Goal: Task Accomplishment & Management: Use online tool/utility

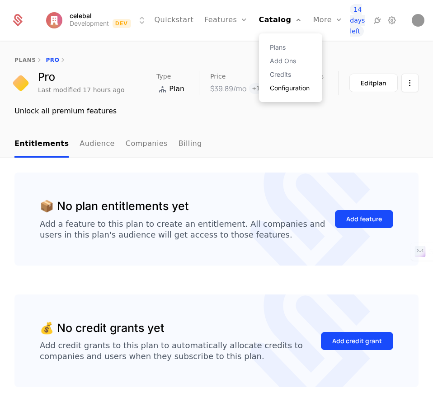
click at [273, 90] on link "Configuration" at bounding box center [291, 88] width 42 height 6
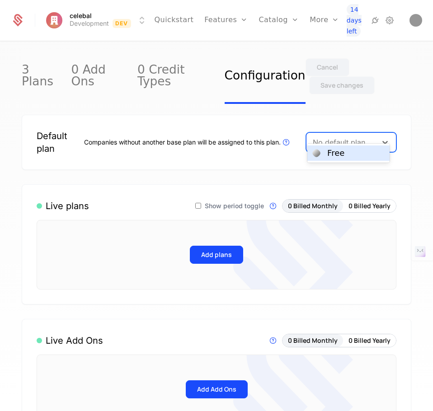
click at [364, 137] on div "No default plan selected" at bounding box center [343, 142] width 60 height 11
click at [359, 153] on div "Free" at bounding box center [348, 153] width 71 height 8
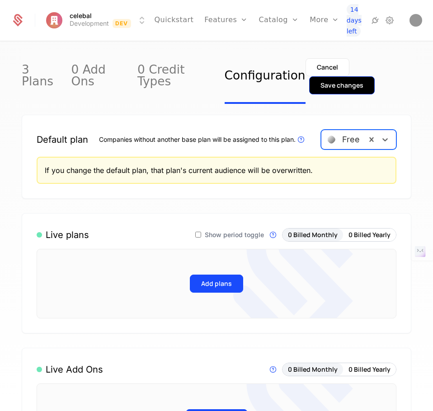
click at [367, 76] on button "Save changes" at bounding box center [342, 85] width 66 height 18
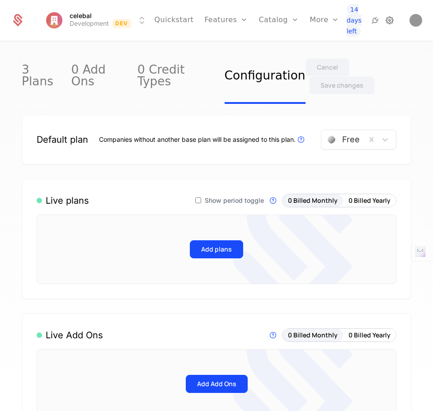
click at [391, 20] on icon at bounding box center [389, 20] width 11 height 11
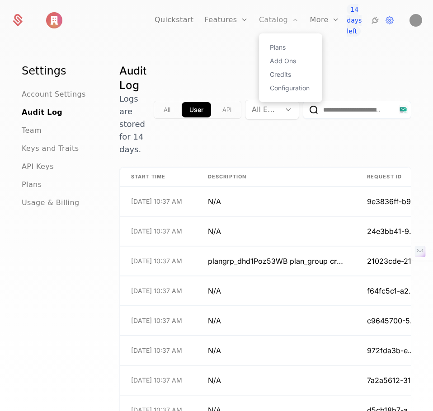
click at [265, 20] on link "Catalog" at bounding box center [279, 20] width 40 height 41
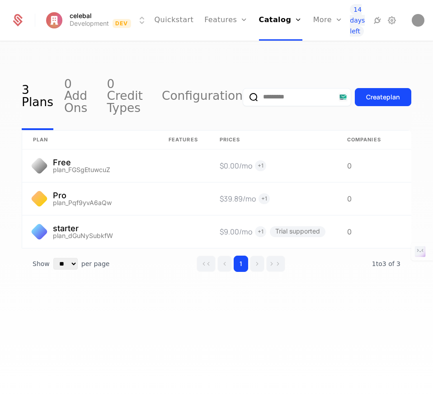
click at [327, 300] on div "3 Plans 0 Add Ons 0 Credit Types Configuration Create plan plan Features Prices…" at bounding box center [217, 186] width 390 height 245
click at [28, 93] on link "3 Plans" at bounding box center [38, 97] width 32 height 66
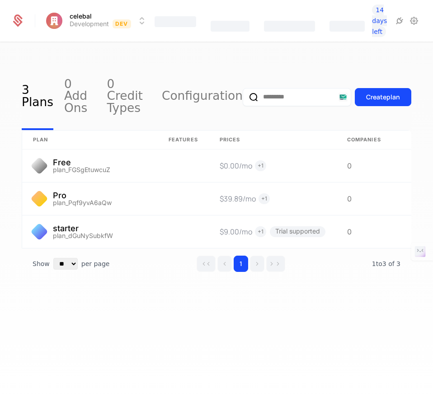
click at [332, 311] on div "3 Plans 0 Add Ons 0 Credit Types Configuration Create plan plan Features Prices…" at bounding box center [216, 229] width 433 height 375
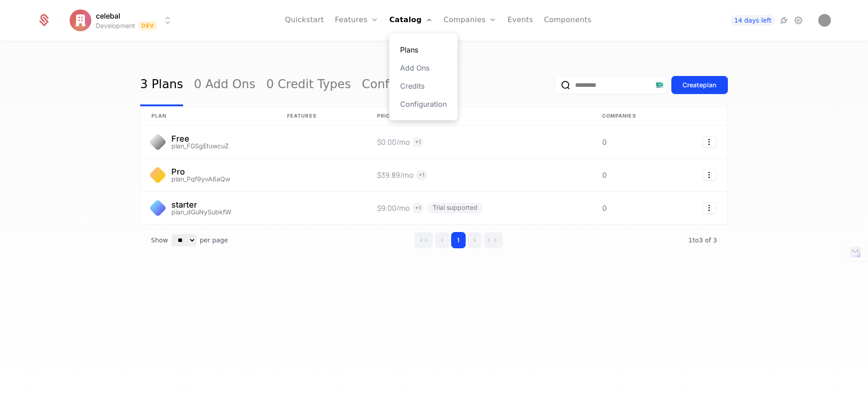
click at [421, 47] on link "Plans" at bounding box center [423, 49] width 47 height 11
click at [410, 51] on link "Plans" at bounding box center [423, 49] width 47 height 11
click at [417, 65] on link "Add Ons" at bounding box center [423, 67] width 47 height 11
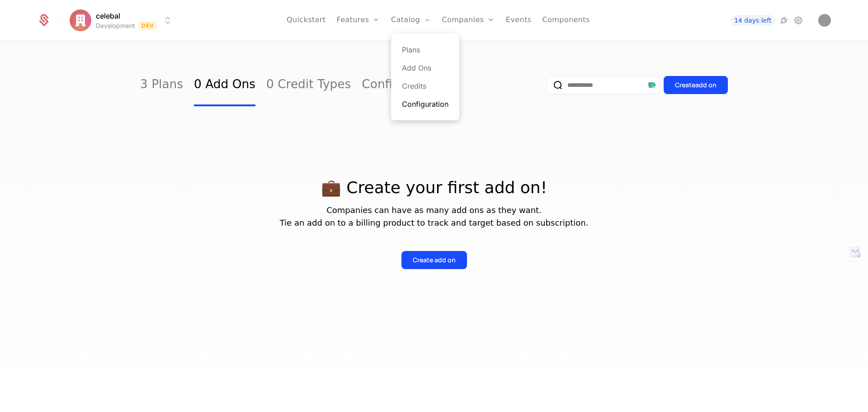
click at [422, 100] on link "Configuration" at bounding box center [425, 104] width 47 height 11
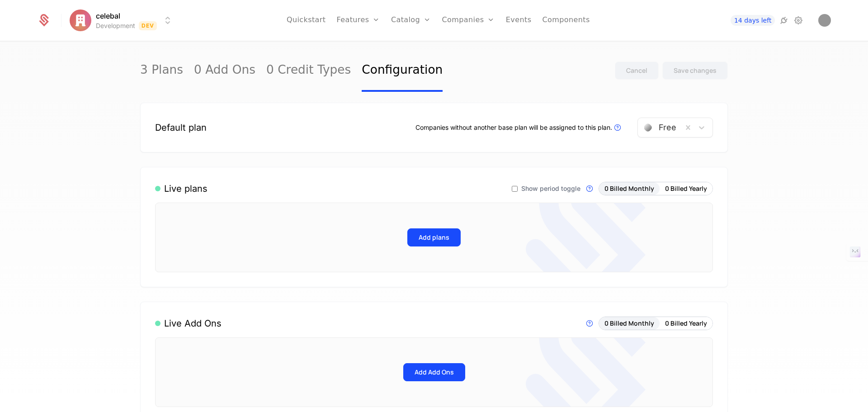
click at [433, 85] on div "3 Plans 0 Add Ons 0 Credit Types Configuration Cancel Save changes" at bounding box center [434, 70] width 588 height 43
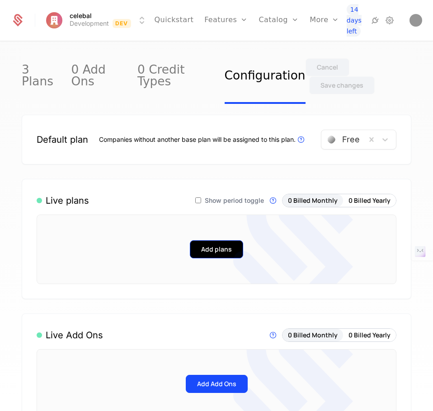
click at [221, 241] on button "Add plans" at bounding box center [216, 250] width 53 height 18
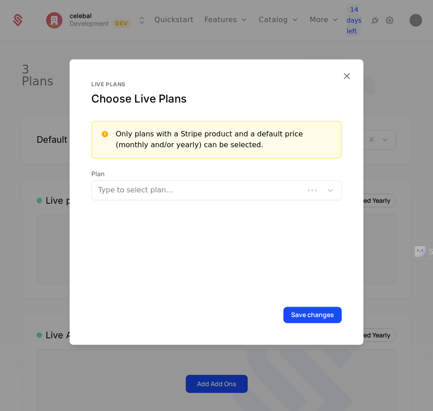
click at [200, 196] on div at bounding box center [199, 190] width 200 height 13
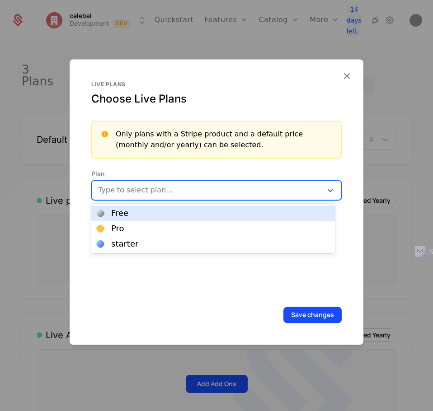
click at [186, 215] on div "Free" at bounding box center [213, 213] width 233 height 8
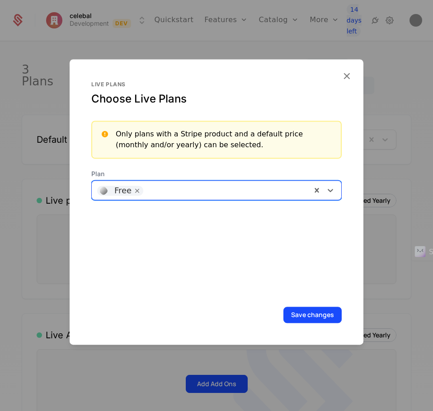
click at [180, 193] on div at bounding box center [227, 189] width 158 height 13
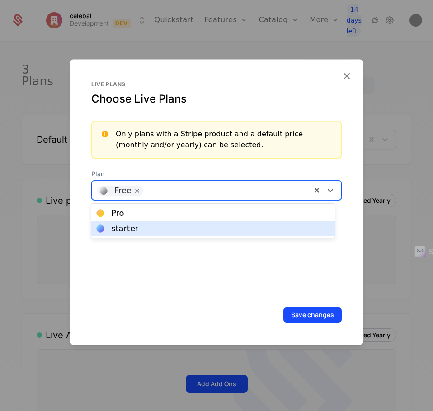
click at [180, 226] on div "starter" at bounding box center [213, 229] width 233 height 8
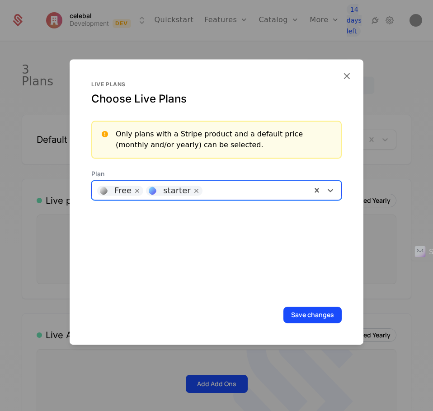
click at [229, 197] on div "Free starter" at bounding box center [202, 190] width 220 height 18
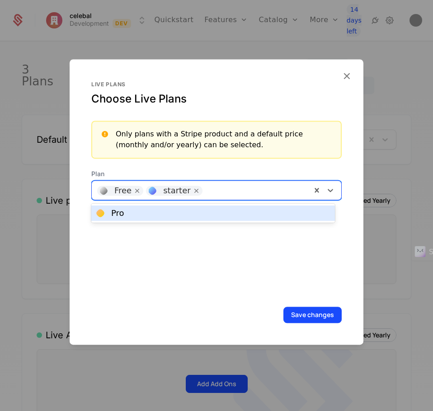
click at [199, 213] on div "Pro" at bounding box center [213, 213] width 233 height 8
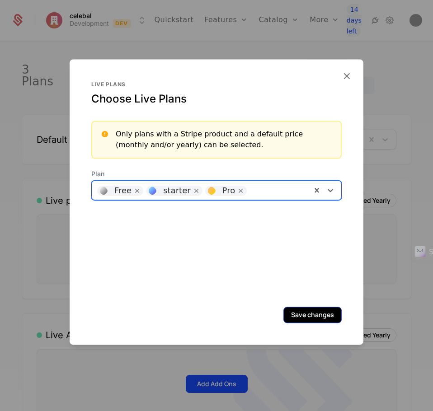
click at [317, 315] on button "Save changes" at bounding box center [313, 315] width 58 height 16
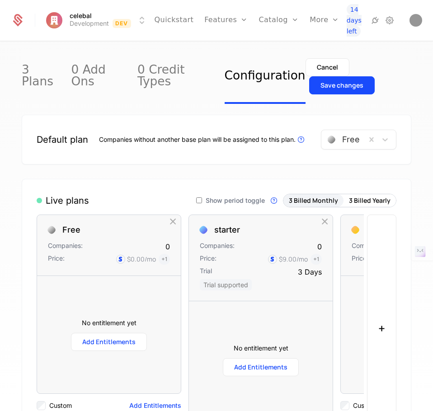
click at [378, 61] on div "Cancel Save changes" at bounding box center [359, 76] width 106 height 55
click at [364, 81] on div "Save changes" at bounding box center [342, 85] width 43 height 9
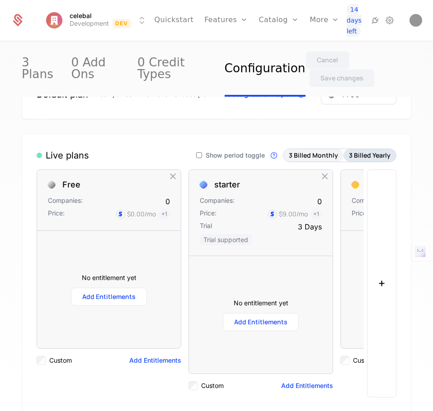
click at [366, 149] on button "3 Billed Yearly" at bounding box center [370, 155] width 52 height 13
click at [293, 149] on button "3 Billed Monthly" at bounding box center [314, 155] width 60 height 13
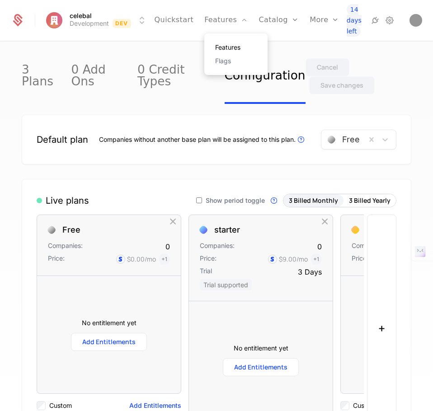
click at [215, 47] on div "Features Flags" at bounding box center [235, 54] width 63 height 42
click at [215, 47] on link "Features" at bounding box center [236, 47] width 42 height 6
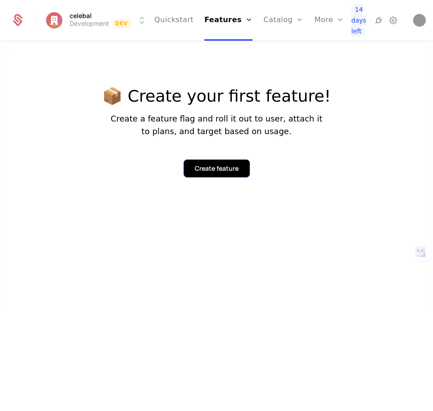
click at [238, 168] on div "Create feature" at bounding box center [217, 168] width 44 height 9
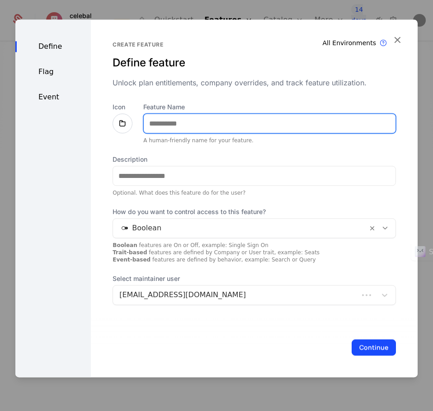
click at [227, 125] on input "Feature Name" at bounding box center [270, 123] width 252 height 19
click at [398, 38] on div "Define Flag Event Create feature Define feature Unlock plan entitlements, compa…" at bounding box center [216, 198] width 402 height 358
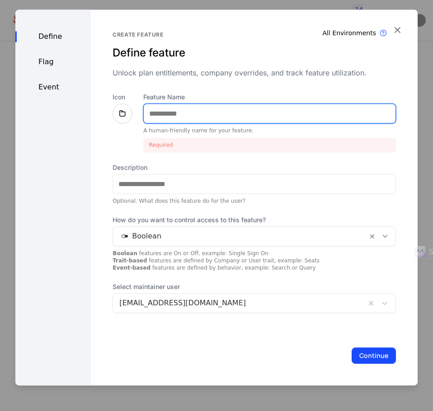
click at [191, 111] on input "Feature Name" at bounding box center [270, 113] width 252 height 19
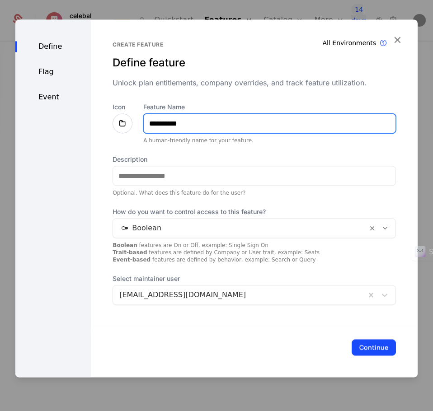
type input "**********"
drag, startPoint x: 120, startPoint y: 128, endPoint x: 120, endPoint y: 122, distance: 6.3
click at [121, 128] on icon at bounding box center [122, 123] width 11 height 11
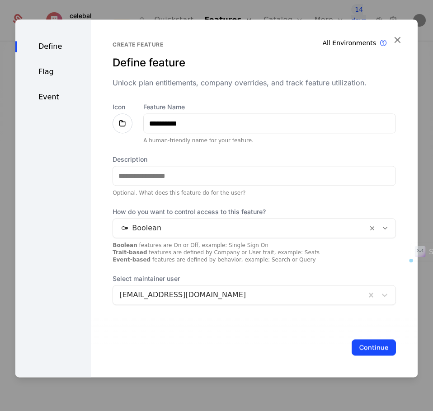
click at [123, 123] on icon at bounding box center [122, 123] width 11 height 11
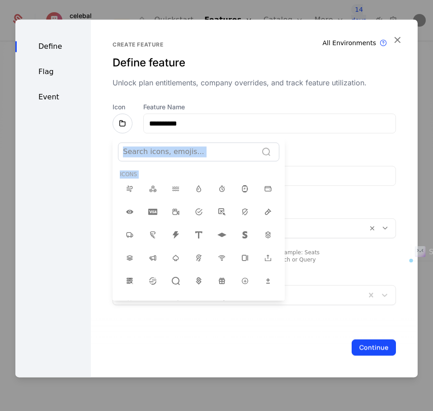
click at [123, 123] on div at bounding box center [216, 198] width 402 height 358
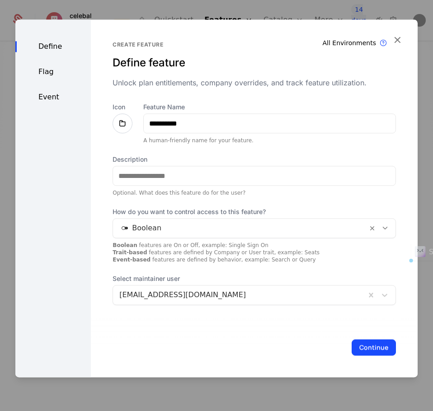
click at [123, 123] on icon at bounding box center [122, 123] width 11 height 11
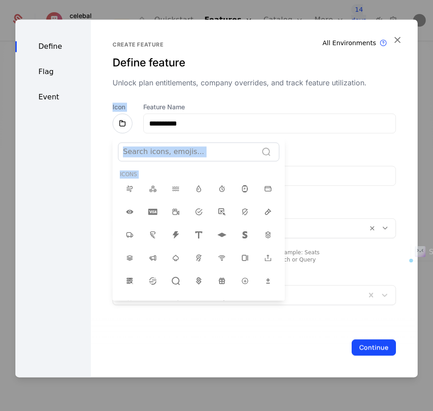
click at [200, 158] on div at bounding box center [188, 152] width 130 height 13
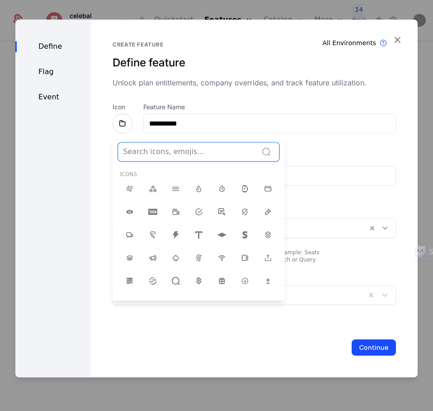
click at [179, 154] on div at bounding box center [188, 152] width 130 height 13
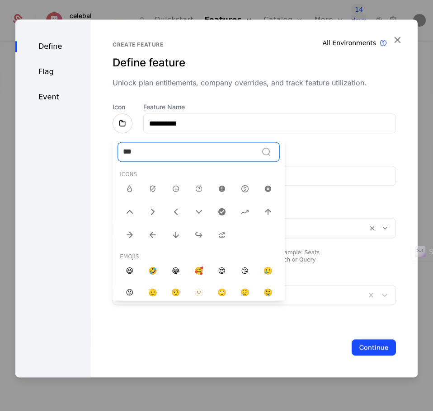
type input "****"
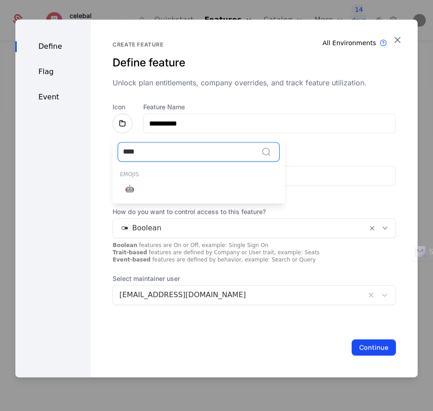
click at [125, 186] on span "🤖" at bounding box center [129, 189] width 9 height 11
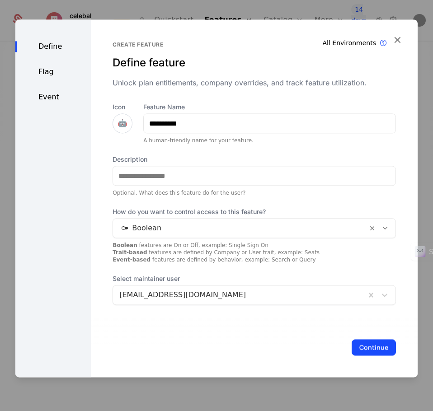
click at [287, 146] on div "**********" at bounding box center [255, 204] width 284 height 203
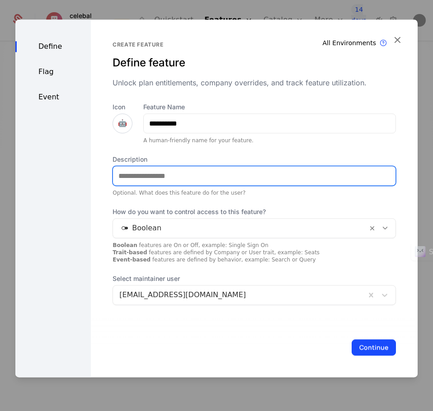
click at [299, 182] on input "Description" at bounding box center [254, 175] width 283 height 19
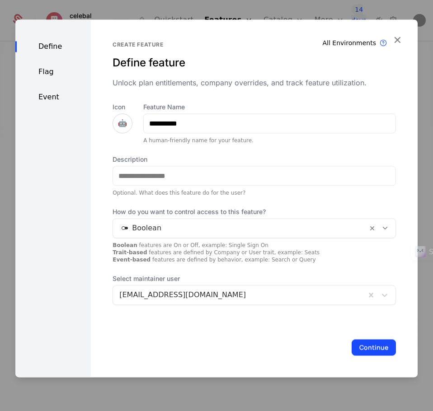
click at [309, 212] on span "How do you want to control access to this feature?" at bounding box center [255, 212] width 284 height 9
click at [370, 349] on button "Continue" at bounding box center [374, 348] width 44 height 16
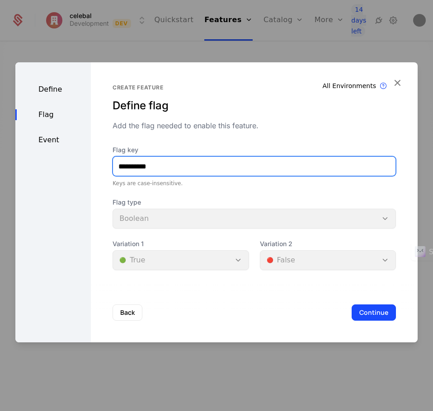
click at [193, 161] on input "**********" at bounding box center [254, 166] width 283 height 19
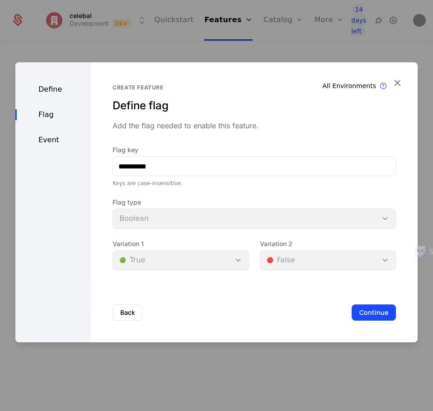
click at [250, 205] on span "Flag type" at bounding box center [255, 202] width 284 height 9
click at [377, 319] on div "Back Continue" at bounding box center [254, 313] width 327 height 60
click at [375, 318] on button "Continue" at bounding box center [374, 313] width 44 height 16
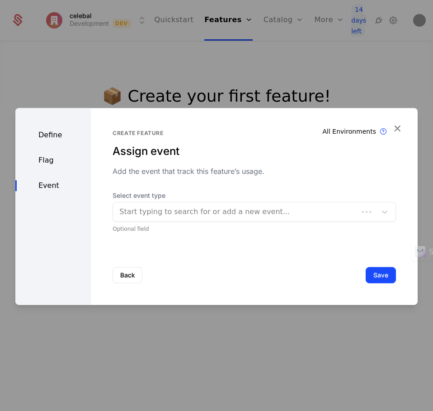
click at [374, 287] on div "Back Save" at bounding box center [254, 276] width 327 height 60
click at [377, 279] on button "Save" at bounding box center [381, 275] width 30 height 16
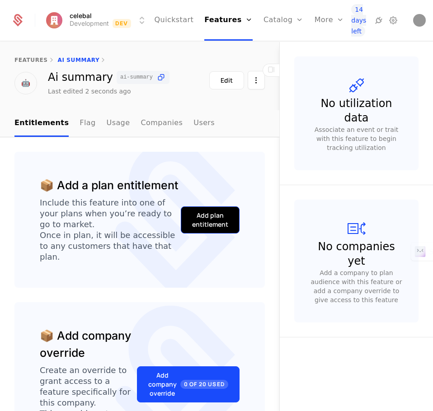
click at [223, 228] on button "Add plan entitlement" at bounding box center [210, 220] width 59 height 27
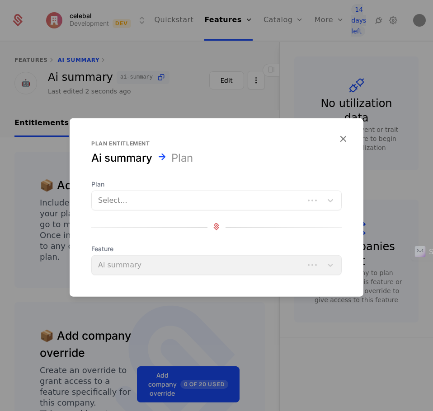
click at [202, 209] on div "Select..." at bounding box center [198, 201] width 213 height 16
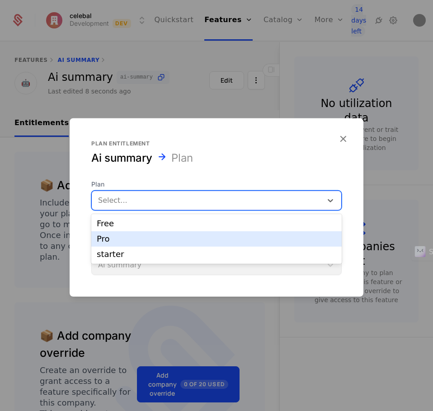
click at [203, 238] on div "Pro" at bounding box center [217, 239] width 240 height 8
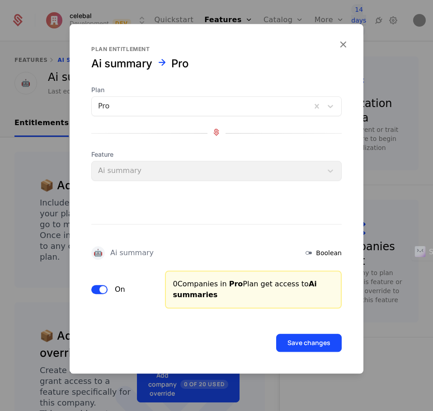
click at [223, 251] on div "🤖 Ai summary Boolean" at bounding box center [216, 253] width 250 height 14
click at [299, 340] on button "Save changes" at bounding box center [309, 343] width 66 height 18
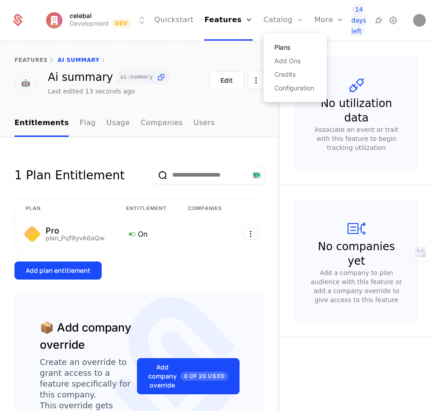
click at [274, 46] on link "Plans" at bounding box center [295, 47] width 42 height 6
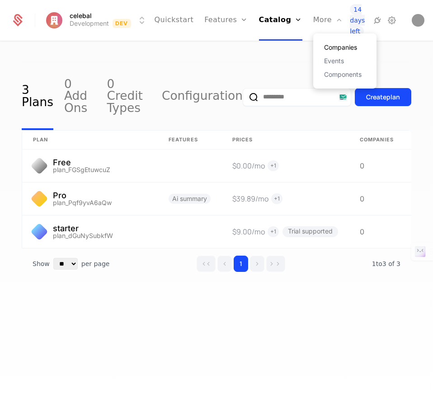
click at [326, 46] on link "Companies" at bounding box center [345, 47] width 42 height 6
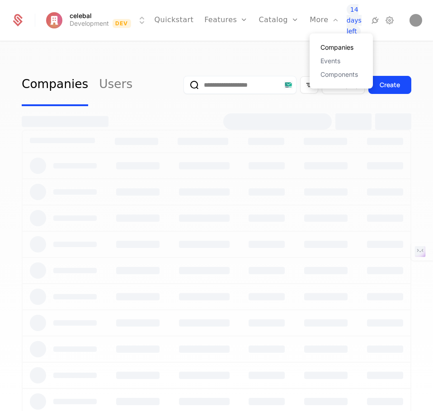
click at [326, 46] on link "Companies" at bounding box center [342, 47] width 42 height 6
click at [314, 25] on div "More" at bounding box center [325, 20] width 30 height 41
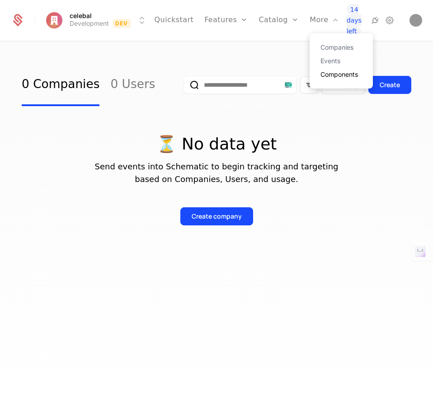
click at [329, 76] on link "Components" at bounding box center [342, 74] width 42 height 6
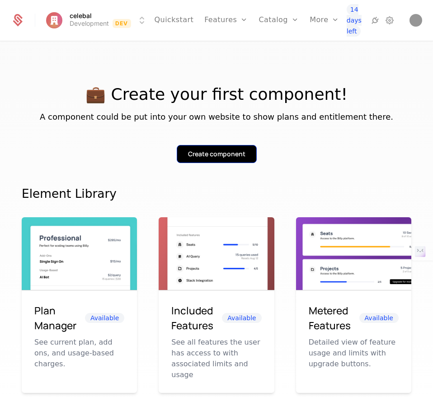
click at [221, 155] on div "Create component" at bounding box center [216, 154] width 57 height 9
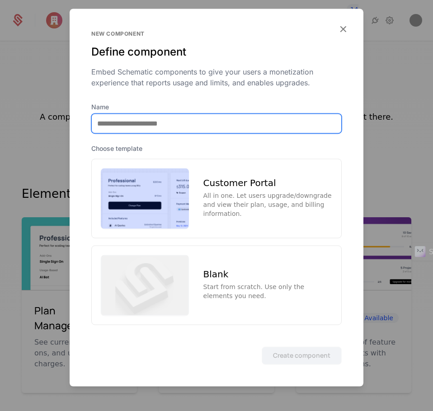
click at [161, 120] on input "Name" at bounding box center [217, 123] width 250 height 19
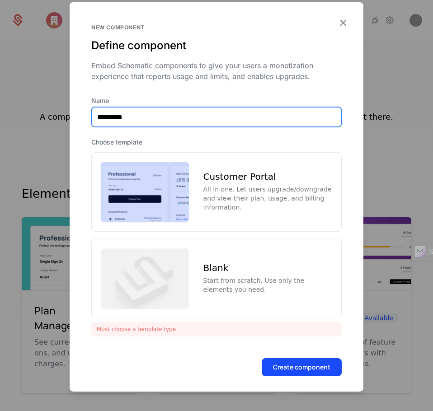
type input "********"
type input "**********"
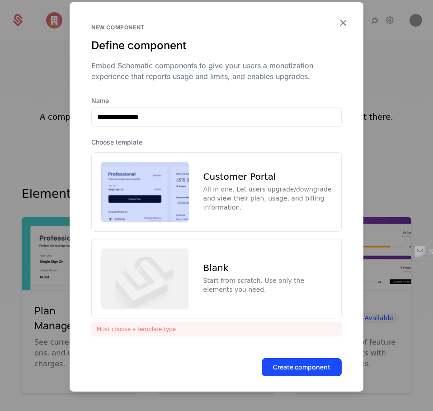
click at [275, 203] on div "All in one. Let users upgrade/downgrade and view their plan, usage, and billing…" at bounding box center [267, 198] width 129 height 27
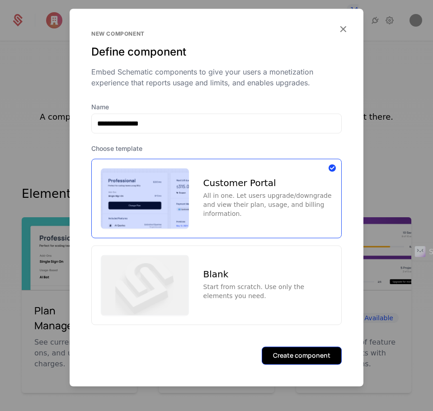
click at [329, 360] on button "Create component" at bounding box center [302, 356] width 80 height 18
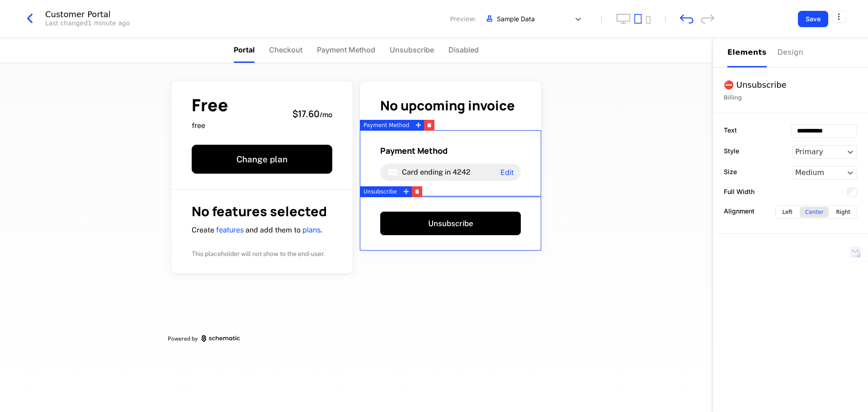
click at [433, 161] on div "Free free $17.60 / mo Change plan No features selected Create features and add …" at bounding box center [356, 237] width 713 height 349
click at [433, 213] on div "Free free $17.60 / mo Change plan No features selected Create features and add …" at bounding box center [356, 237] width 713 height 349
click at [433, 195] on div "Free free $17.60 / mo Change plan No features selected Create features and add …" at bounding box center [356, 237] width 713 height 349
click at [433, 149] on div "Primary" at bounding box center [819, 152] width 52 height 13
click at [433, 184] on div "Secondary" at bounding box center [824, 186] width 65 height 14
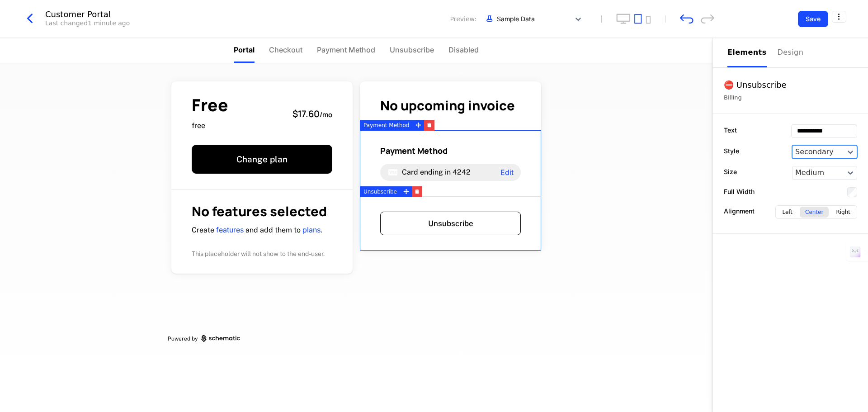
click at [433, 147] on div at bounding box center [818, 151] width 46 height 11
click at [433, 172] on div "Primary" at bounding box center [824, 171] width 65 height 14
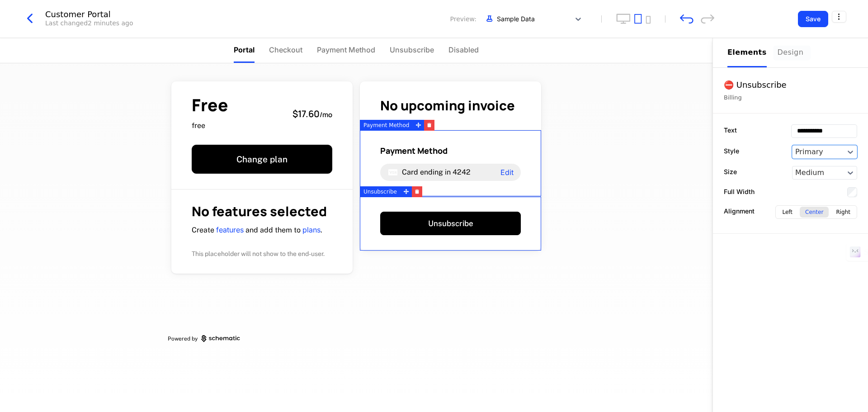
click at [433, 52] on div "Design" at bounding box center [792, 52] width 29 height 11
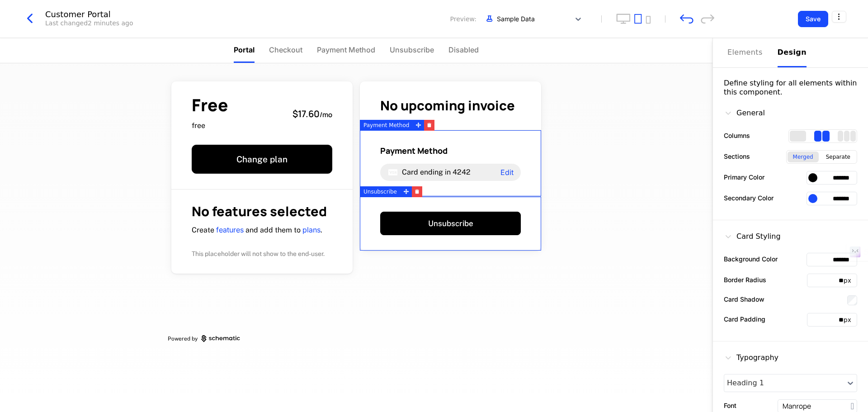
click at [433, 177] on div at bounding box center [812, 177] width 9 height 9
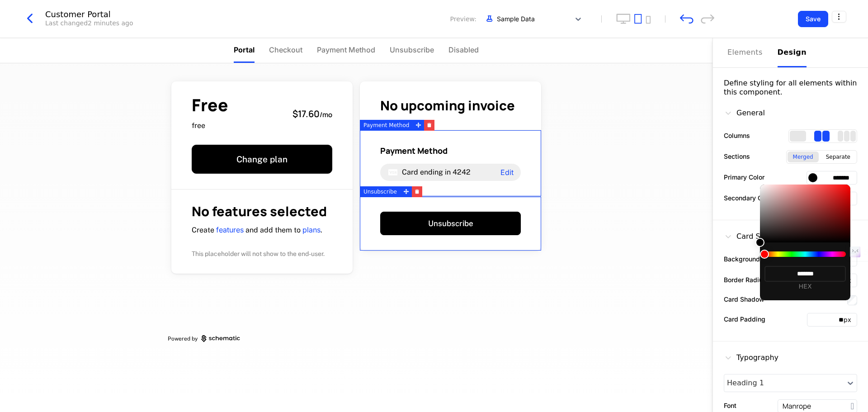
click at [433, 254] on div at bounding box center [805, 253] width 81 height 5
drag, startPoint x: 803, startPoint y: 255, endPoint x: 818, endPoint y: 255, distance: 15.8
click at [433, 255] on div at bounding box center [805, 253] width 81 height 5
click at [433, 253] on div at bounding box center [764, 254] width 9 height 9
drag, startPoint x: 764, startPoint y: 253, endPoint x: 795, endPoint y: 255, distance: 31.3
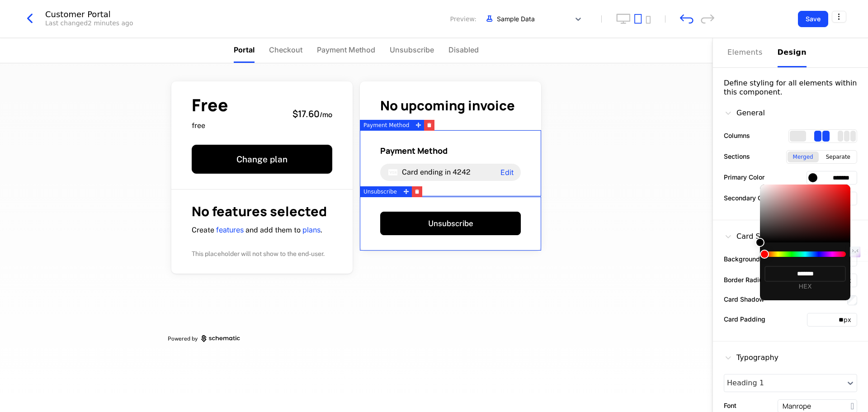
click at [433, 255] on div at bounding box center [805, 253] width 81 height 5
click at [433, 253] on div at bounding box center [764, 254] width 9 height 9
type input "*******"
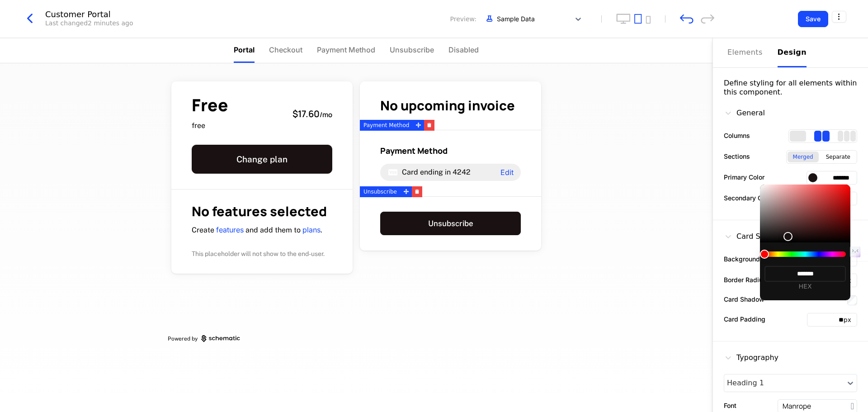
type input "*******"
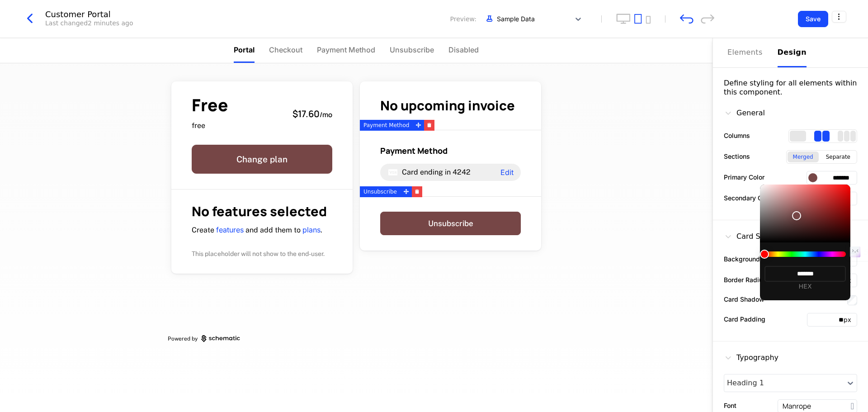
type input "*******"
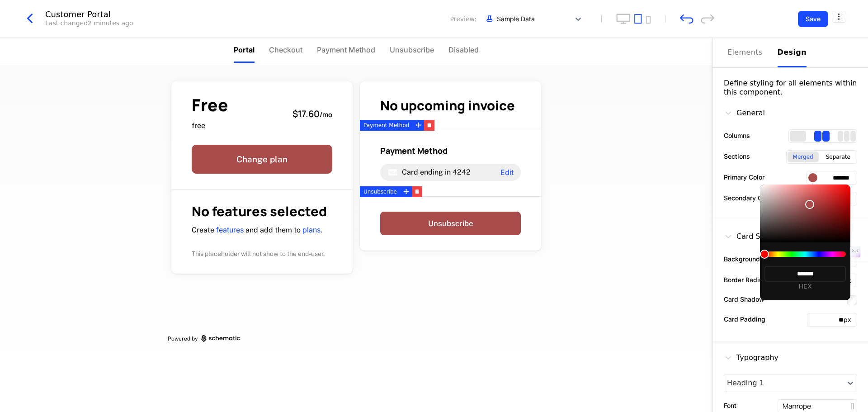
type input "*******"
drag, startPoint x: 766, startPoint y: 241, endPoint x: 810, endPoint y: 204, distance: 57.7
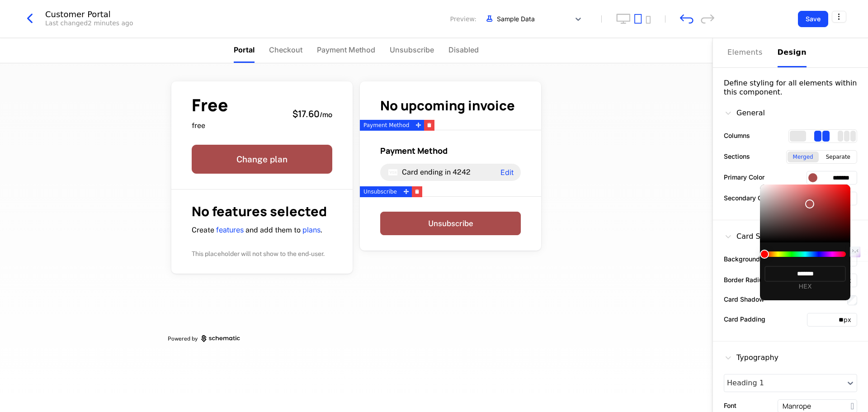
click at [433, 204] on div at bounding box center [809, 203] width 9 height 9
click at [433, 254] on div at bounding box center [805, 253] width 81 height 5
type input "*******"
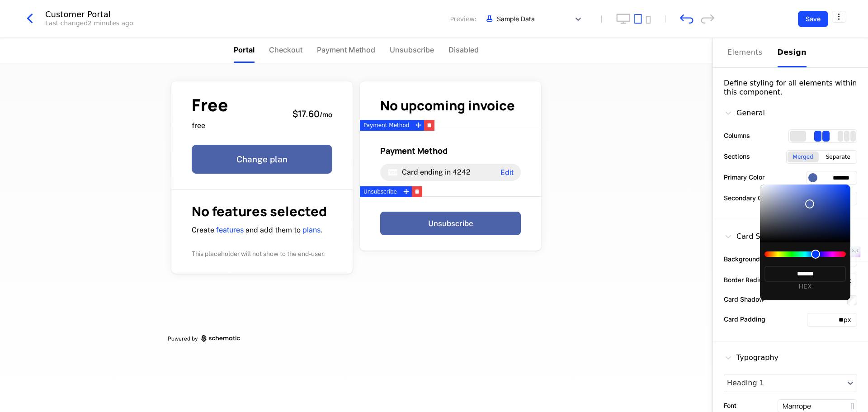
type input "*******"
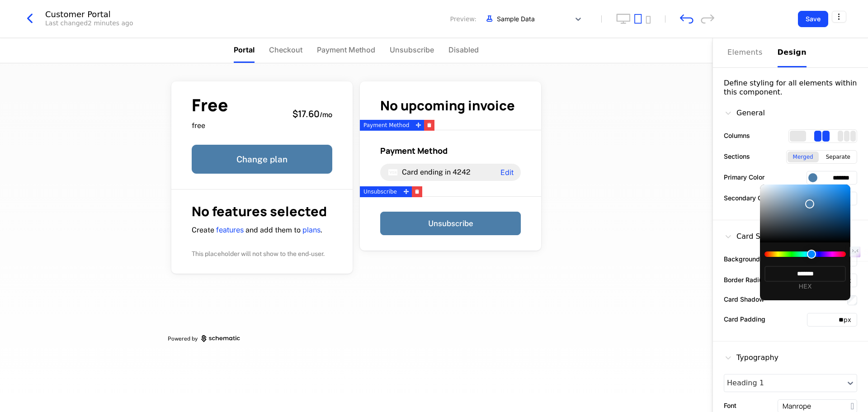
type input "*******"
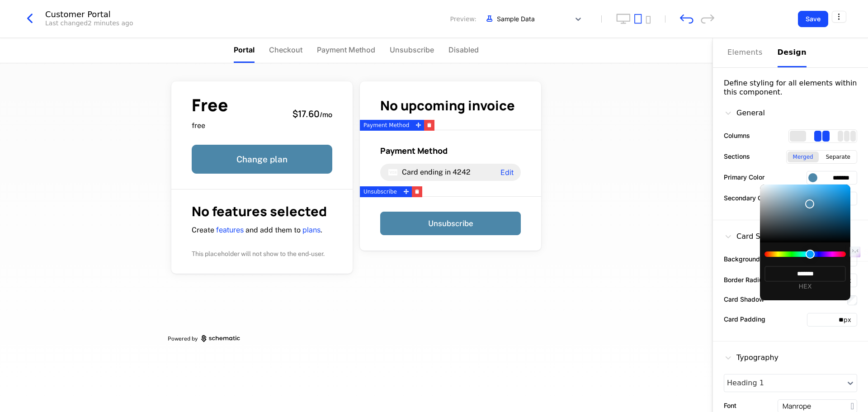
type input "*******"
click at [433, 257] on div at bounding box center [810, 254] width 9 height 9
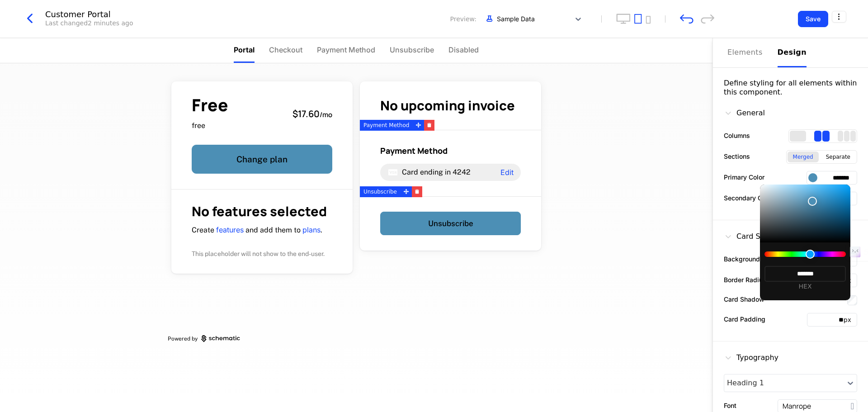
type input "*******"
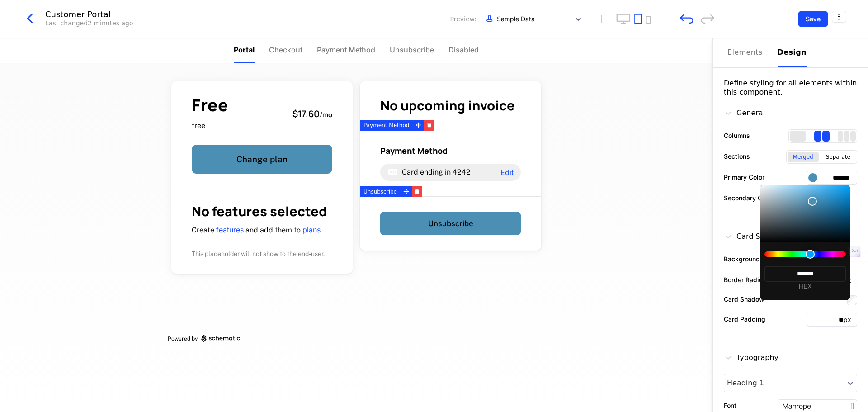
type input "*******"
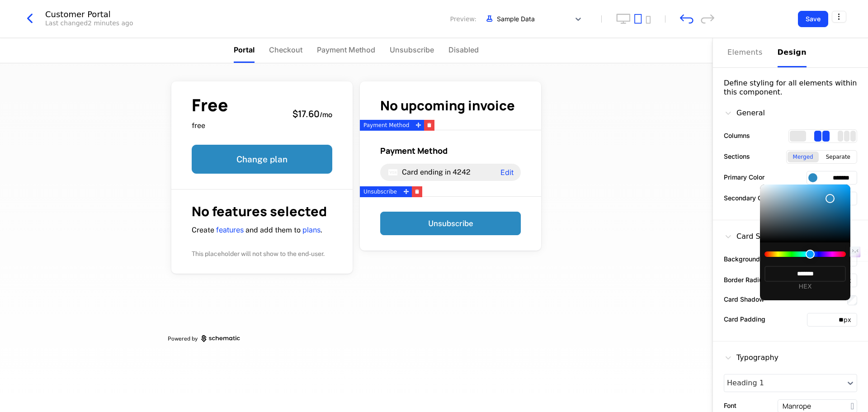
type input "*******"
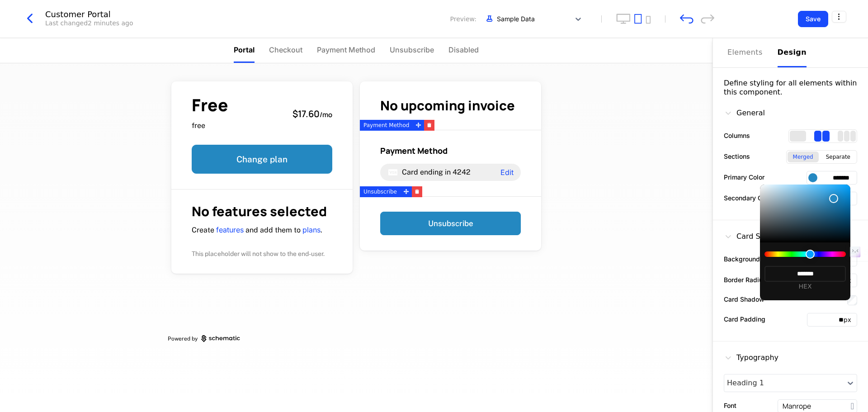
type input "*******"
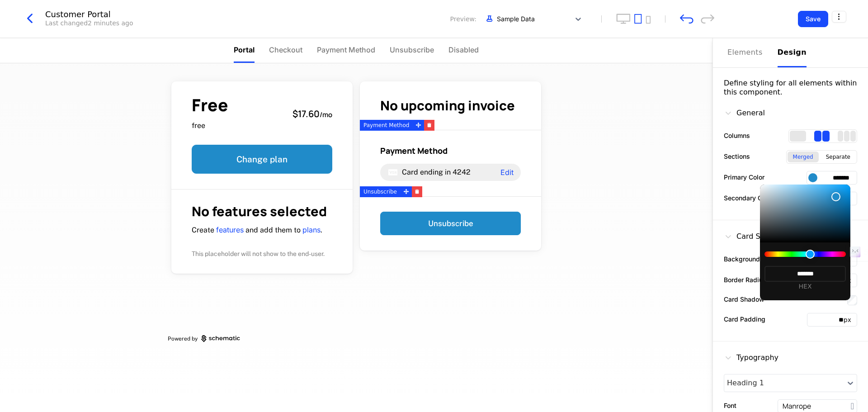
type input "*******"
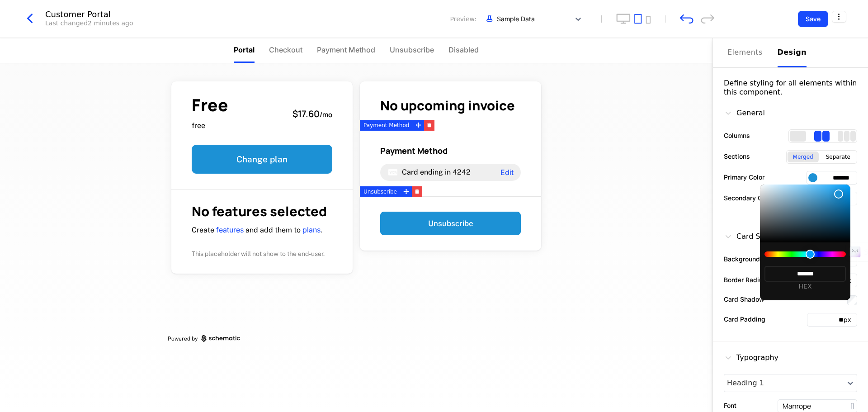
type input "*******"
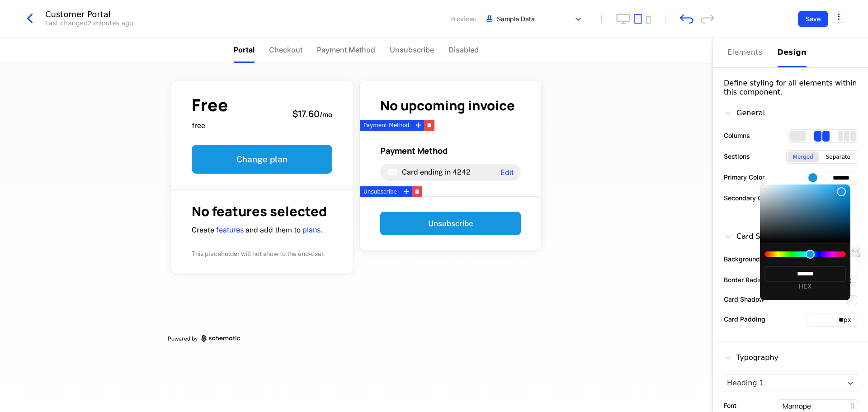
type input "*******"
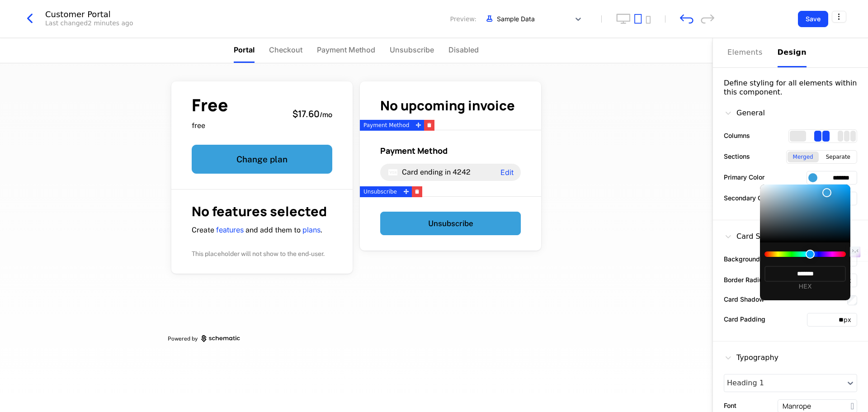
type input "*******"
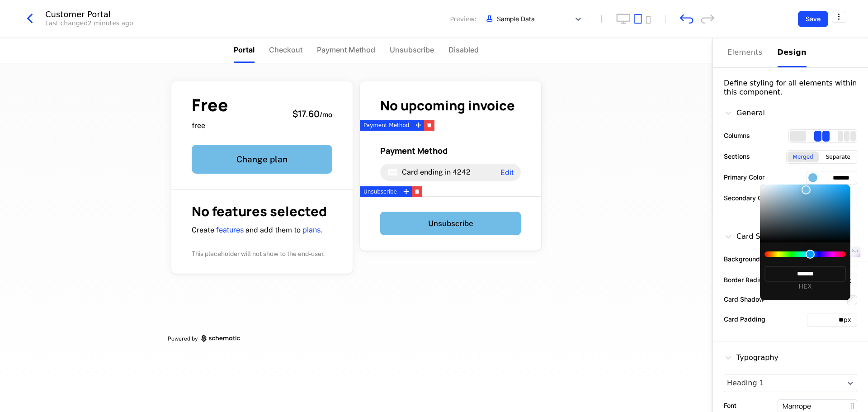
type input "*******"
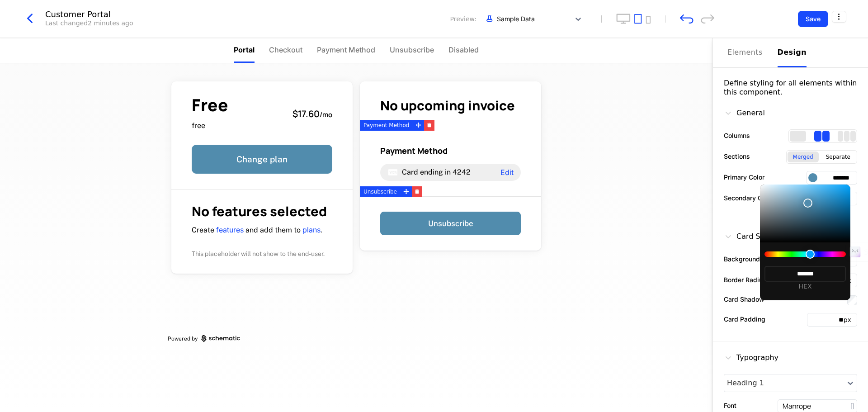
type input "*******"
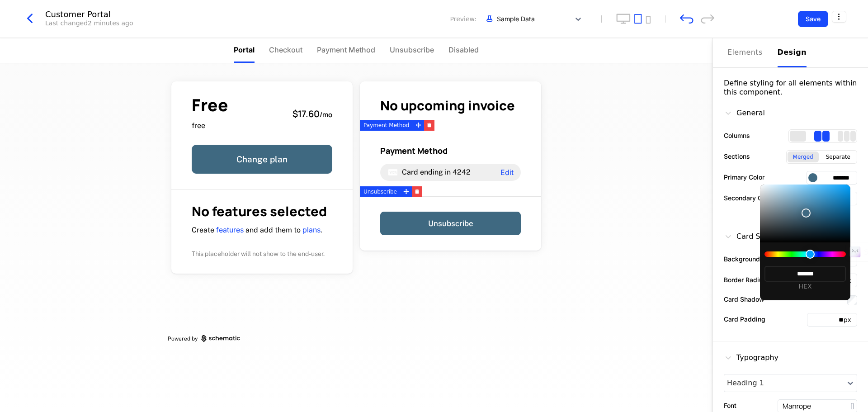
type input "*******"
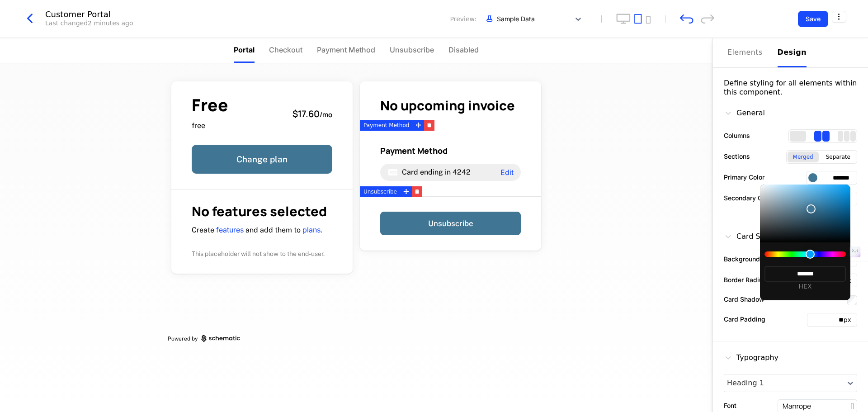
type input "*******"
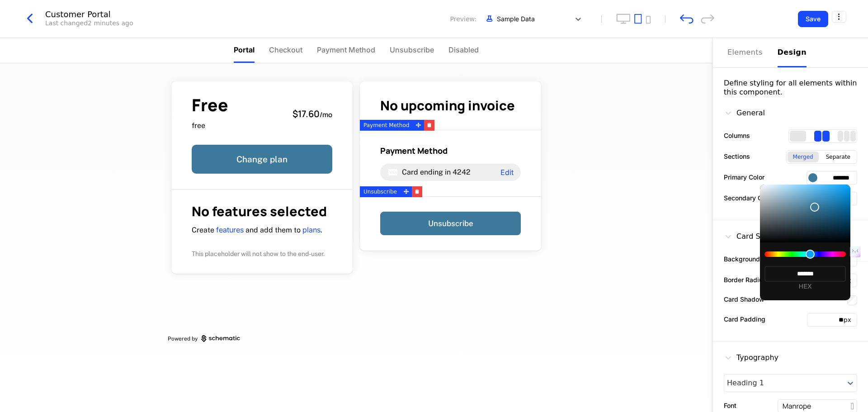
type input "*******"
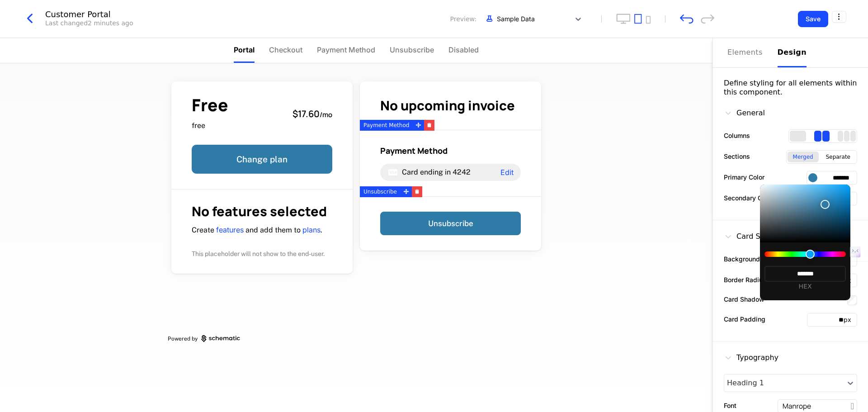
type input "*******"
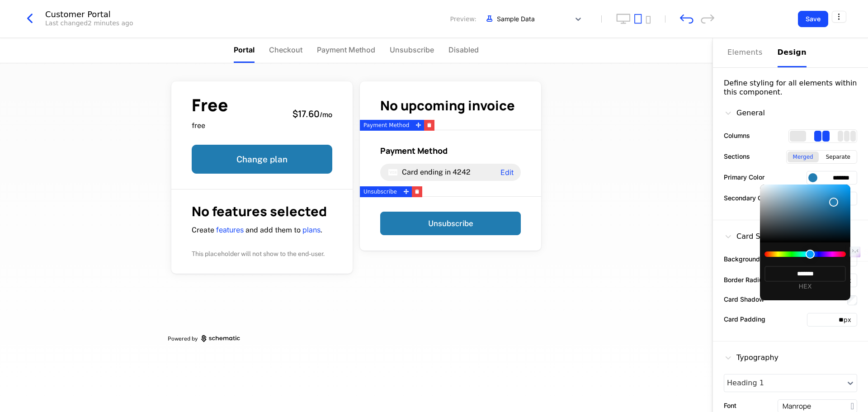
type input "*******"
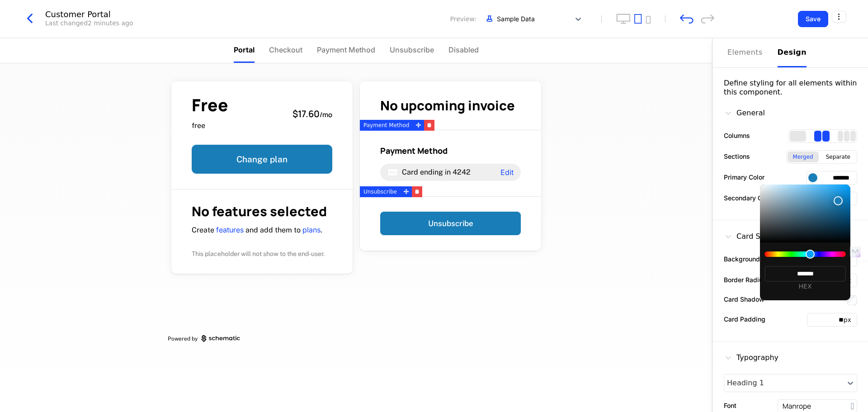
type input "*******"
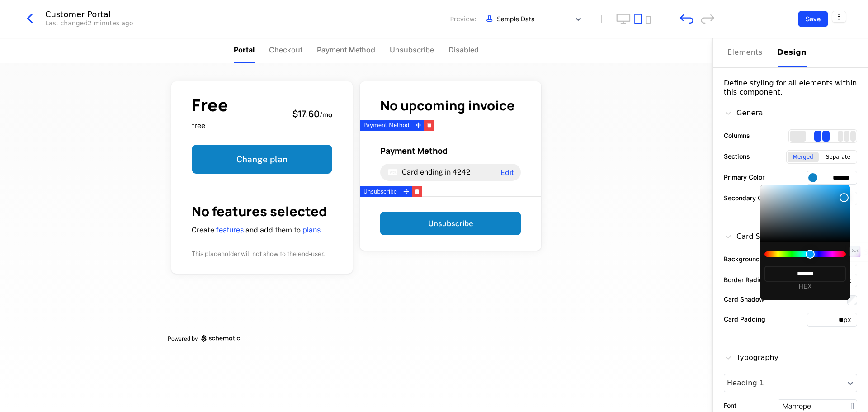
type input "*******"
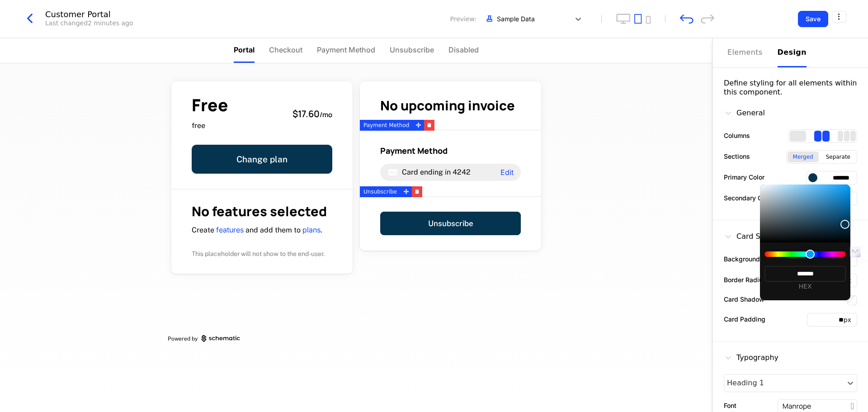
type input "*******"
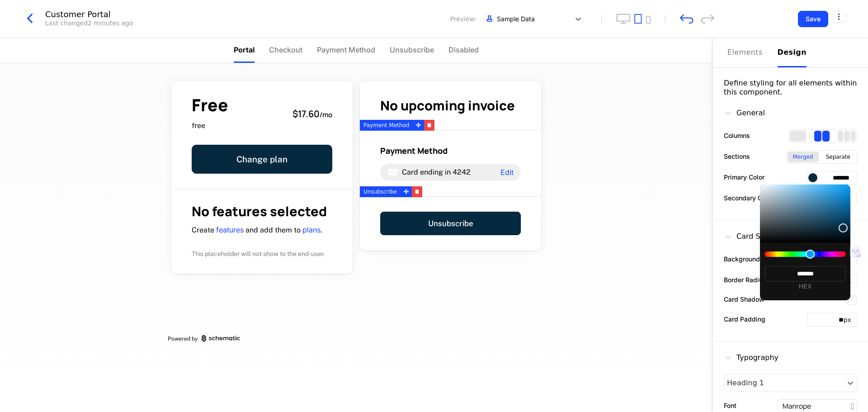
type input "*******"
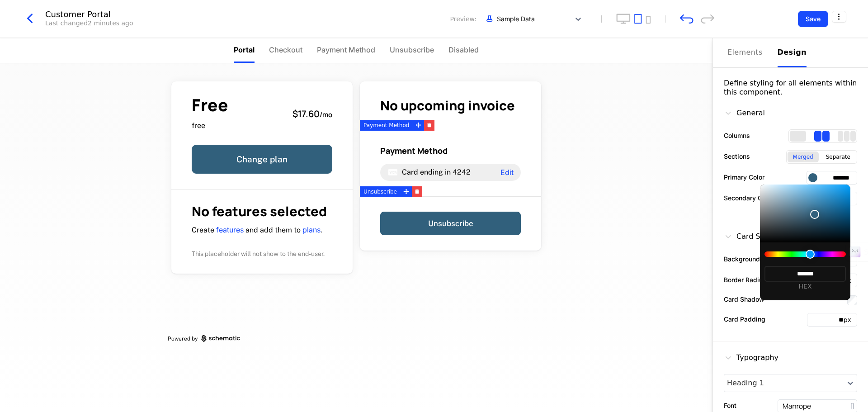
type input "*******"
drag, startPoint x: 816, startPoint y: 199, endPoint x: 814, endPoint y: 224, distance: 24.5
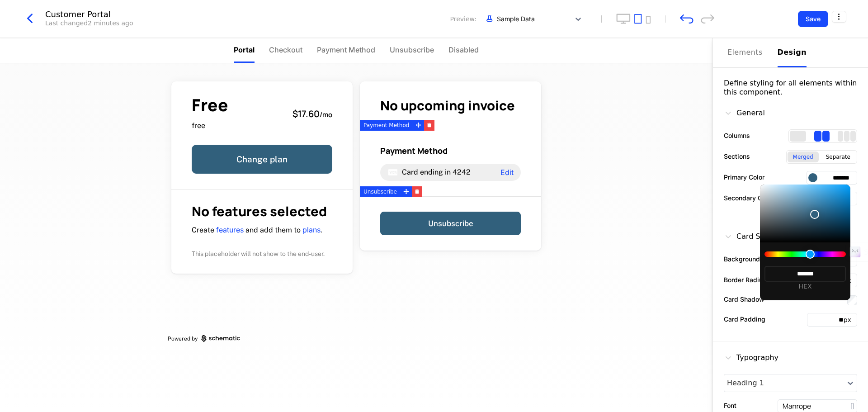
click at [433, 219] on div at bounding box center [814, 214] width 9 height 9
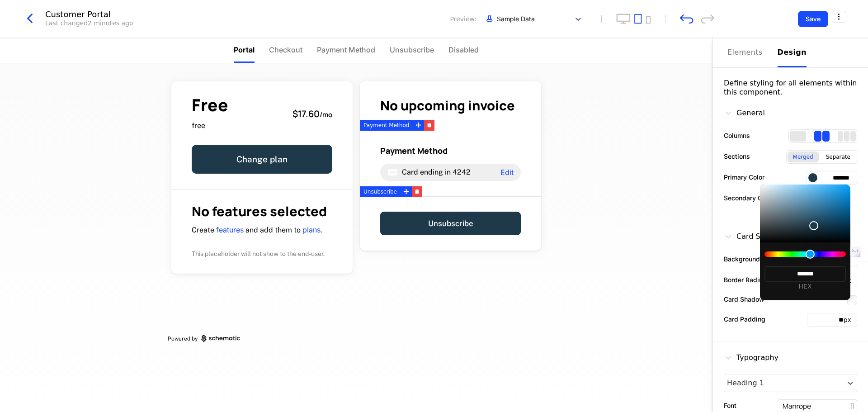
type input "*******"
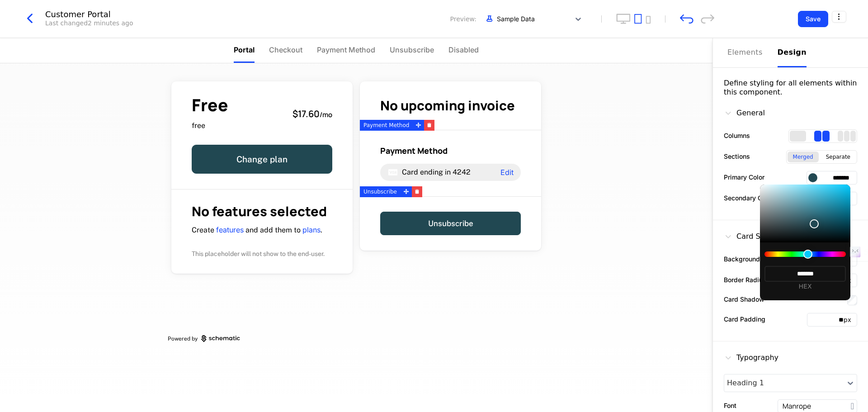
type input "*******"
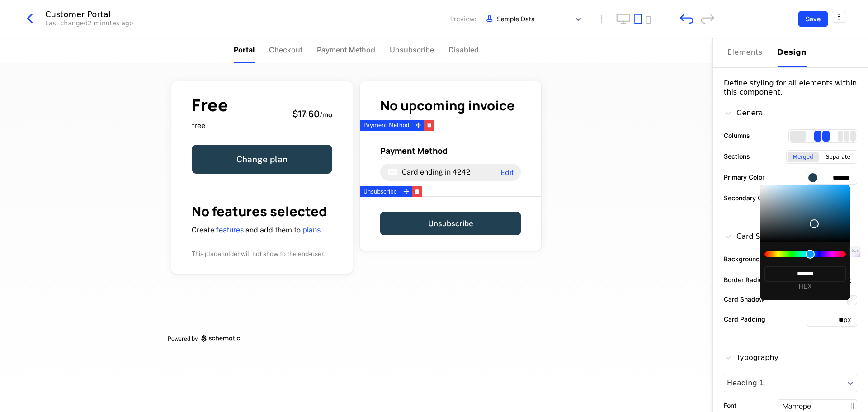
type input "*******"
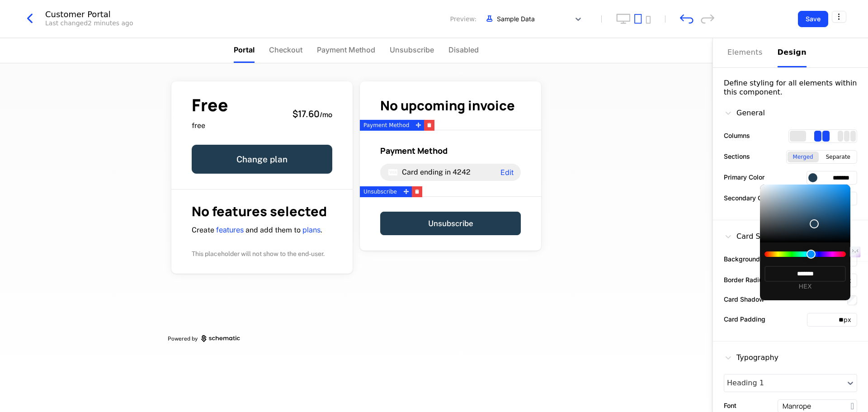
type input "*******"
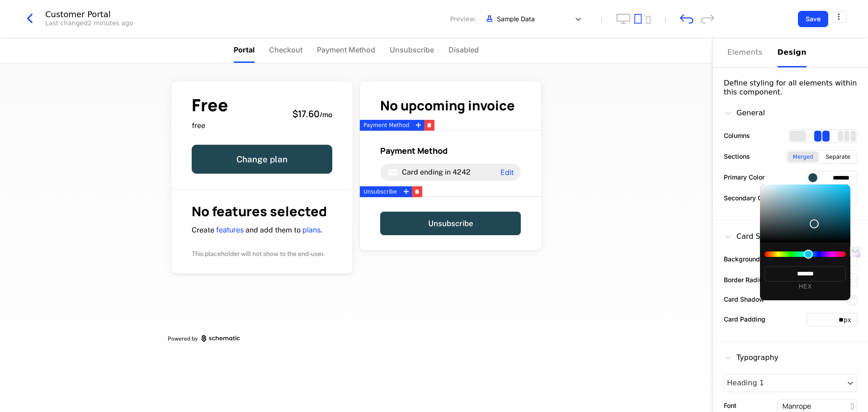
type input "*******"
click at [433, 254] on div at bounding box center [808, 254] width 9 height 9
type input "*******"
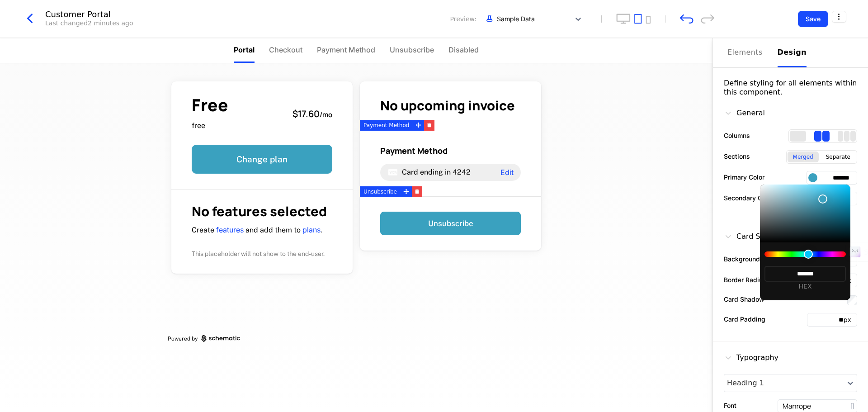
type input "*******"
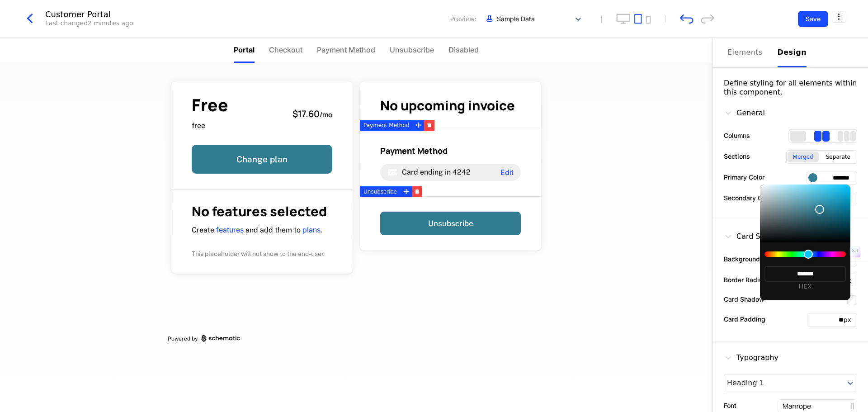
type input "*******"
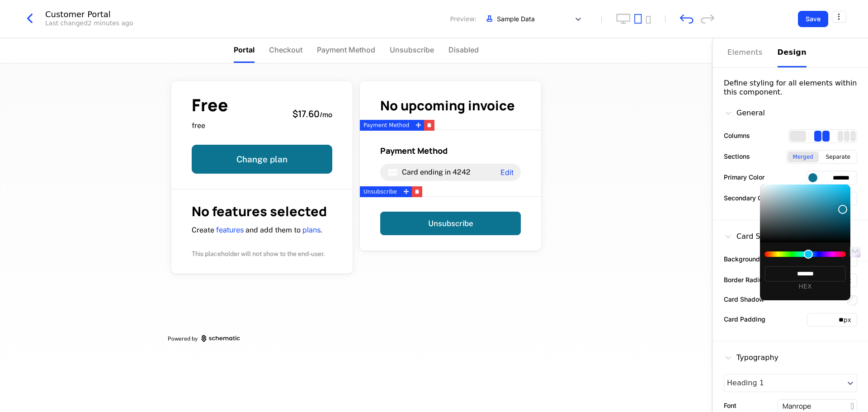
type input "*******"
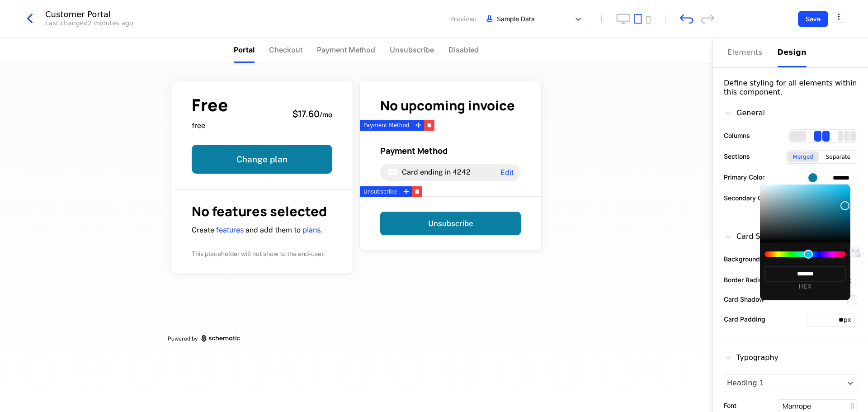
type input "*******"
drag, startPoint x: 822, startPoint y: 199, endPoint x: 844, endPoint y: 200, distance: 21.7
click at [433, 201] on div at bounding box center [845, 205] width 9 height 9
type input "*******"
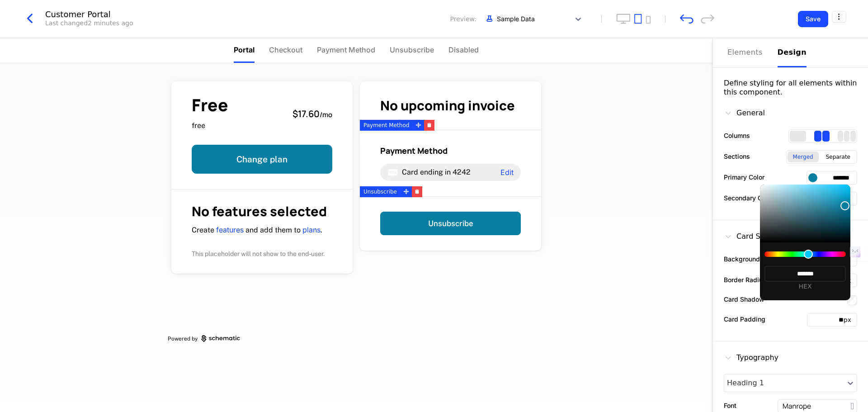
type input "*******"
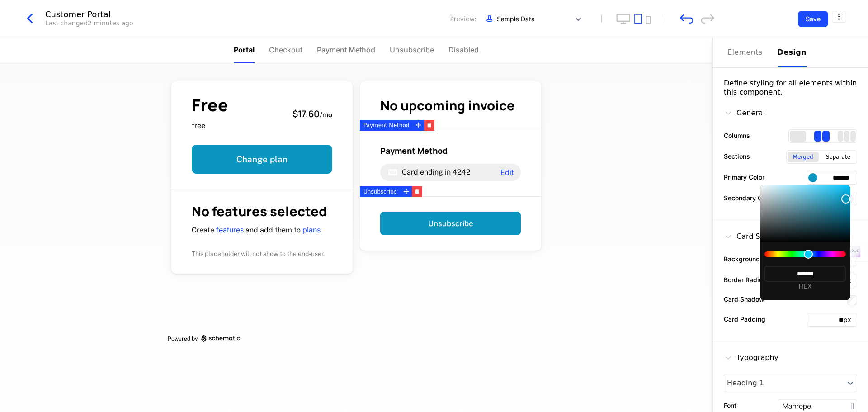
type input "*******"
click at [433, 51] on div at bounding box center [434, 206] width 868 height 412
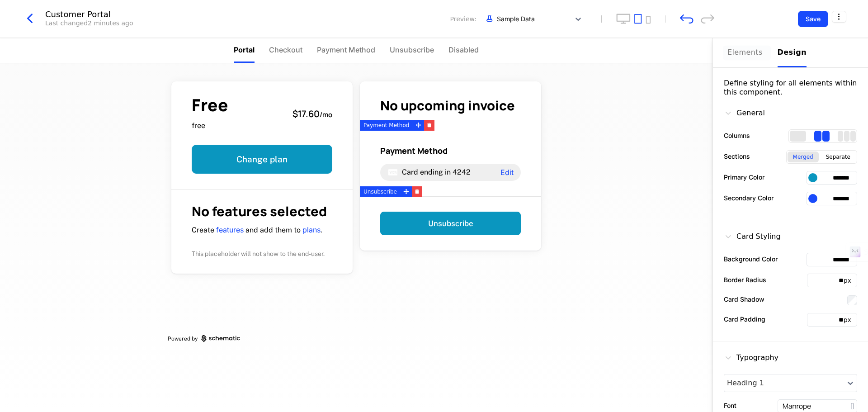
click at [433, 52] on div "Elements" at bounding box center [747, 52] width 39 height 11
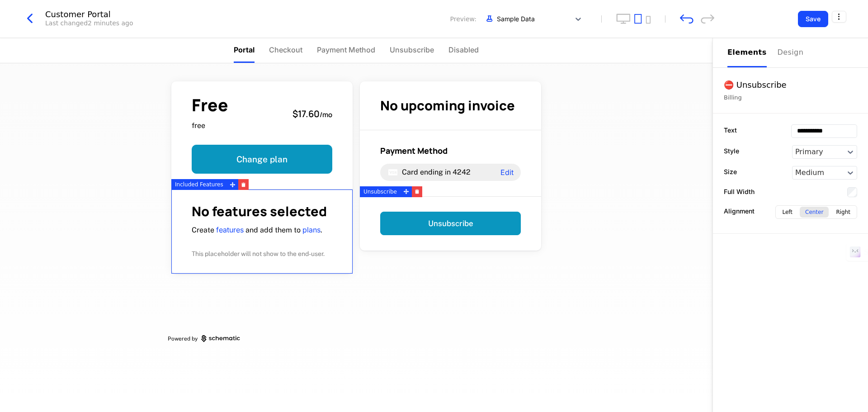
click at [304, 207] on h1 "No features selected" at bounding box center [262, 211] width 141 height 13
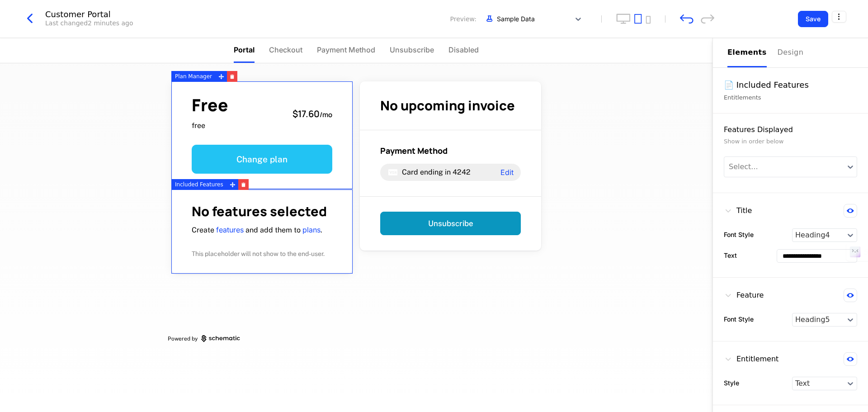
click at [284, 164] on button "Change plan" at bounding box center [262, 159] width 141 height 29
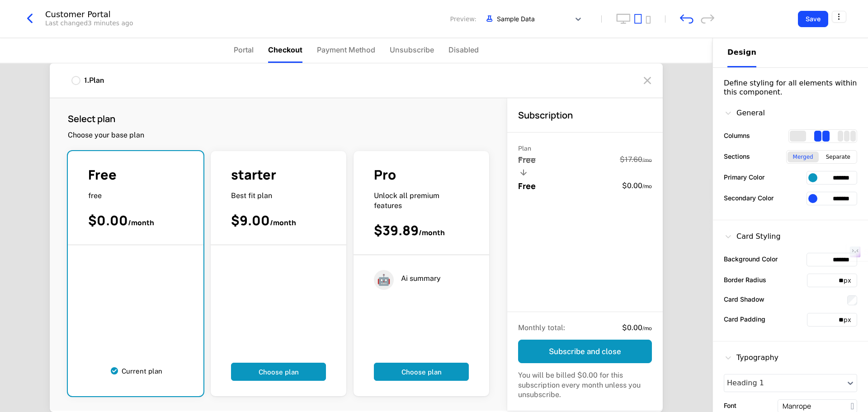
click at [433, 80] on icon at bounding box center [647, 80] width 14 height 14
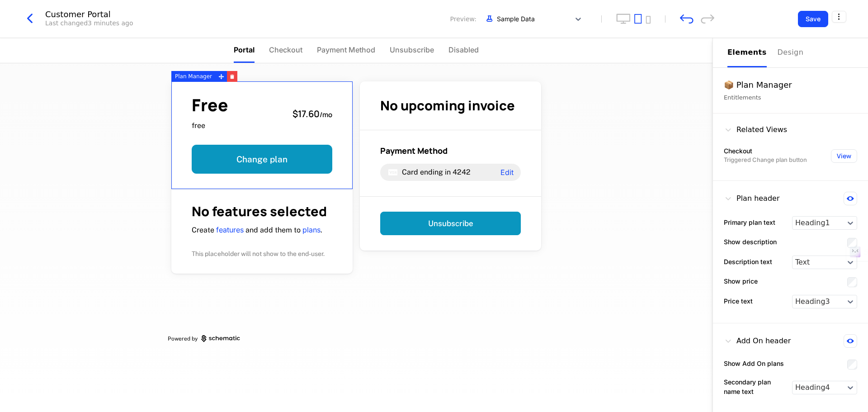
click at [344, 137] on div "Free free $17.60 / mo Change plan" at bounding box center [261, 135] width 181 height 108
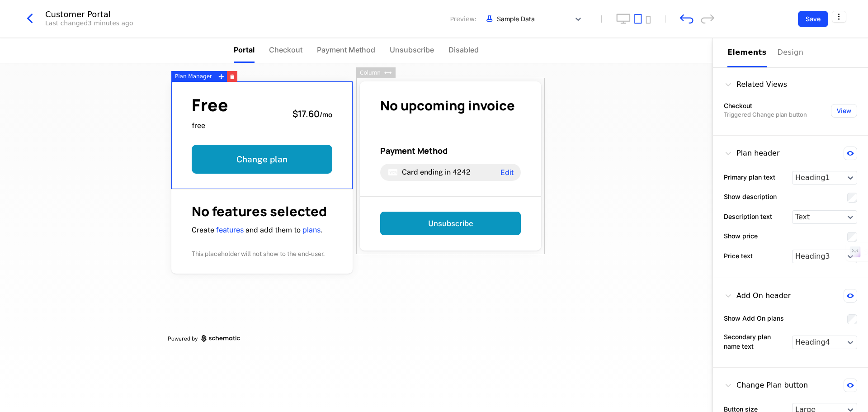
scroll to position [85, 0]
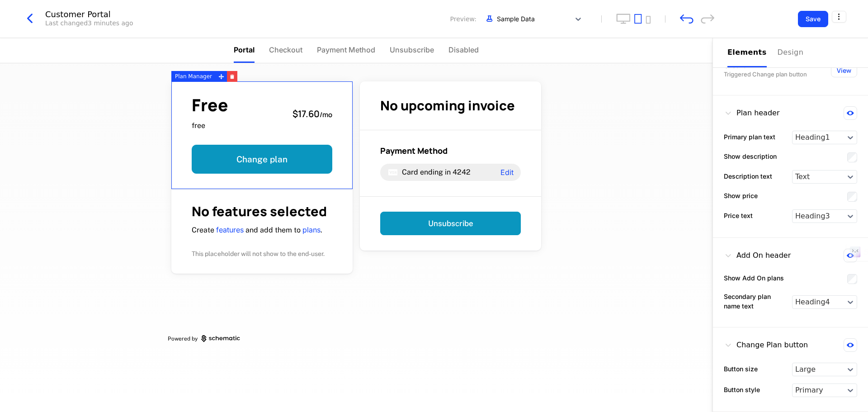
click at [331, 137] on div "Free free $17.60 / mo Change plan" at bounding box center [261, 135] width 181 height 108
click at [336, 199] on div "No features selected Create features and add them to plans . This placeholder w…" at bounding box center [261, 231] width 181 height 84
click at [334, 137] on div "Free free $17.60 / mo Change plan" at bounding box center [261, 135] width 181 height 108
click at [334, 136] on div "Free free $17.60 / mo Change plan" at bounding box center [261, 135] width 181 height 108
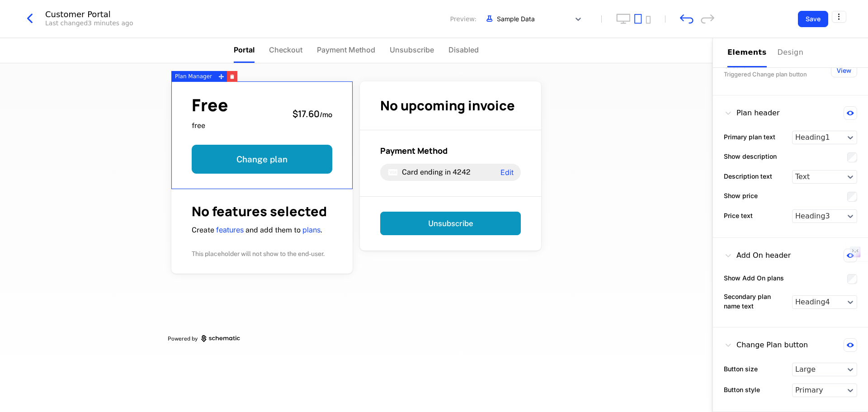
click at [334, 136] on div "Free free $17.60 / mo Change plan" at bounding box center [261, 135] width 181 height 108
click at [281, 163] on button "Change plan" at bounding box center [262, 159] width 141 height 29
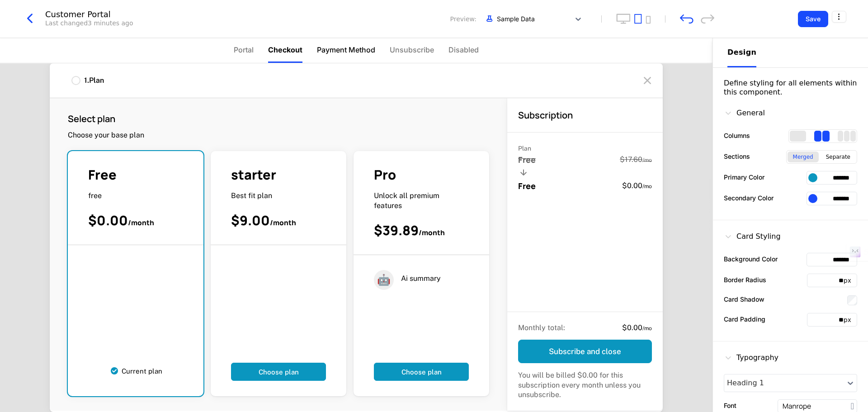
click at [352, 53] on span "Payment Method" at bounding box center [346, 49] width 58 height 11
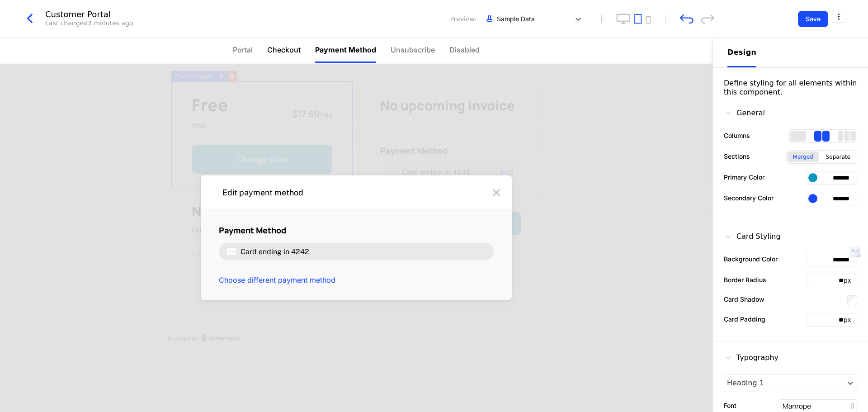
click at [301, 47] on span "Checkout" at bounding box center [283, 49] width 33 height 11
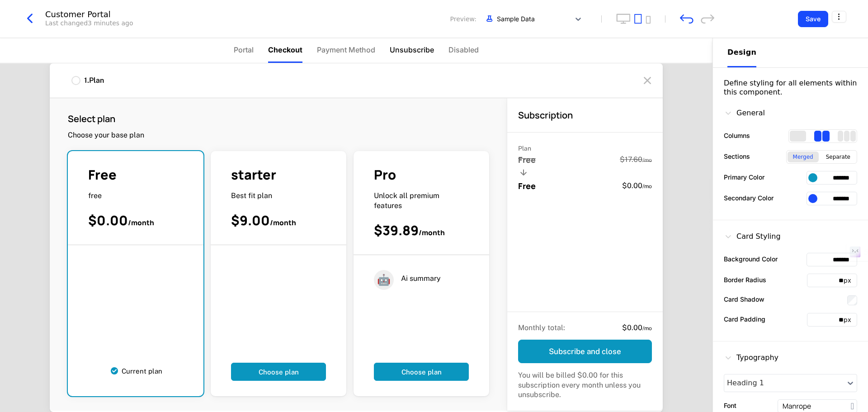
drag, startPoint x: 392, startPoint y: 45, endPoint x: 402, endPoint y: 48, distance: 11.3
click at [393, 46] on span "Unsubscribe" at bounding box center [412, 49] width 44 height 11
click at [402, 48] on span "Unsubscribe" at bounding box center [412, 49] width 44 height 11
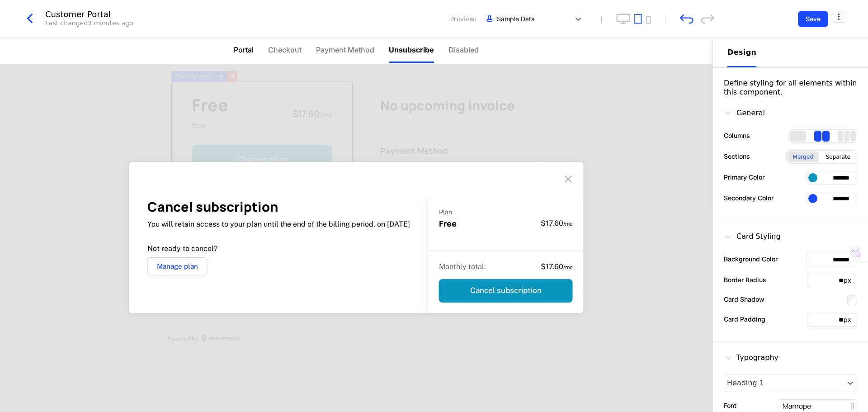
click at [241, 44] on li "Portal" at bounding box center [244, 50] width 20 height 25
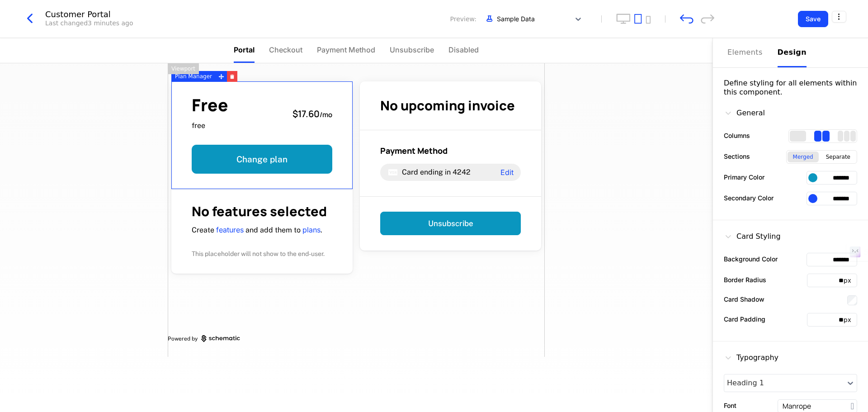
click at [433, 177] on div at bounding box center [812, 177] width 9 height 9
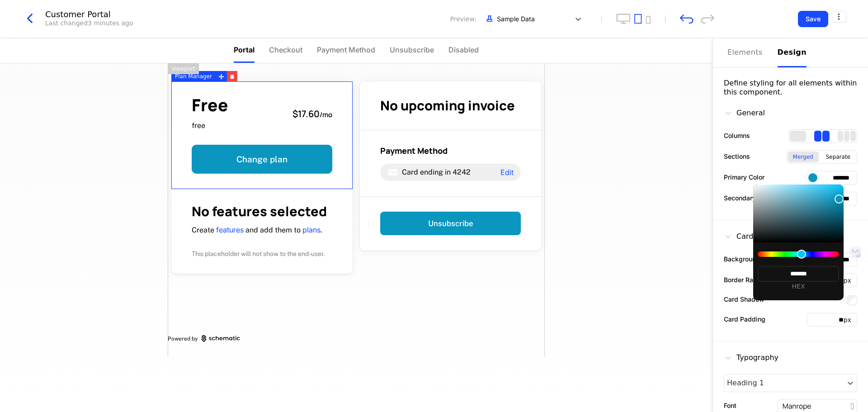
click at [433, 200] on div at bounding box center [434, 206] width 868 height 412
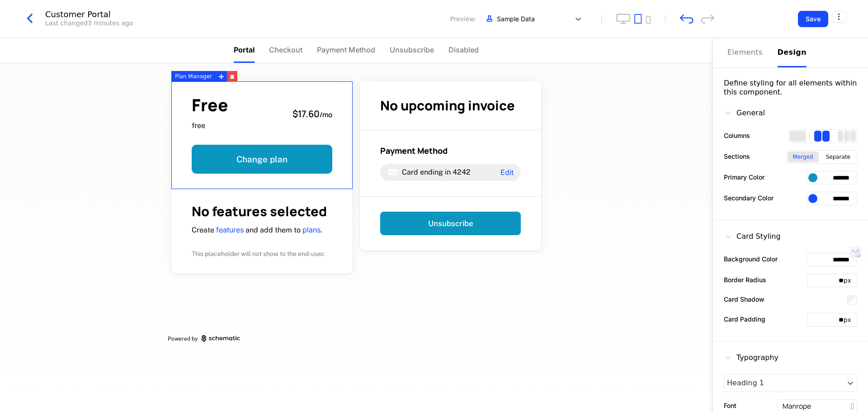
click at [320, 132] on div "Free free $17.60 / mo Change plan" at bounding box center [261, 135] width 181 height 108
click at [433, 178] on div at bounding box center [812, 177] width 9 height 9
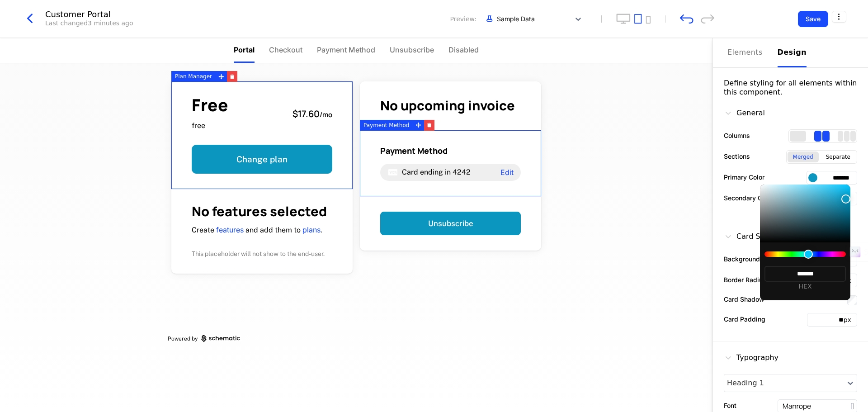
click at [433, 258] on body "celebal Development Dev Quickstart Features Features Flags Catalog Plans Add On…" at bounding box center [434, 206] width 868 height 412
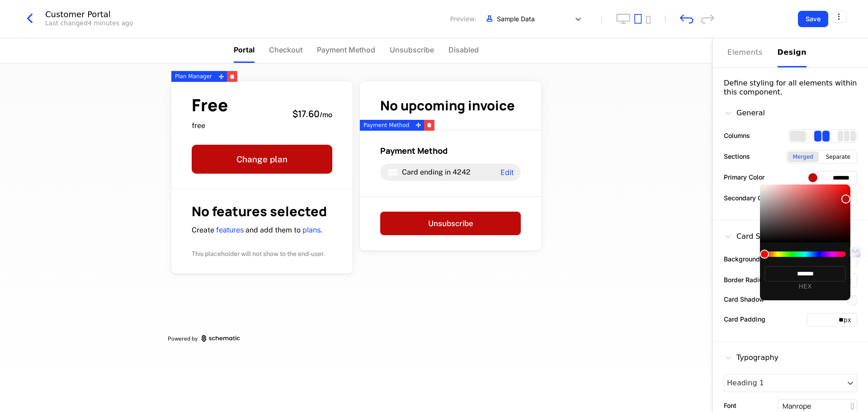
type input "*******"
click at [433, 273] on input "*******" at bounding box center [805, 274] width 81 height 16
click at [433, 231] on div at bounding box center [805, 213] width 90 height 58
click at [433, 242] on div "******* HEX" at bounding box center [805, 271] width 90 height 58
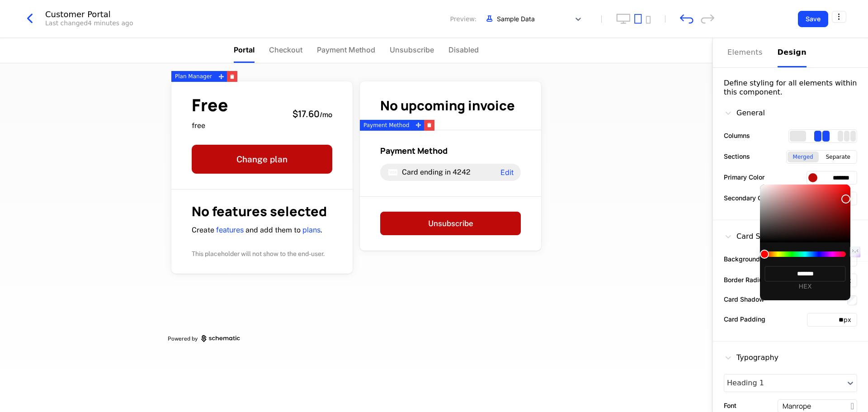
type input "*******"
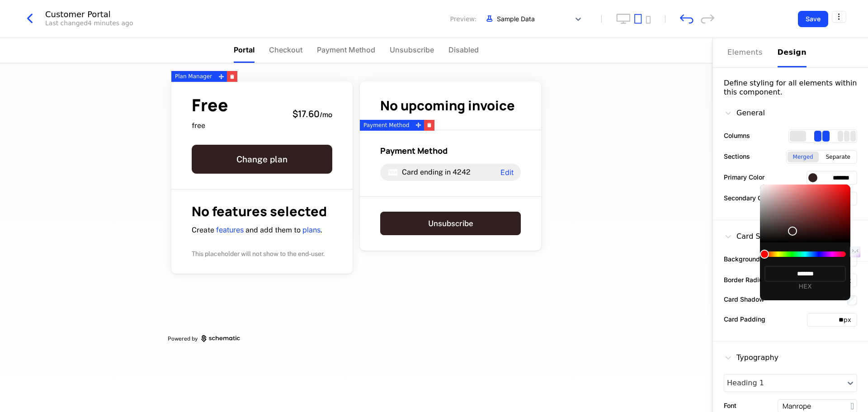
type input "*******"
click at [433, 241] on div at bounding box center [805, 213] width 90 height 58
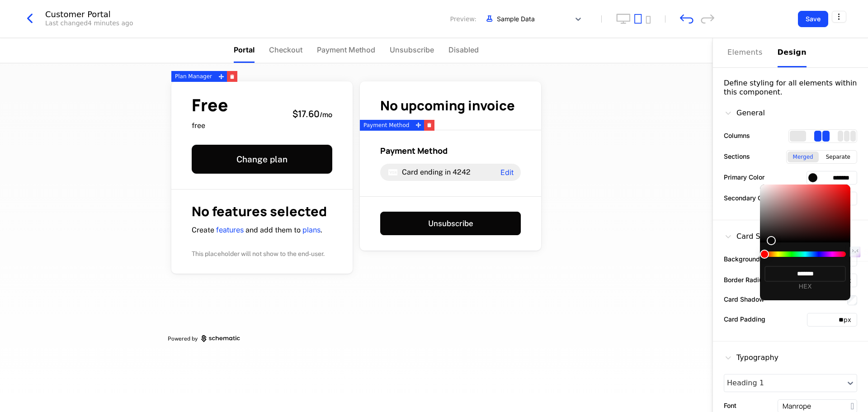
type input "*******"
drag, startPoint x: 769, startPoint y: 241, endPoint x: 763, endPoint y: 258, distance: 18.6
click at [433, 258] on div "******* HEX" at bounding box center [805, 242] width 90 height 116
click at [433, 164] on div at bounding box center [434, 206] width 868 height 412
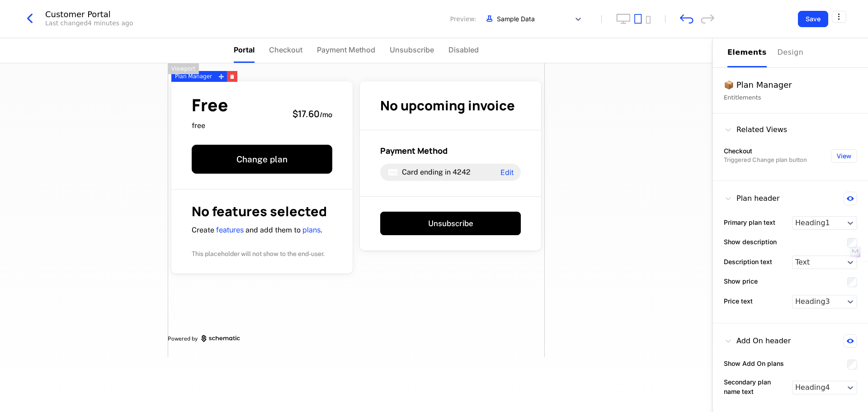
click at [433, 58] on button "Elements" at bounding box center [747, 52] width 39 height 29
click at [433, 137] on div "Free free $17.60 / mo Change plan No features selected Create features and add …" at bounding box center [356, 237] width 713 height 349
click at [433, 147] on div "Free free $17.60 / mo Change plan No features selected Create features and add …" at bounding box center [356, 237] width 713 height 349
click at [433, 290] on div "Free free $17.60 / mo Change plan No features selected Create features and add …" at bounding box center [356, 209] width 377 height 293
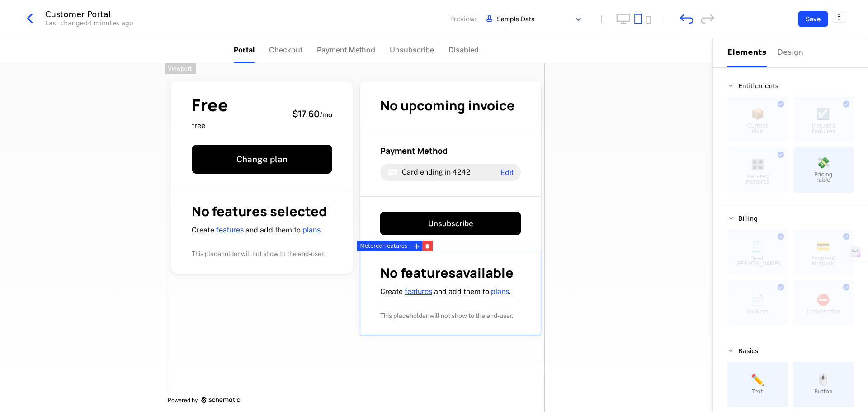
click at [414, 293] on link "features" at bounding box center [419, 291] width 28 height 9
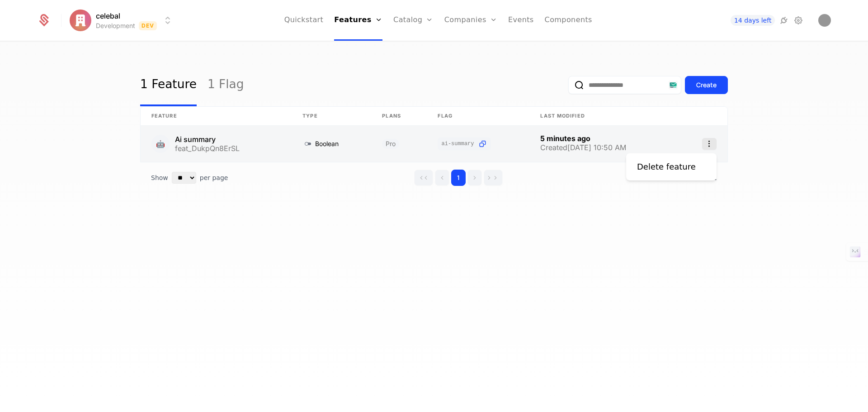
click at [710, 145] on icon "Select action" at bounding box center [709, 144] width 14 height 12
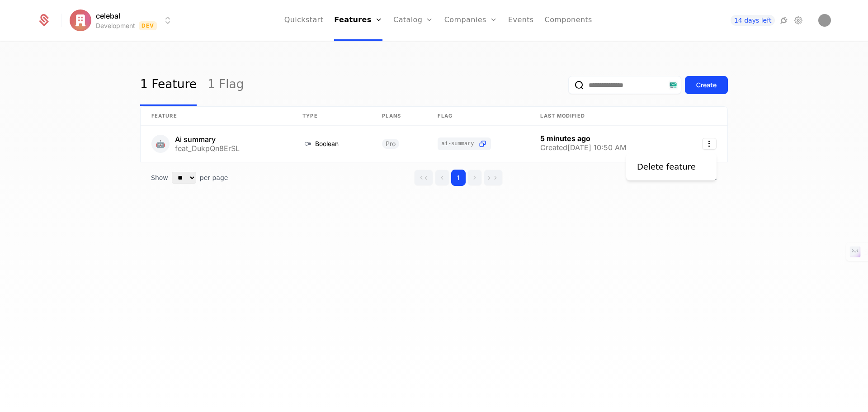
click at [638, 225] on html "celebal Development Dev Quickstart Features Features Flags Catalog Plans Add On…" at bounding box center [434, 206] width 868 height 412
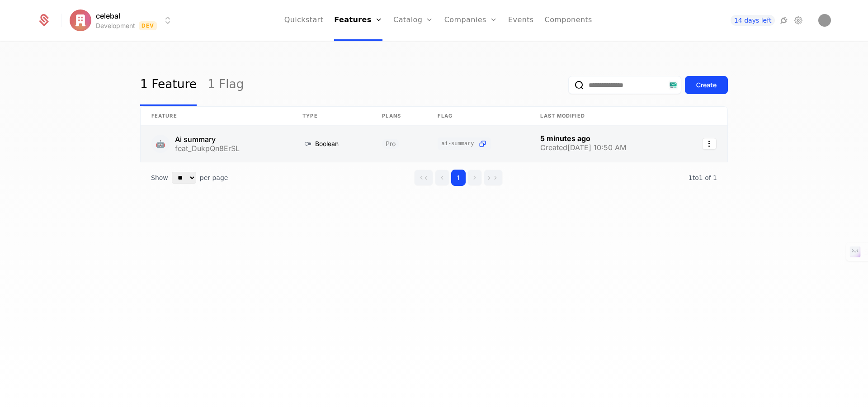
click at [307, 143] on link at bounding box center [332, 144] width 80 height 36
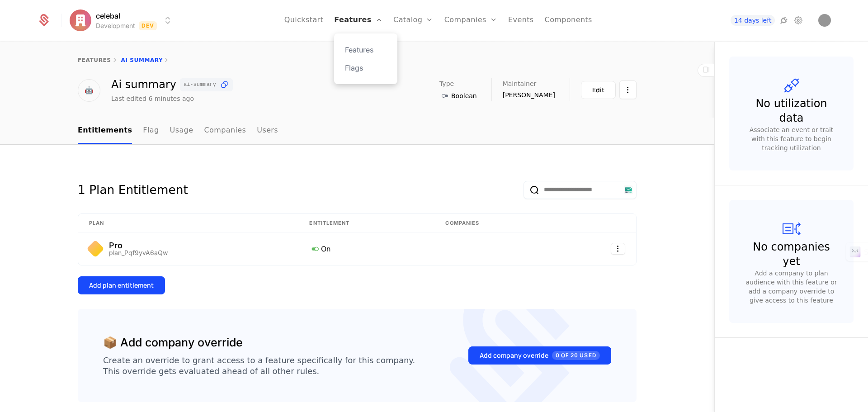
click at [362, 21] on link "Features" at bounding box center [358, 20] width 48 height 41
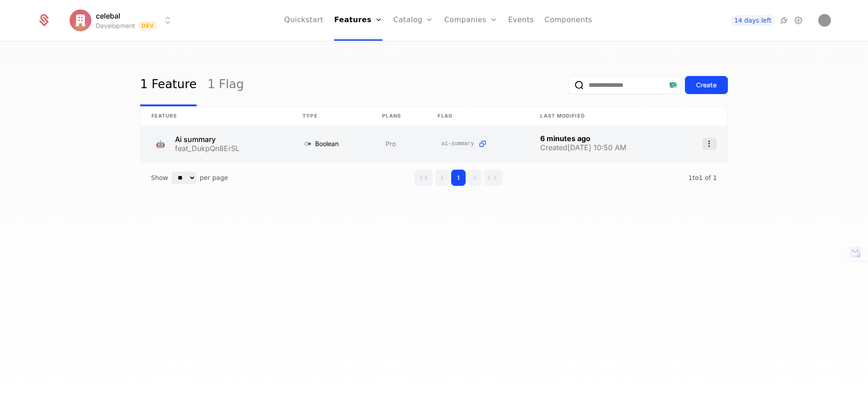
click at [711, 146] on icon "Select action" at bounding box center [709, 144] width 14 height 12
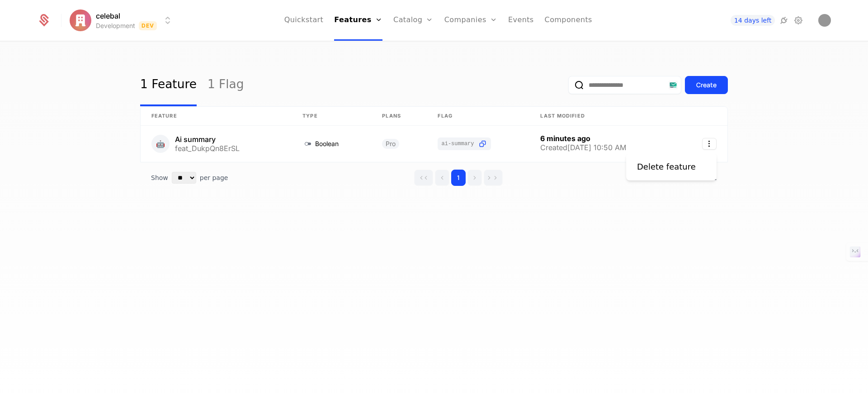
click at [760, 132] on html "celebal Development Dev Quickstart Features Features Flags Catalog Plans Add On…" at bounding box center [434, 206] width 868 height 412
click at [616, 294] on div "1 Feature 1 Flag Create Feature Type Plans Flag Last Modified 🤖 Ai summary feat…" at bounding box center [434, 229] width 868 height 375
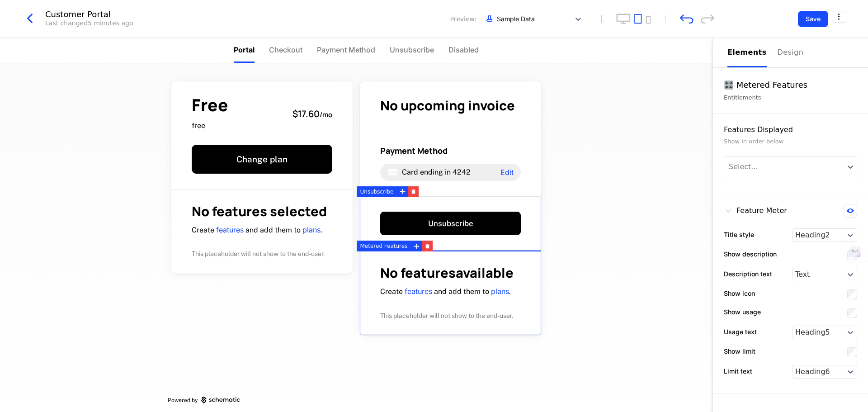
click at [631, 202] on div "Free free $17.60 / mo Change plan No features selected Create features and add …" at bounding box center [356, 237] width 713 height 349
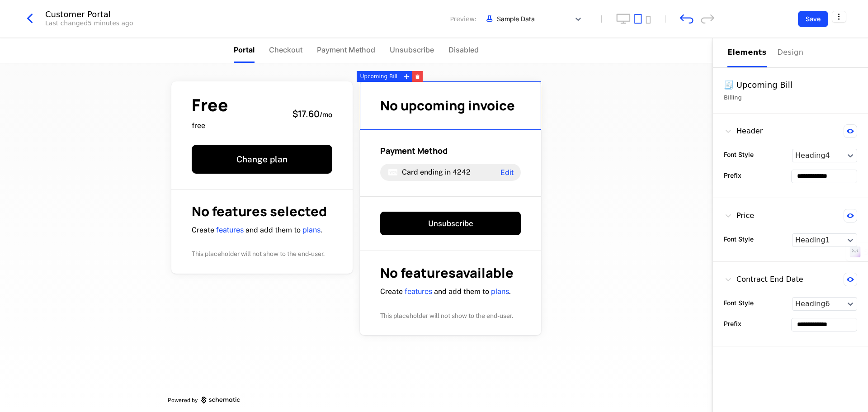
click at [499, 95] on div "No upcoming invoice" at bounding box center [450, 105] width 181 height 49
click at [416, 76] on icon "button" at bounding box center [418, 77] width 4 height 3
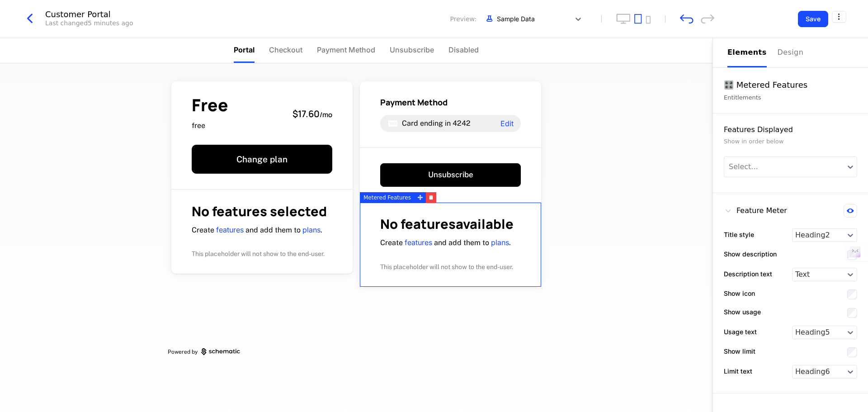
click at [524, 267] on div "No features available Create features and add them to plans . This placeholder …" at bounding box center [450, 245] width 181 height 84
click at [513, 233] on div "No features available Create features and add them to plans . This placeholder …" at bounding box center [450, 244] width 141 height 54
click at [430, 198] on icon "button" at bounding box center [432, 197] width 4 height 3
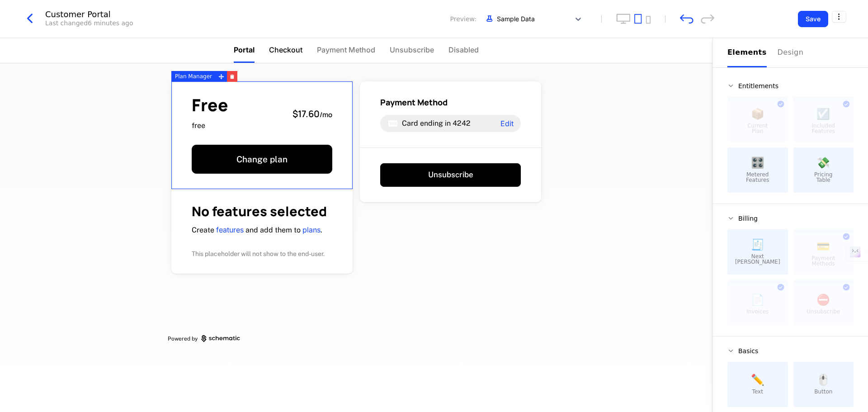
drag, startPoint x: 284, startPoint y: 160, endPoint x: 289, endPoint y: 49, distance: 110.4
click at [284, 160] on button "Change plan" at bounding box center [262, 159] width 141 height 29
click at [289, 49] on span "Checkout" at bounding box center [285, 49] width 33 height 11
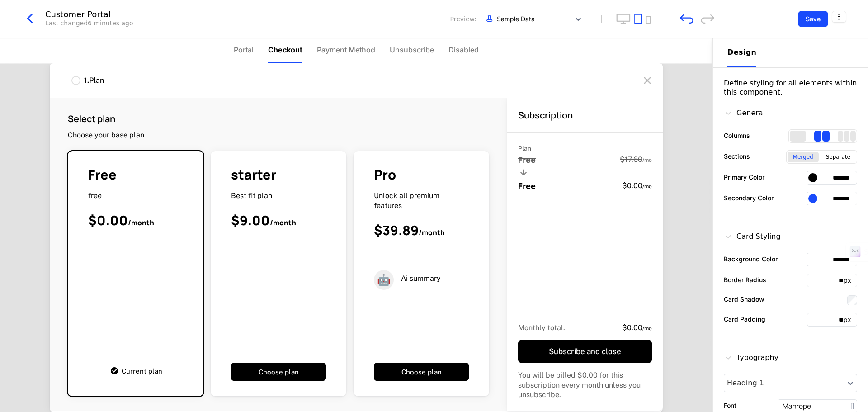
click at [299, 159] on div "starter Best fit plan $9.00 / month Choose plan" at bounding box center [279, 273] width 136 height 245
click at [300, 182] on div "starter" at bounding box center [278, 175] width 95 height 18
click at [304, 213] on div "$9.00 / month" at bounding box center [278, 221] width 95 height 18
click at [82, 77] on div "1 . Plan" at bounding box center [87, 81] width 33 height 10
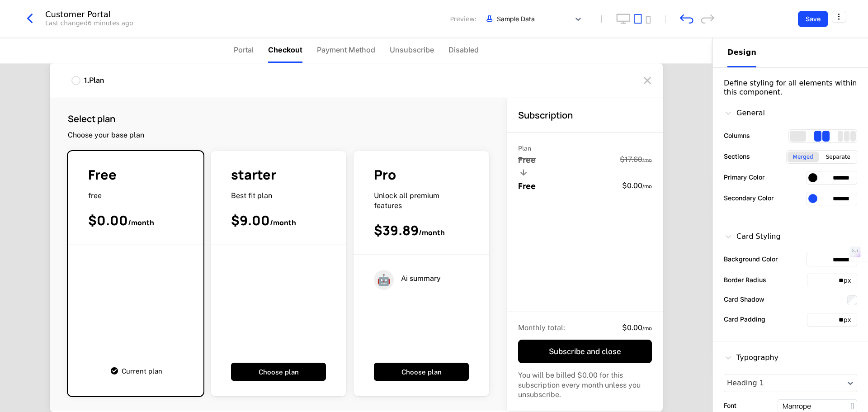
click at [78, 78] on div at bounding box center [75, 80] width 9 height 9
click at [251, 46] on span "Portal" at bounding box center [244, 49] width 20 height 11
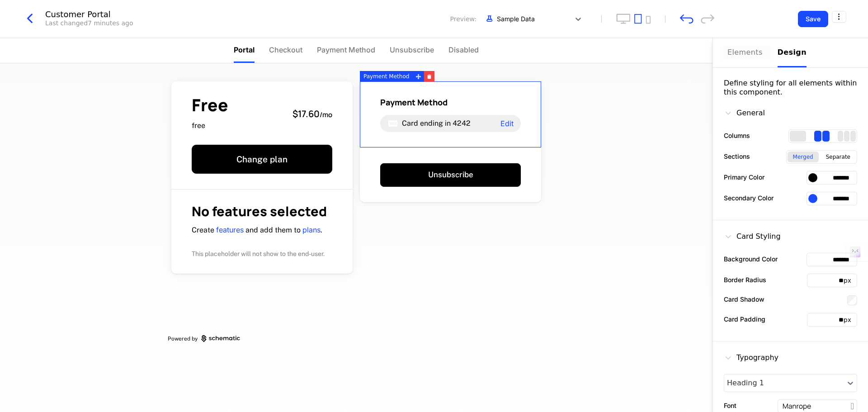
click at [747, 50] on div "Elements" at bounding box center [747, 52] width 39 height 11
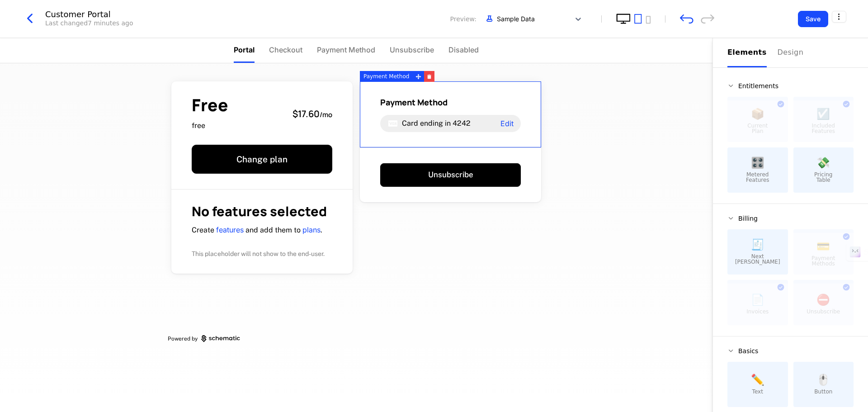
click at [630, 19] on icon "desktop" at bounding box center [624, 19] width 14 height 10
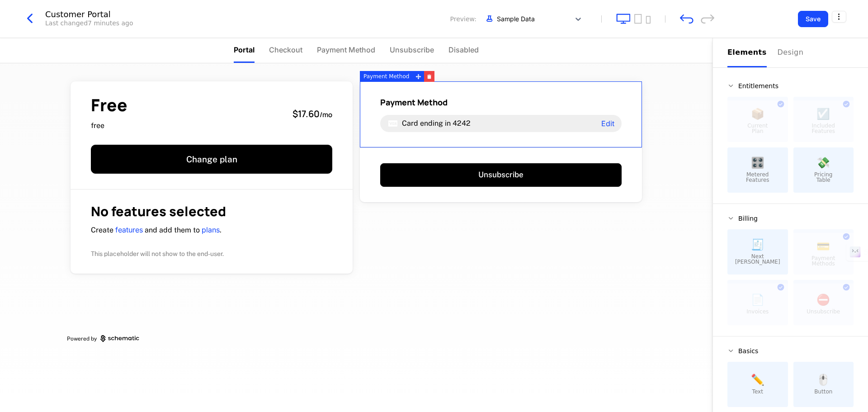
click at [681, 136] on div "Free free $17.60 / mo Change plan No features selected Create features and add …" at bounding box center [356, 237] width 713 height 349
click at [638, 17] on icon "tablet" at bounding box center [638, 19] width 8 height 10
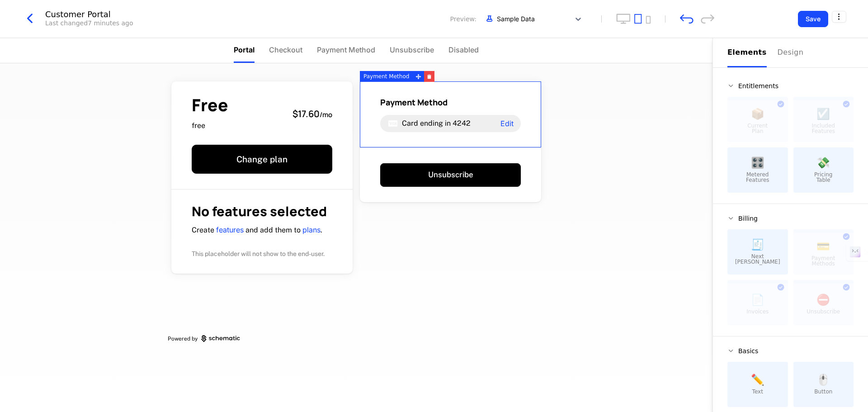
click at [645, 19] on div at bounding box center [633, 19] width 34 height 10
click at [647, 19] on icon "mobile" at bounding box center [648, 20] width 5 height 8
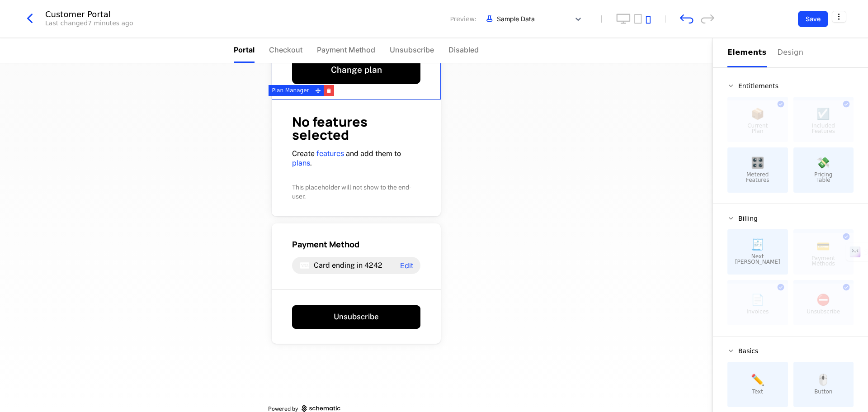
scroll to position [104, 0]
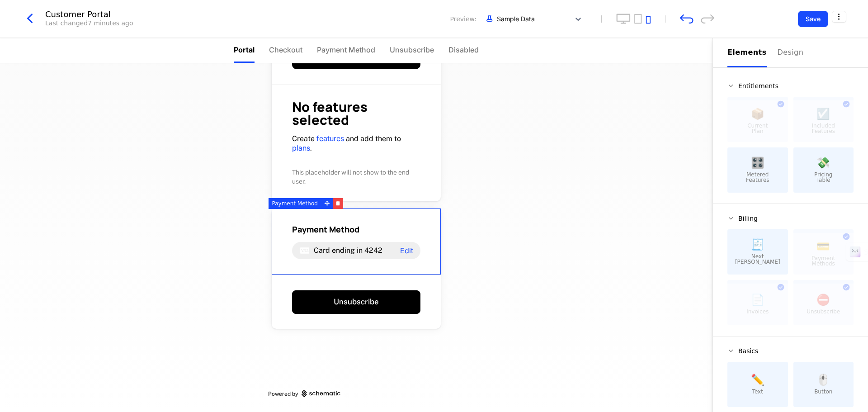
click at [421, 219] on div "Payment Method Card ending in 4242 Edit" at bounding box center [356, 241] width 169 height 66
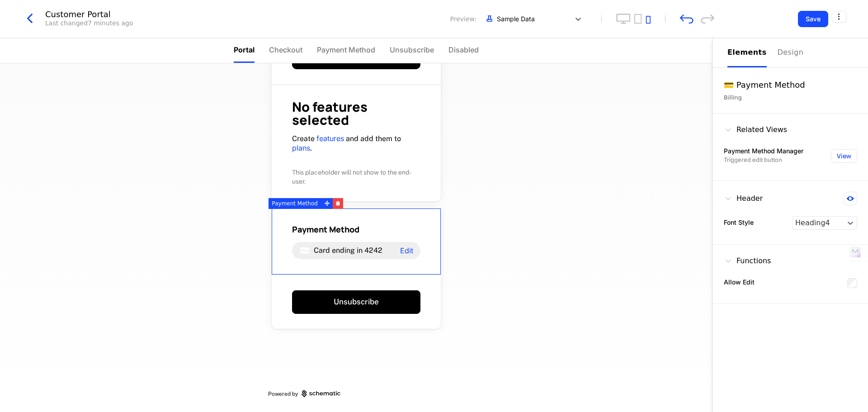
click at [421, 219] on div "Payment Method Card ending in 4242 Edit" at bounding box center [356, 241] width 169 height 66
click at [544, 143] on div "Free free $17.60 / mo Change plan No features selected Create features and add …" at bounding box center [356, 237] width 713 height 349
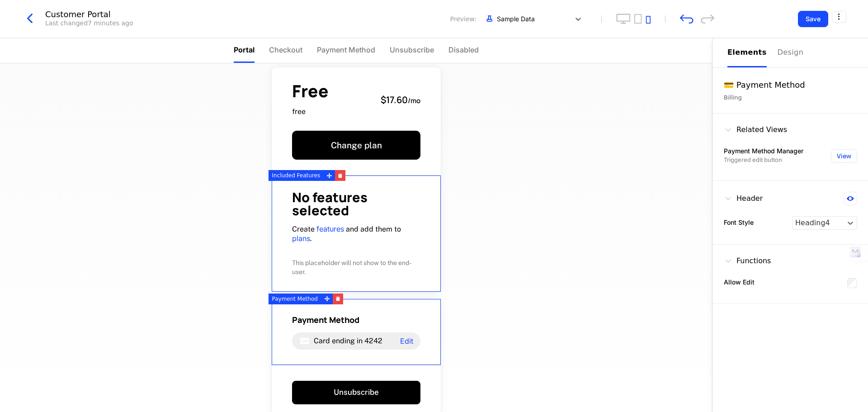
scroll to position [0, 0]
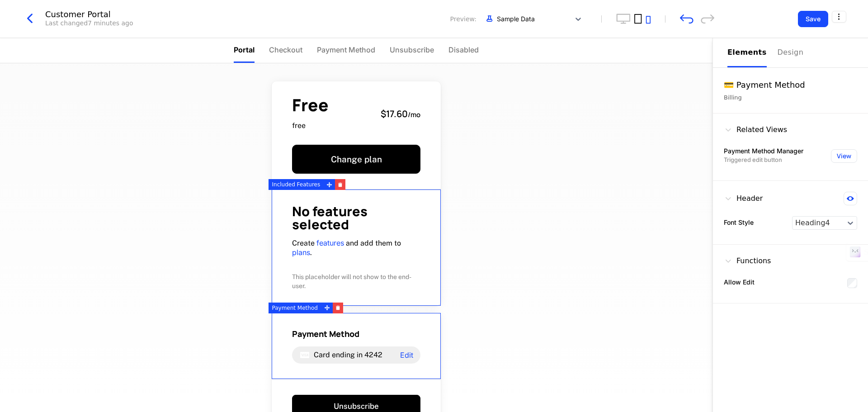
click at [641, 17] on icon "tablet" at bounding box center [637, 18] width 7 height 9
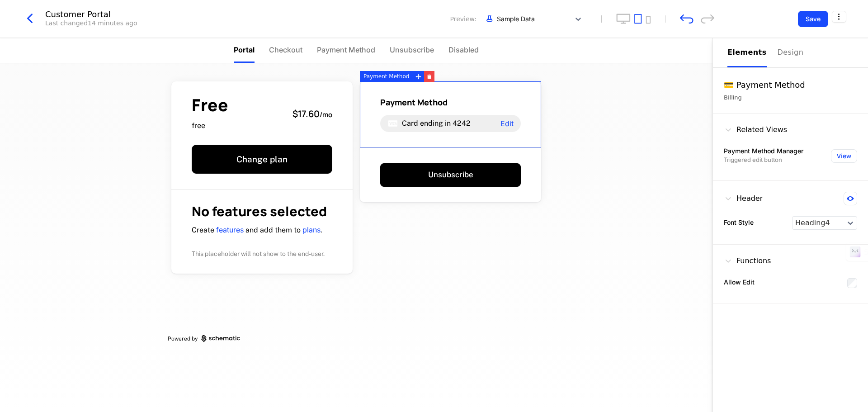
click at [637, 145] on div "Free free $17.60 / mo Change plan No features selected Create features and add …" at bounding box center [356, 237] width 713 height 349
click at [628, 193] on div "Free free $17.60 / mo Change plan No features selected Create features and add …" at bounding box center [356, 237] width 713 height 349
click at [539, 233] on div "Free free $17.60 / mo Change plan No features selected Create features and add …" at bounding box center [356, 209] width 377 height 293
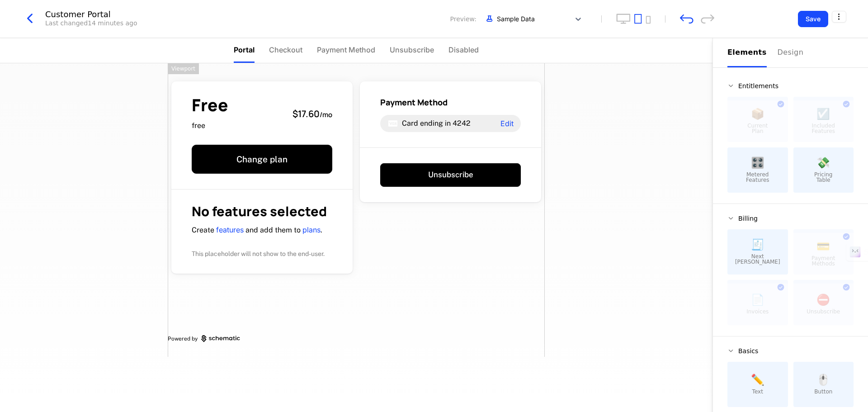
click at [734, 86] on icon at bounding box center [731, 85] width 7 height 7
click at [732, 84] on icon at bounding box center [731, 85] width 7 height 7
click at [817, 168] on span "💸" at bounding box center [824, 162] width 14 height 11
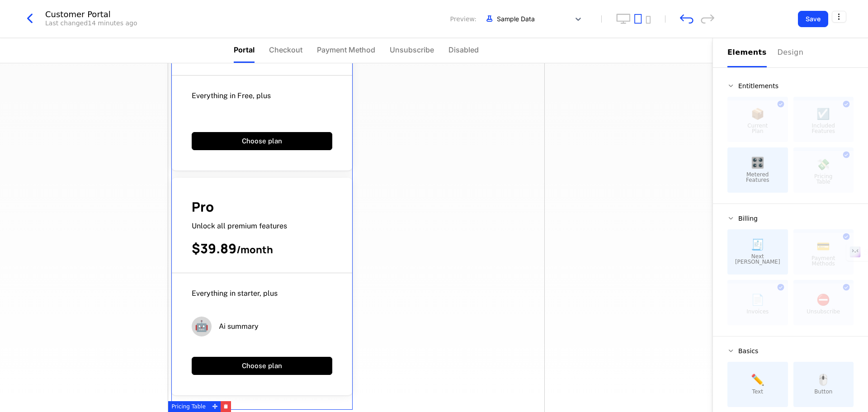
scroll to position [520, 0]
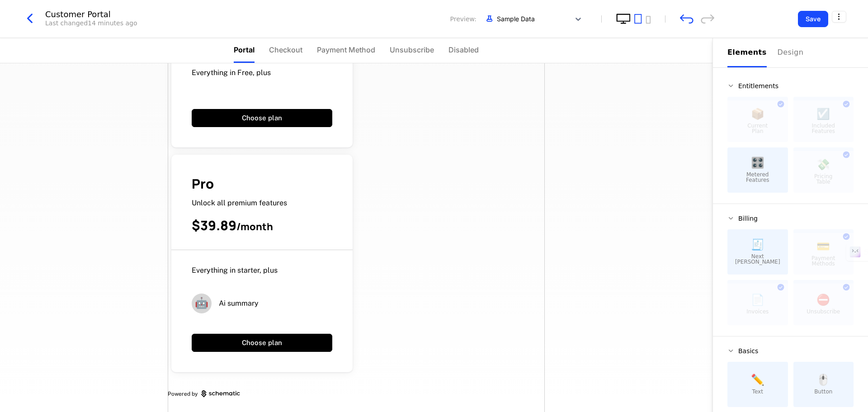
click at [621, 20] on icon "desktop" at bounding box center [623, 19] width 14 height 10
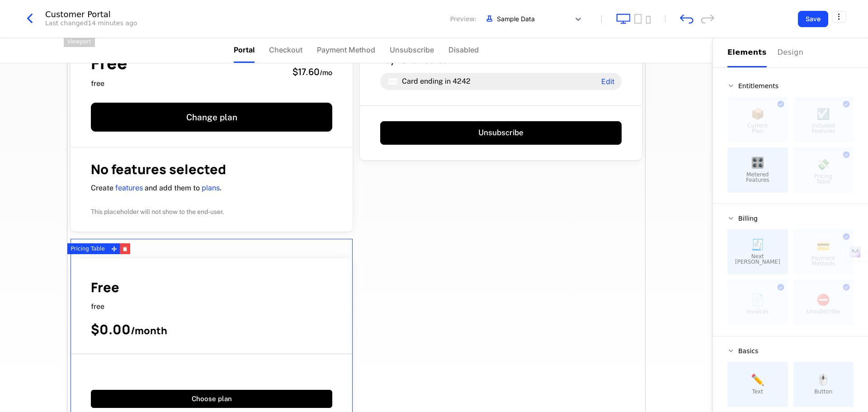
scroll to position [0, 0]
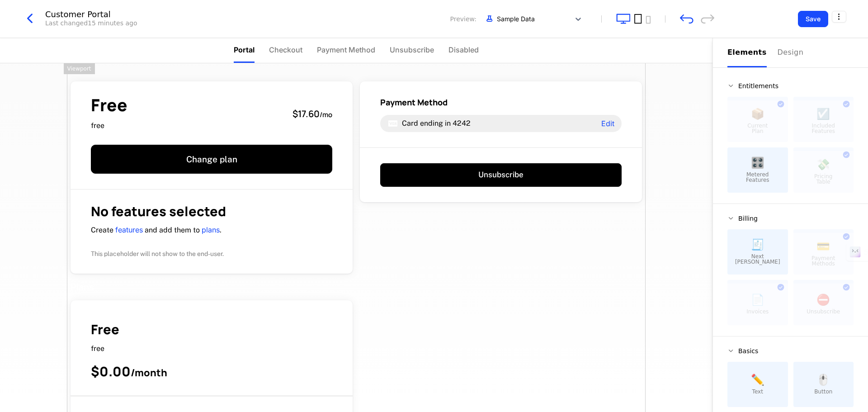
click at [639, 20] on icon "tablet" at bounding box center [638, 19] width 8 height 10
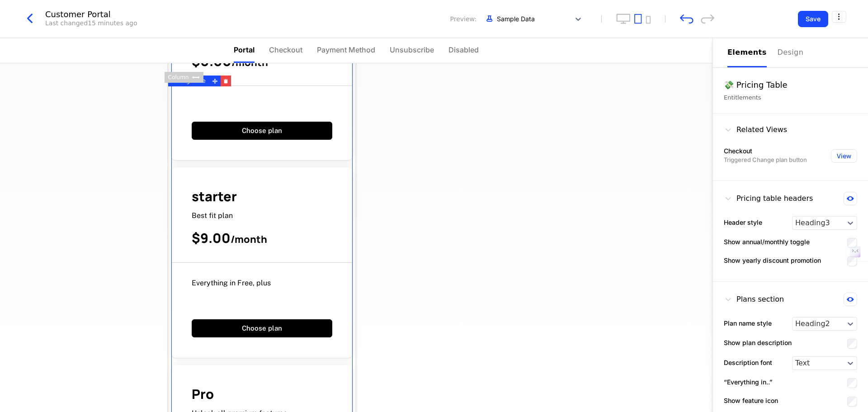
scroll to position [317, 0]
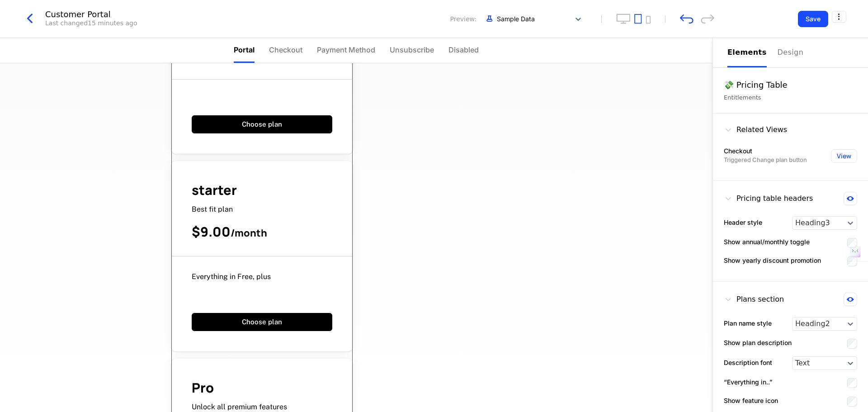
click at [280, 207] on div "Best fit plan" at bounding box center [262, 209] width 141 height 10
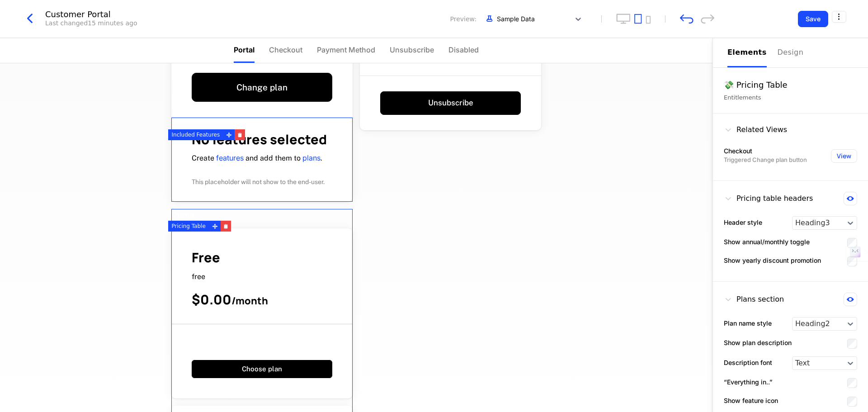
scroll to position [45, 0]
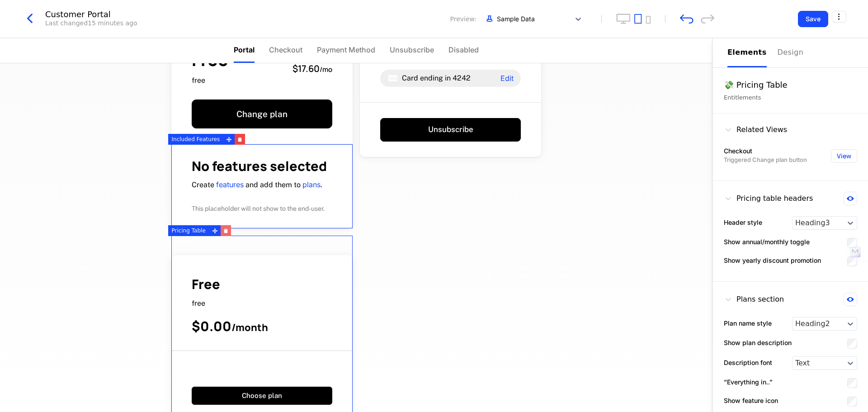
click at [222, 233] on button "button" at bounding box center [226, 230] width 10 height 11
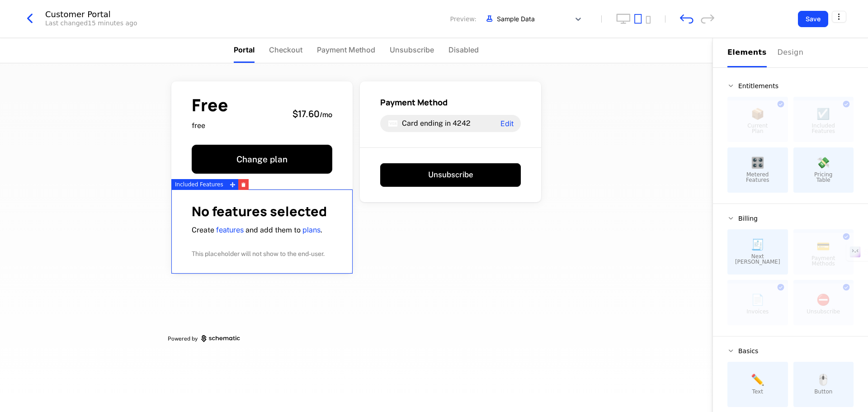
scroll to position [0, 0]
click at [312, 228] on link "plans" at bounding box center [311, 229] width 18 height 9
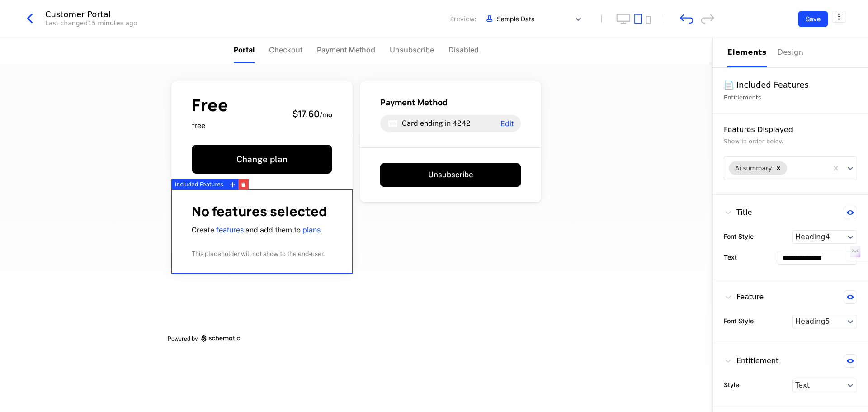
click at [593, 240] on div "Free free $17.60 / mo Change plan No features selected Create features and add …" at bounding box center [356, 237] width 713 height 349
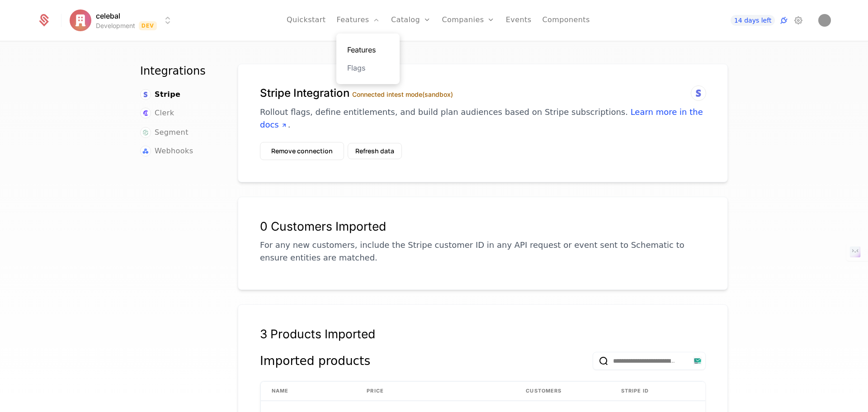
click at [374, 49] on link "Features" at bounding box center [368, 49] width 42 height 11
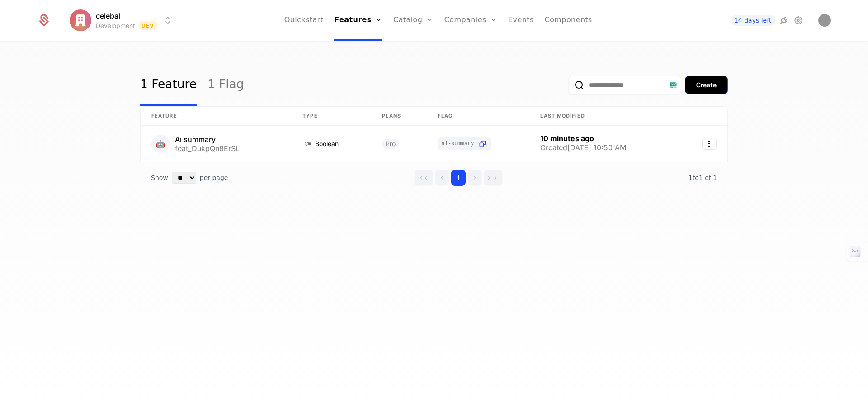
click at [701, 90] on div "Create" at bounding box center [706, 84] width 20 height 9
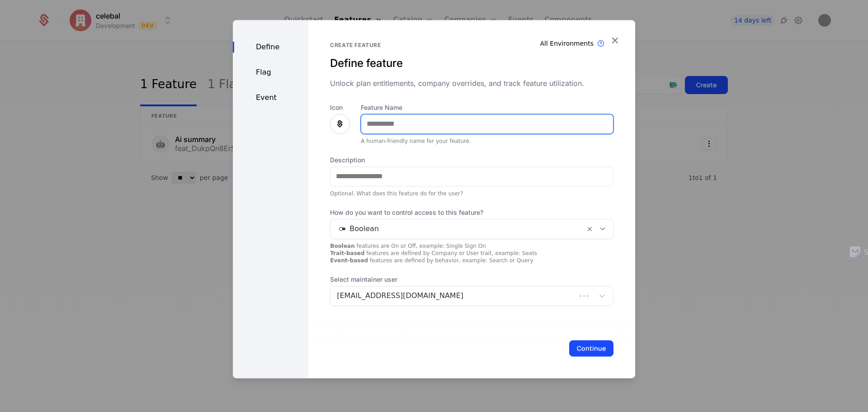
click at [486, 127] on input "Feature Name" at bounding box center [487, 123] width 252 height 19
type input "*****"
drag, startPoint x: 331, startPoint y: 123, endPoint x: 465, endPoint y: 229, distance: 170.3
click at [331, 123] on div at bounding box center [340, 124] width 20 height 20
click at [337, 124] on icon at bounding box center [340, 123] width 11 height 11
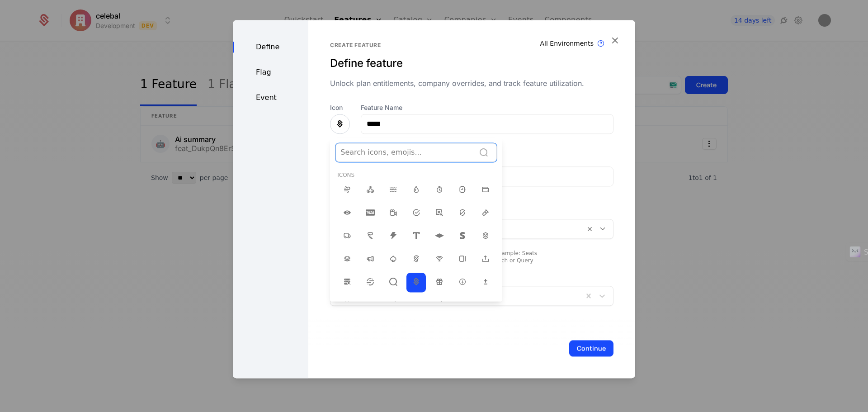
click at [377, 151] on div at bounding box center [405, 152] width 130 height 13
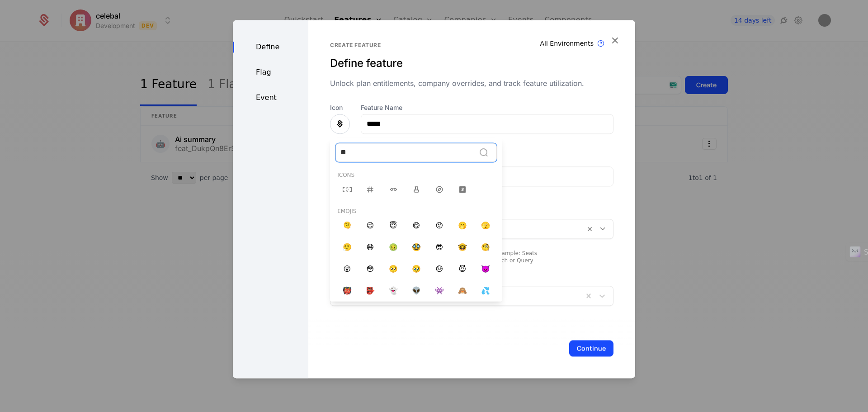
type input "*"
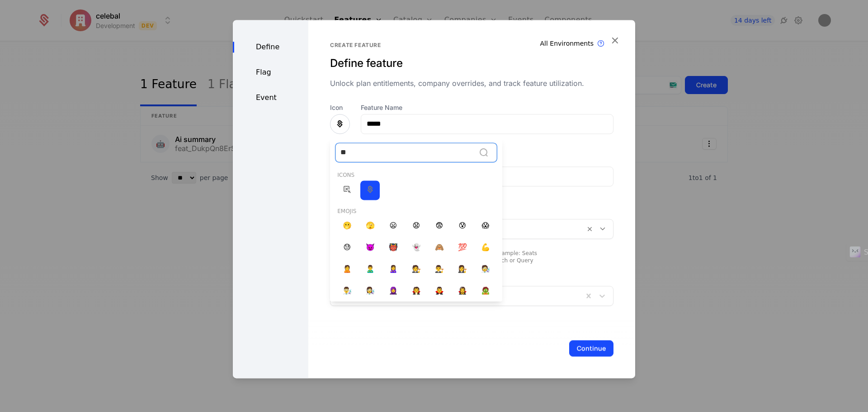
type input "*"
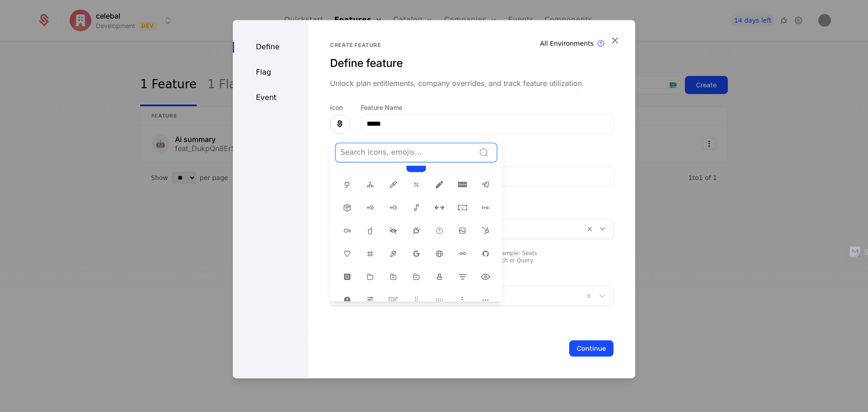
scroll to position [136, 0]
click at [388, 279] on icon at bounding box center [393, 284] width 11 height 11
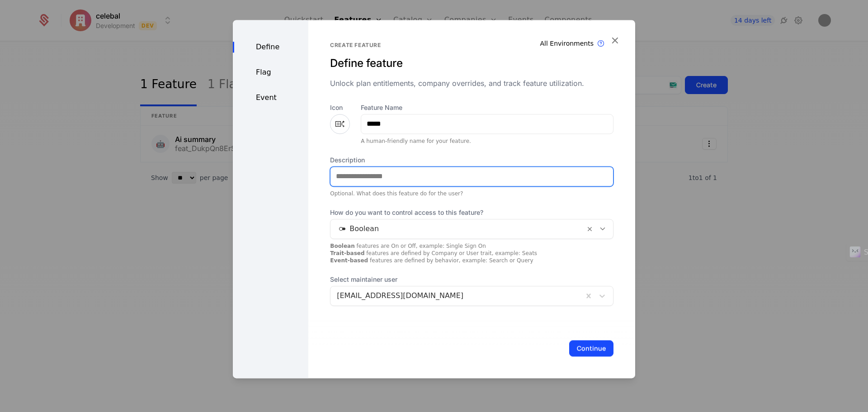
click at [454, 175] on input "Description" at bounding box center [472, 176] width 283 height 19
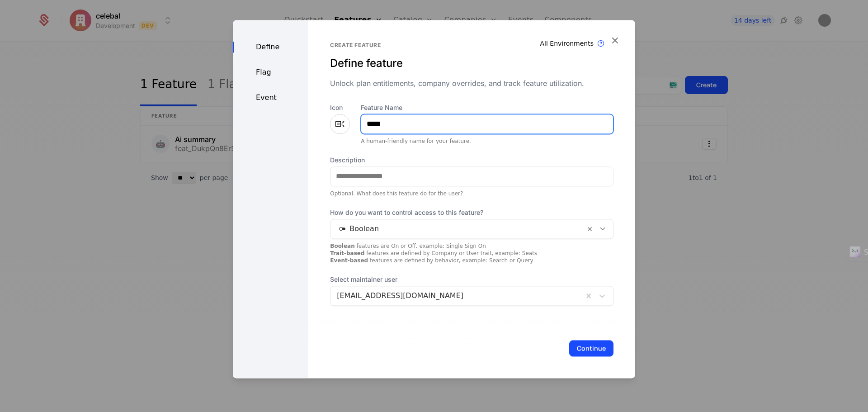
click at [368, 123] on input "*****" at bounding box center [487, 123] width 252 height 19
type input "*****"
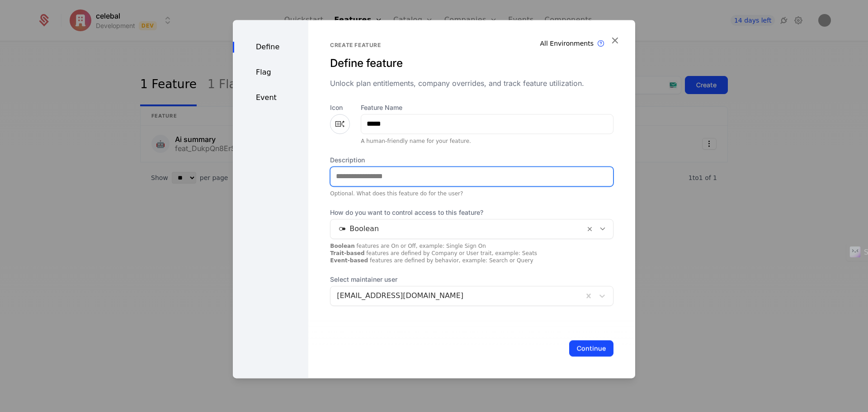
click at [390, 175] on input "Description" at bounding box center [472, 176] width 283 height 19
click at [383, 179] on input "**********" at bounding box center [472, 176] width 283 height 19
type input "**********"
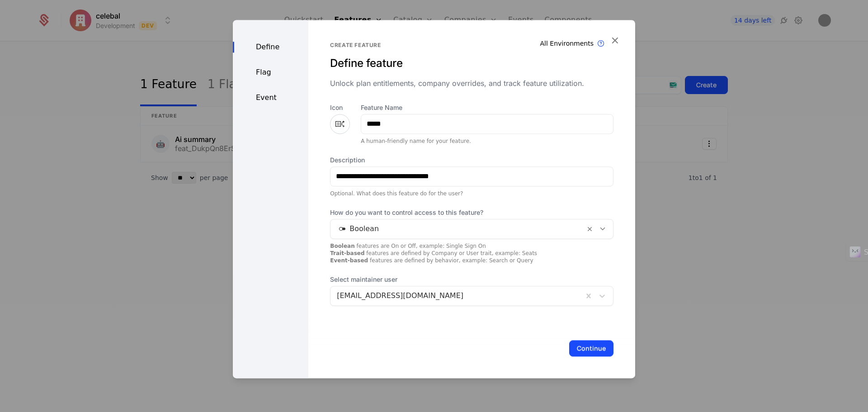
click at [387, 224] on div at bounding box center [458, 228] width 242 height 13
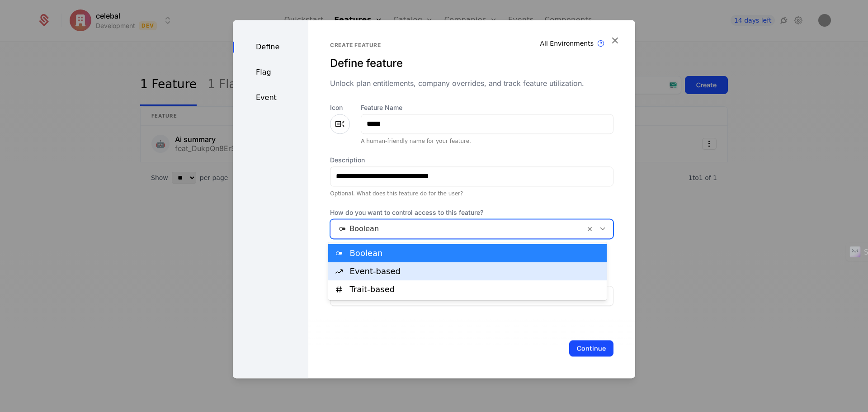
click at [438, 271] on div "Event-based" at bounding box center [475, 271] width 251 height 8
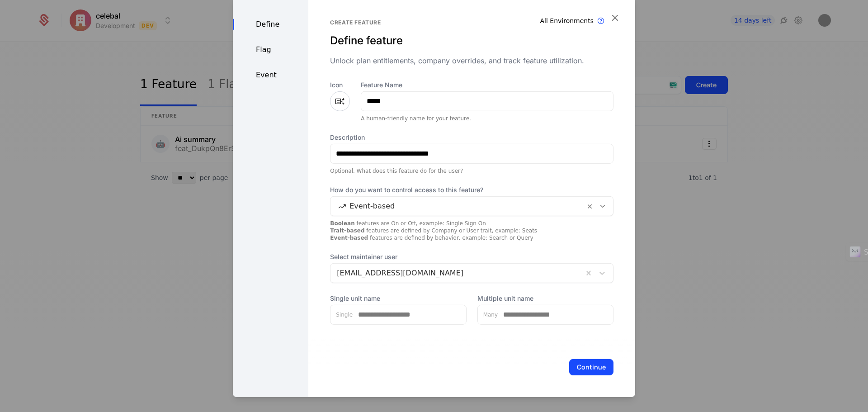
click at [543, 234] on div "Boolean features are On or Off, example: Single Sign On Trait-based features ar…" at bounding box center [472, 230] width 284 height 22
click at [444, 316] on input "Single unit name" at bounding box center [409, 314] width 113 height 19
drag, startPoint x: 529, startPoint y: 355, endPoint x: 559, endPoint y: 352, distance: 30.0
click at [530, 354] on div "Continue" at bounding box center [471, 367] width 327 height 60
click at [575, 363] on button "Continue" at bounding box center [591, 367] width 44 height 16
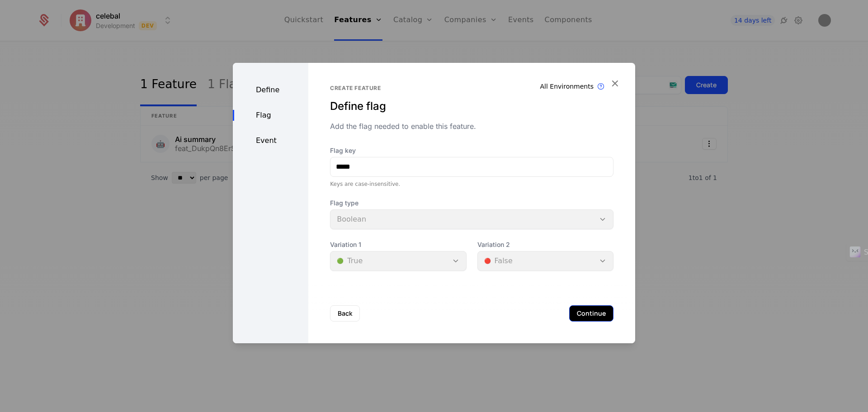
click at [586, 317] on button "Continue" at bounding box center [591, 313] width 44 height 16
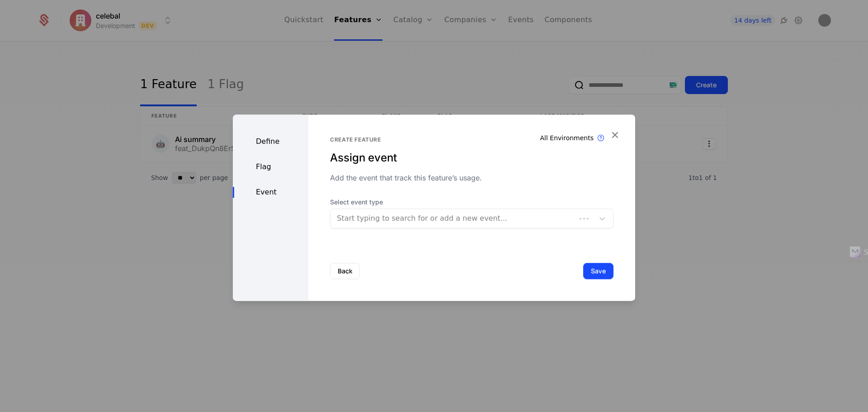
click at [500, 220] on div at bounding box center [453, 218] width 233 height 13
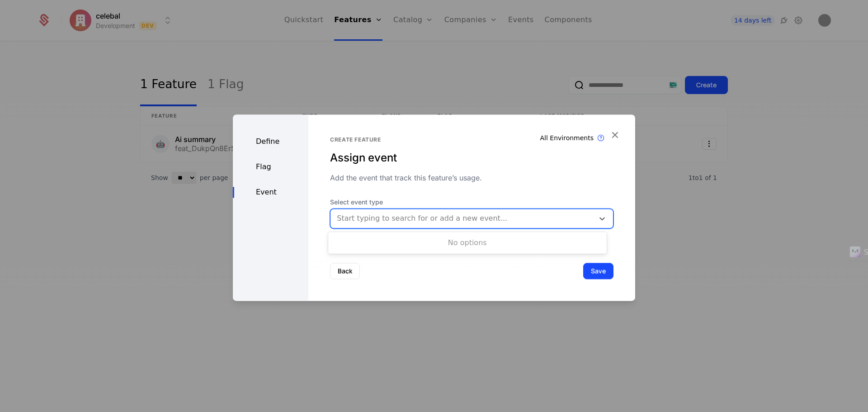
type input "*"
type input "****"
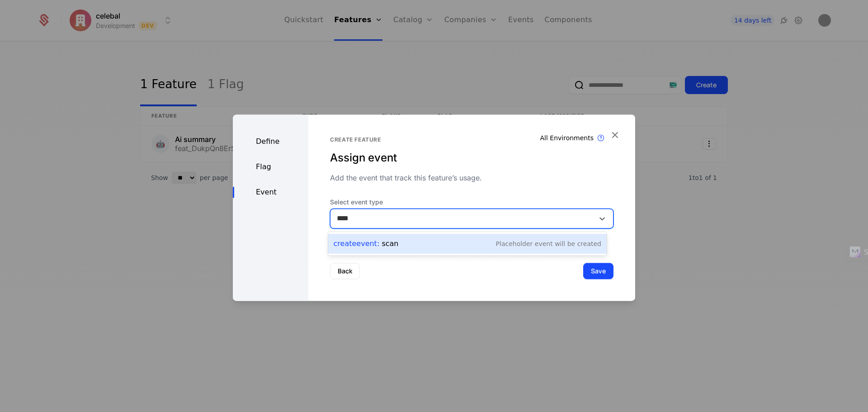
click at [449, 246] on div "Create Event : scan Placeholder Event will be created" at bounding box center [468, 243] width 268 height 13
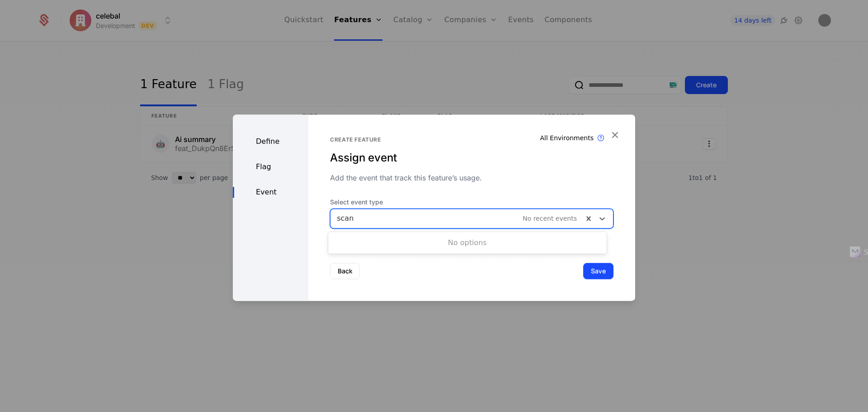
click at [537, 222] on div at bounding box center [457, 218] width 240 height 13
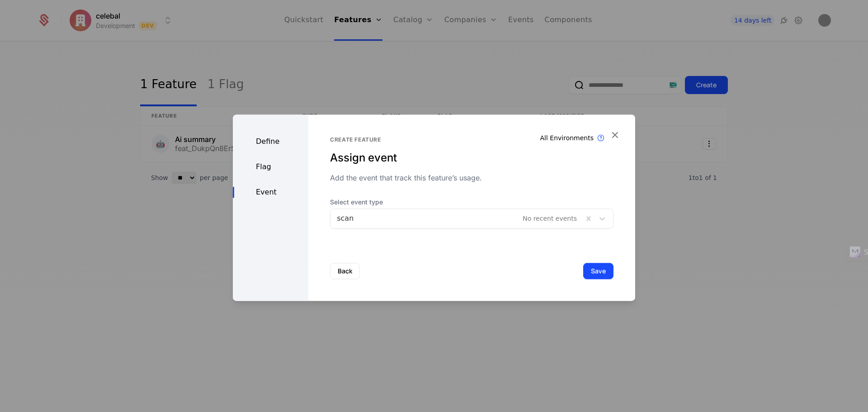
click at [371, 224] on div "scan No recent events" at bounding box center [457, 218] width 253 height 16
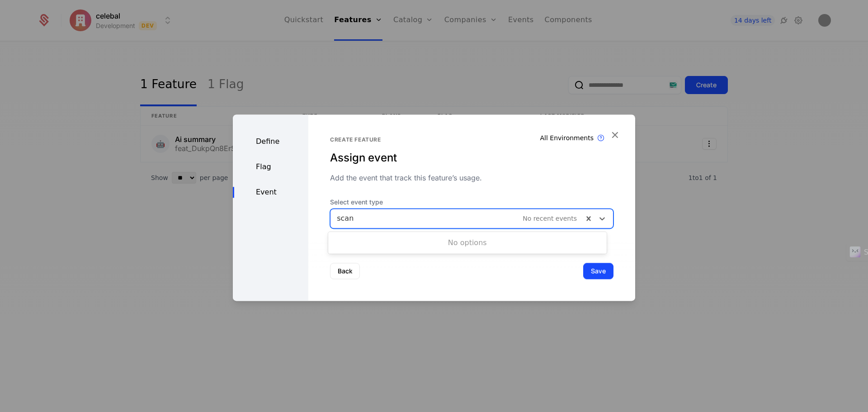
click at [372, 217] on div at bounding box center [457, 218] width 240 height 13
click at [420, 219] on div at bounding box center [457, 218] width 240 height 13
click at [420, 218] on div at bounding box center [457, 218] width 240 height 13
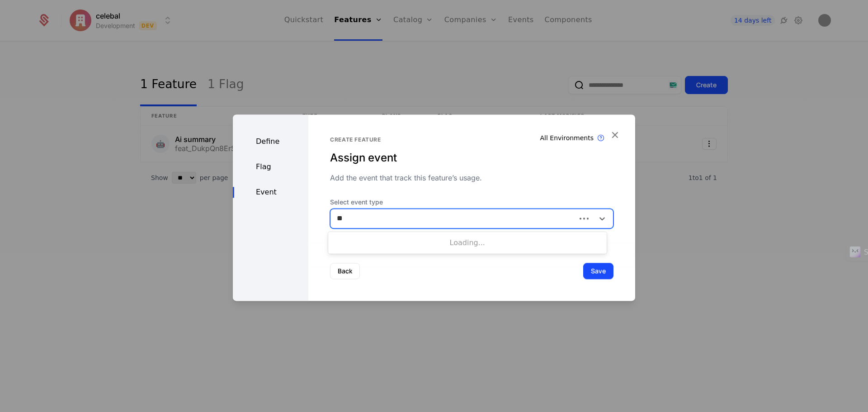
type input "*"
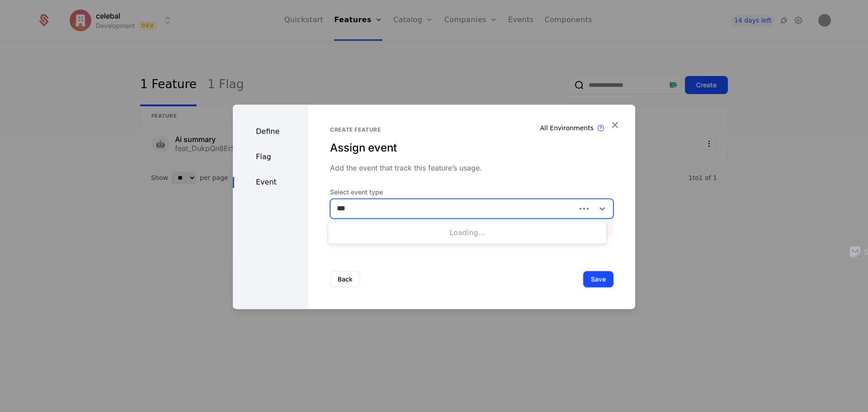
type input "****"
click at [416, 233] on div "Create Event : scan Placeholder Event will be created" at bounding box center [468, 233] width 268 height 13
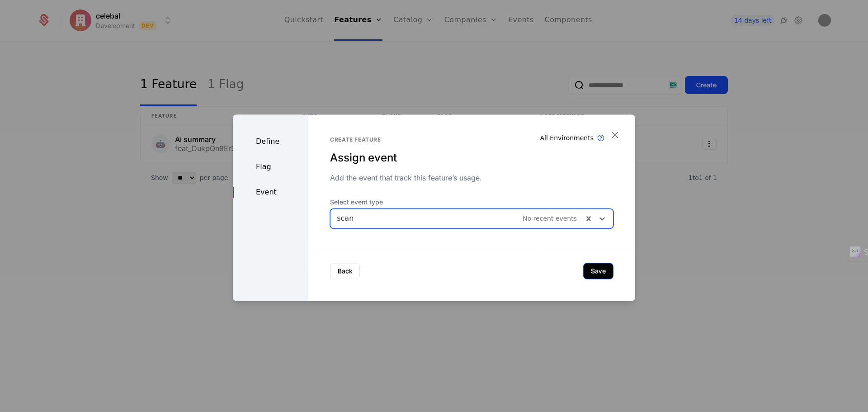
click at [597, 274] on button "Save" at bounding box center [598, 271] width 30 height 16
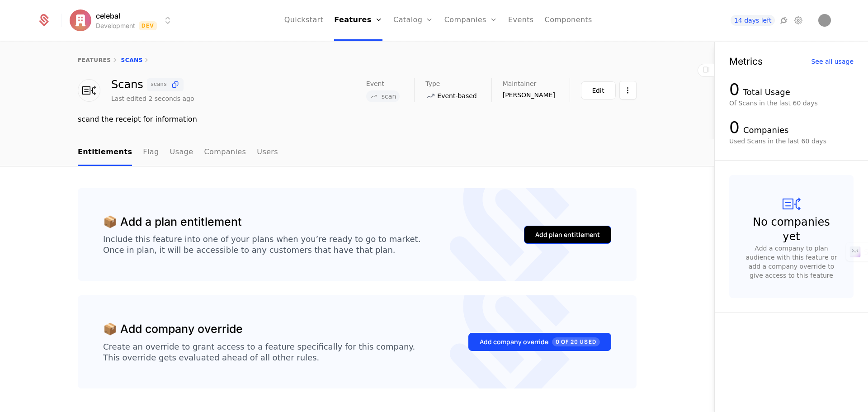
click at [564, 235] on div "Add plan entitlement" at bounding box center [567, 234] width 65 height 9
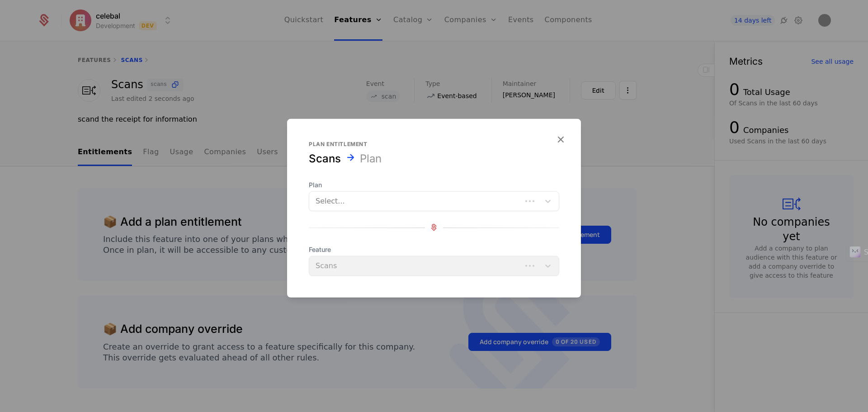
click at [461, 187] on span "Plan" at bounding box center [434, 184] width 250 height 9
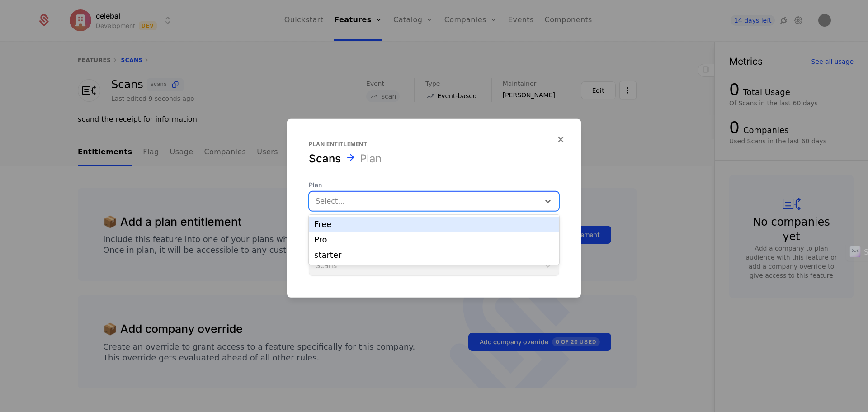
click at [457, 197] on div at bounding box center [425, 200] width 218 height 13
drag, startPoint x: 518, startPoint y: 170, endPoint x: 534, endPoint y: 149, distance: 26.1
click at [518, 169] on div "Plan entitlement Scans Plan Plan 3 results available. Use Up and Down to choose…" at bounding box center [434, 207] width 294 height 135
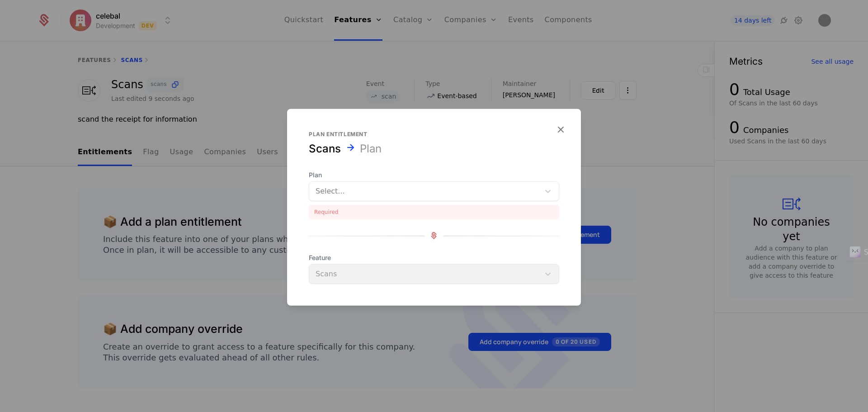
click at [477, 195] on div at bounding box center [425, 190] width 218 height 13
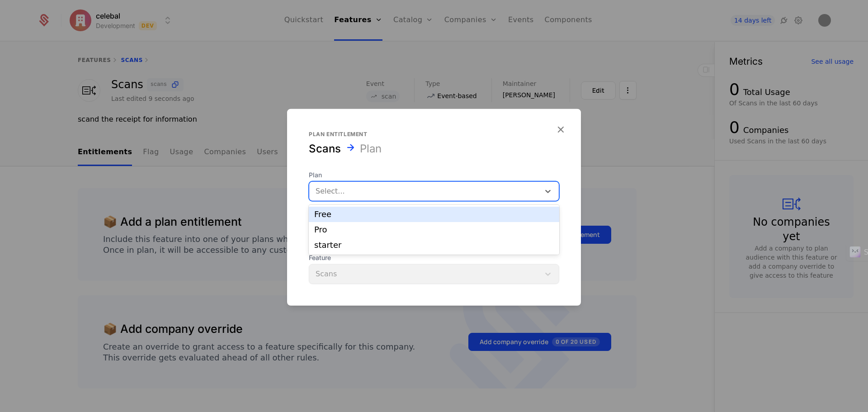
click at [443, 218] on div "Free" at bounding box center [434, 214] width 250 height 15
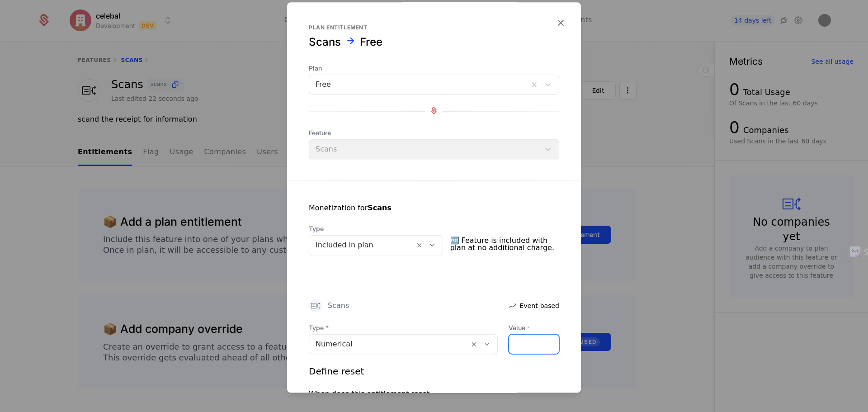
click at [536, 348] on input "Value *" at bounding box center [534, 344] width 50 height 19
type input "*"
click at [420, 203] on div "Monetization for Scans" at bounding box center [434, 214] width 250 height 22
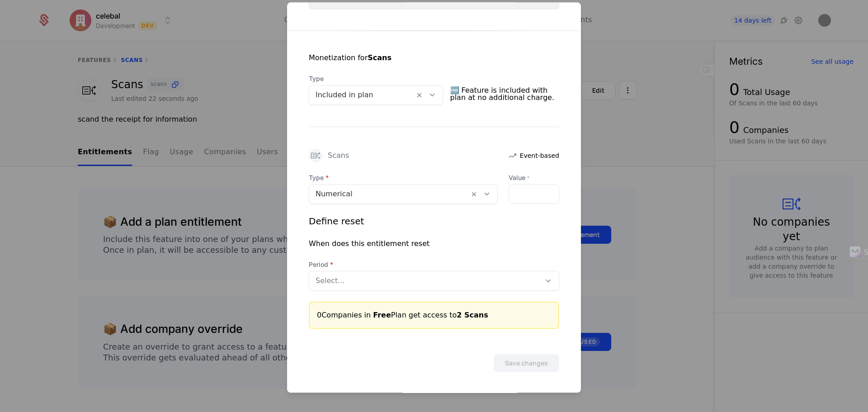
scroll to position [151, 0]
click at [511, 286] on div "Select..." at bounding box center [425, 280] width 232 height 16
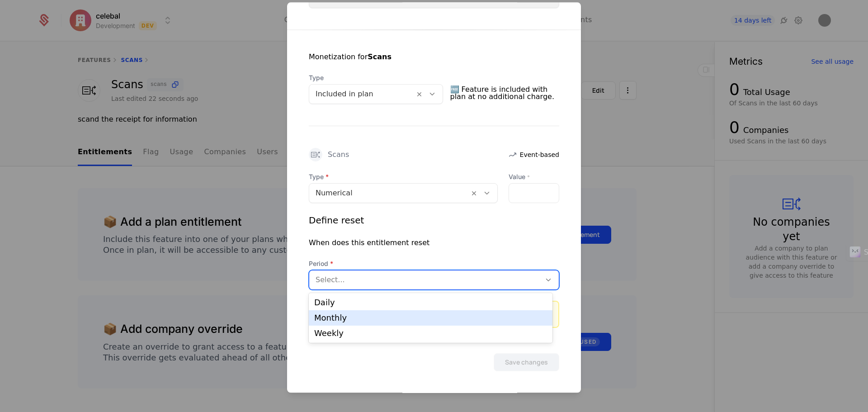
click at [496, 314] on div "Monthly" at bounding box center [430, 318] width 233 height 8
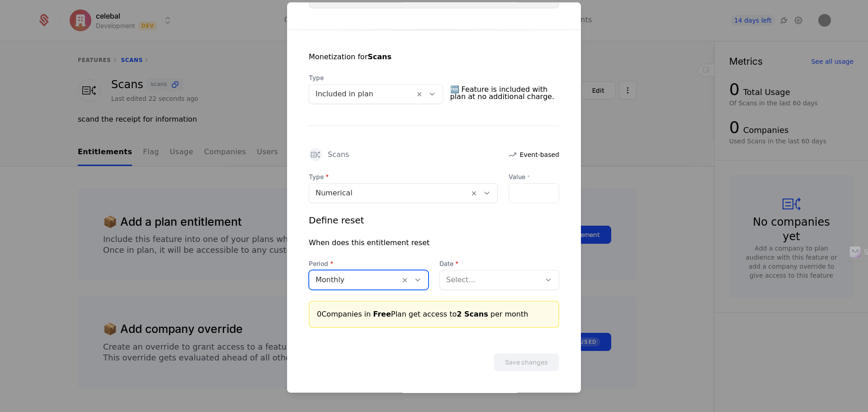
click at [526, 278] on div at bounding box center [490, 280] width 88 height 13
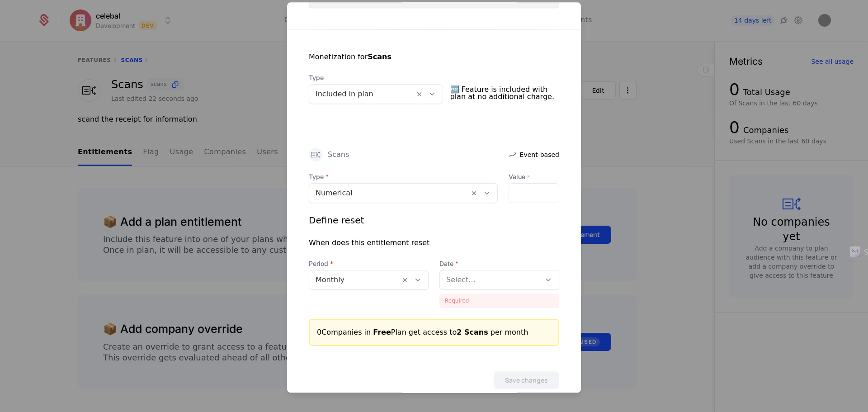
click at [473, 281] on div at bounding box center [490, 280] width 88 height 13
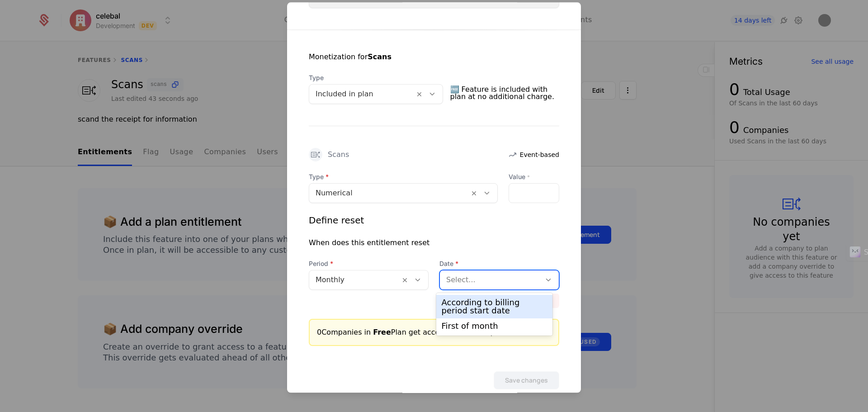
click at [476, 305] on div "According to billing period start date" at bounding box center [495, 306] width 106 height 16
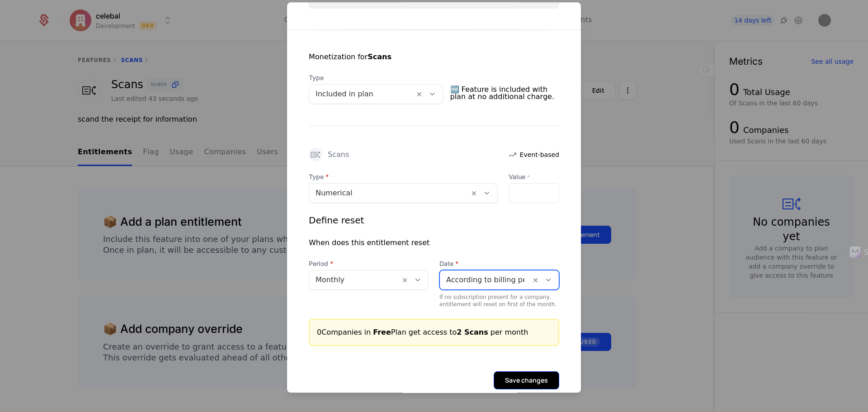
click at [524, 378] on button "Save changes" at bounding box center [527, 380] width 66 height 18
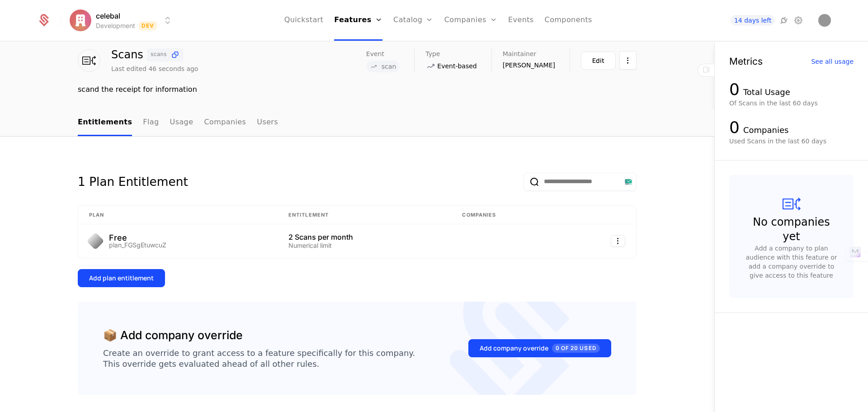
scroll to position [45, 0]
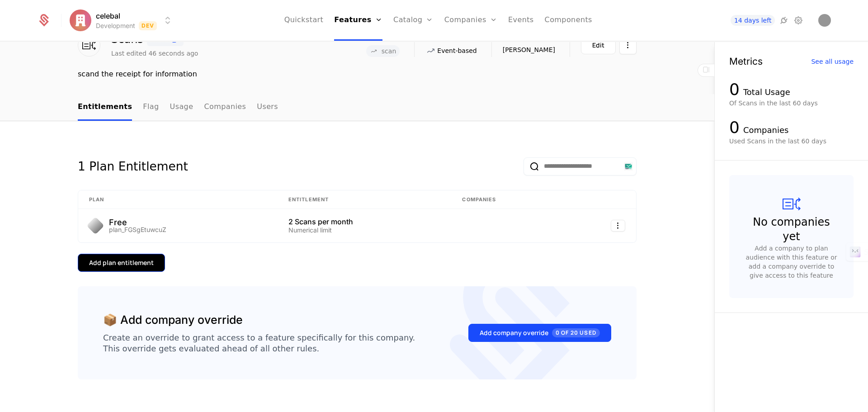
click at [134, 264] on div "Add plan entitlement" at bounding box center [121, 262] width 65 height 9
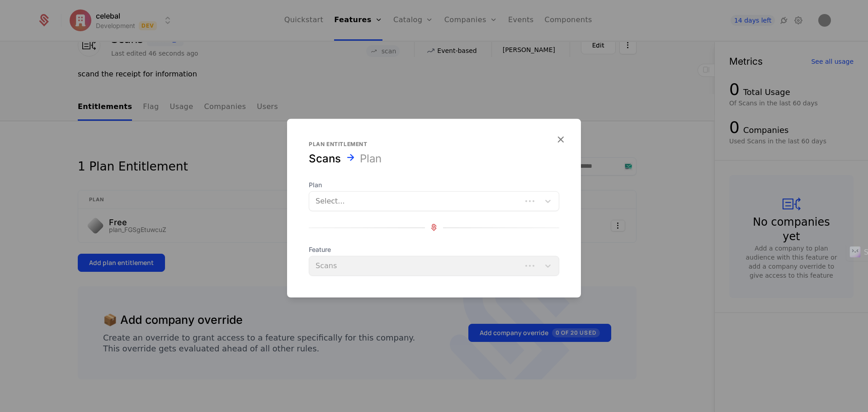
click at [344, 203] on div at bounding box center [416, 200] width 200 height 13
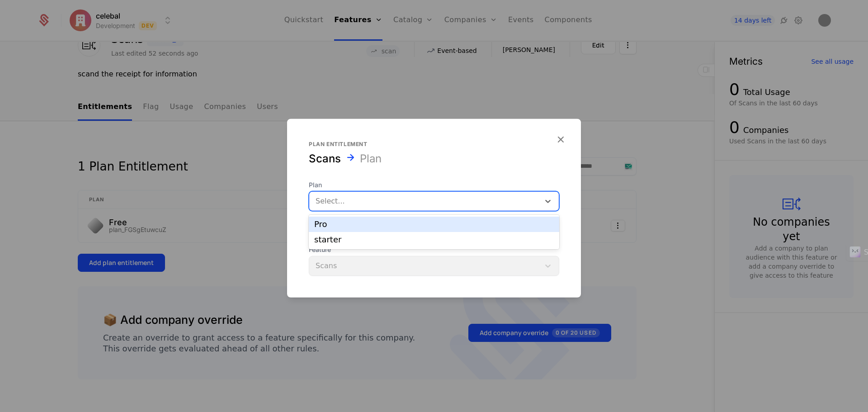
click at [384, 227] on div "Pro" at bounding box center [434, 224] width 240 height 8
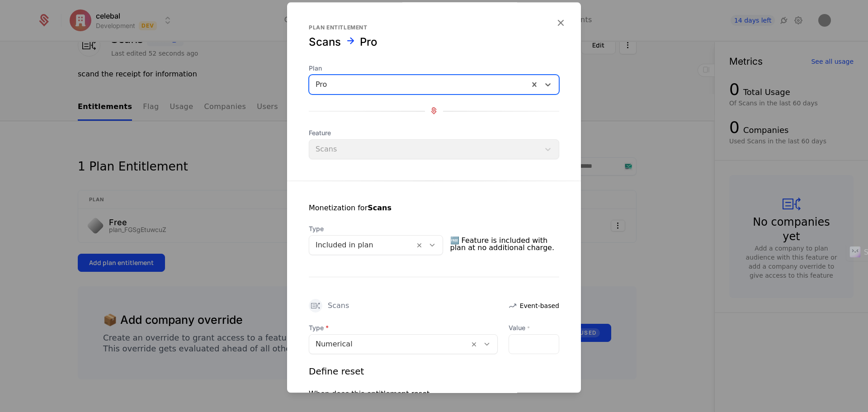
click at [334, 68] on span "Plan" at bounding box center [434, 68] width 250 height 9
click at [334, 91] on div "Pro" at bounding box center [419, 84] width 220 height 16
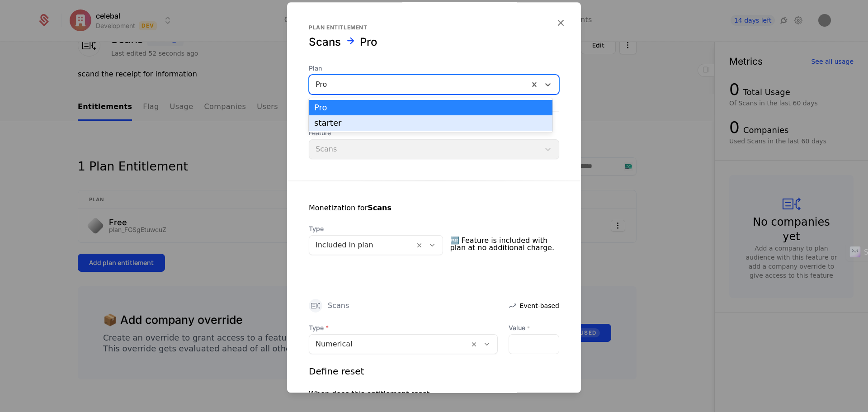
click at [337, 127] on div "starter" at bounding box center [430, 123] width 233 height 8
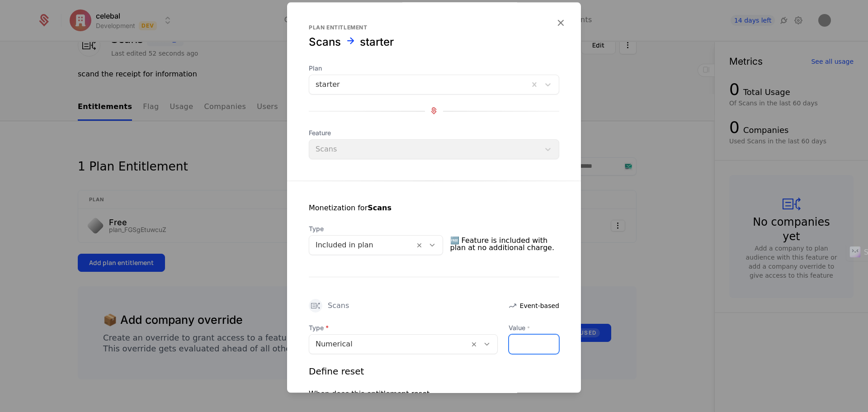
click at [525, 347] on input "Value *" at bounding box center [534, 344] width 50 height 19
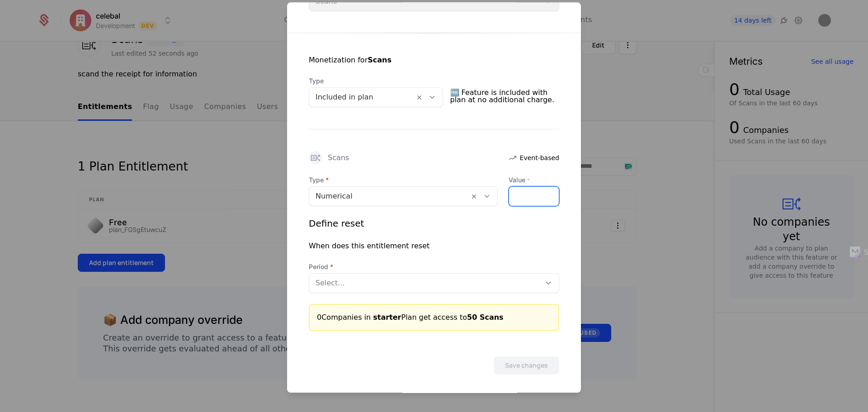
scroll to position [151, 0]
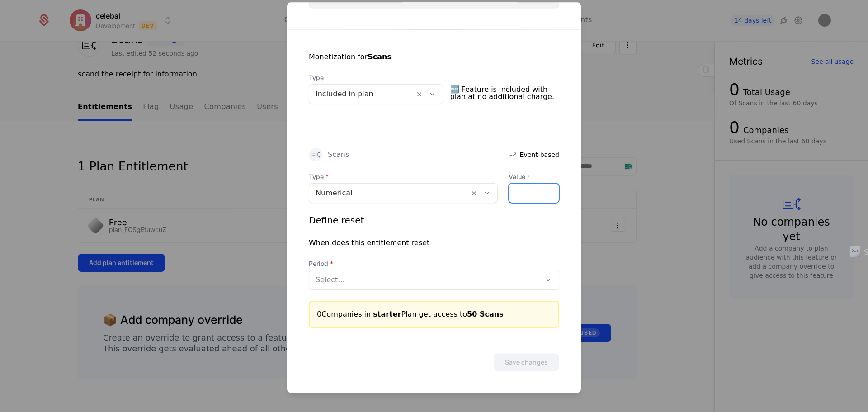
type input "**"
click at [419, 283] on div at bounding box center [425, 280] width 219 height 13
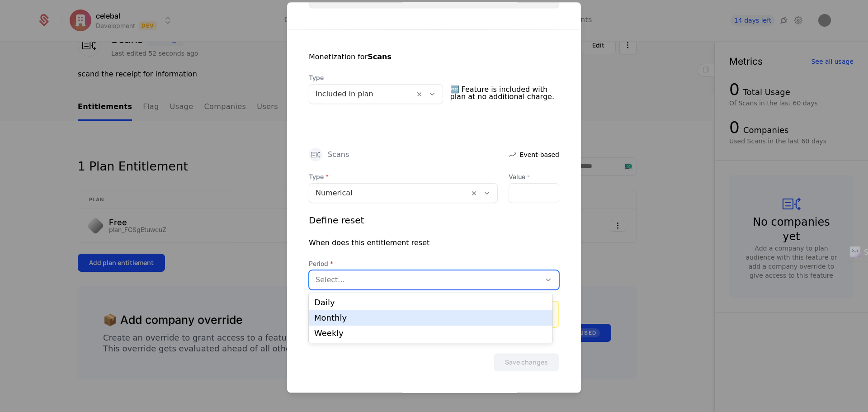
click at [415, 317] on div "Monthly" at bounding box center [430, 318] width 233 height 8
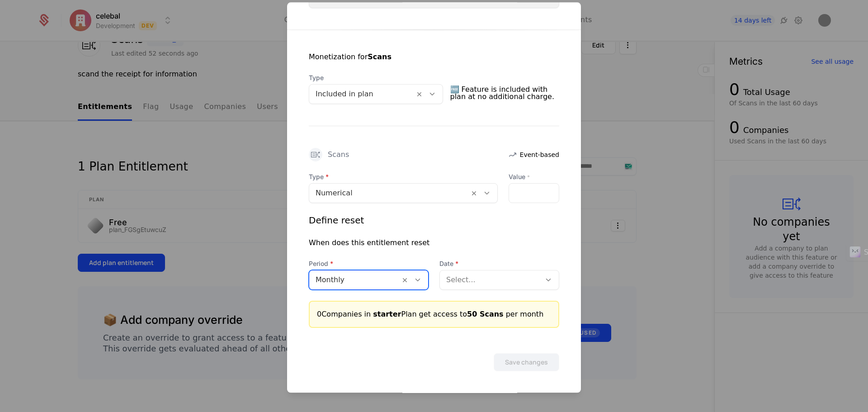
click at [481, 286] on div "Select..." at bounding box center [490, 280] width 101 height 16
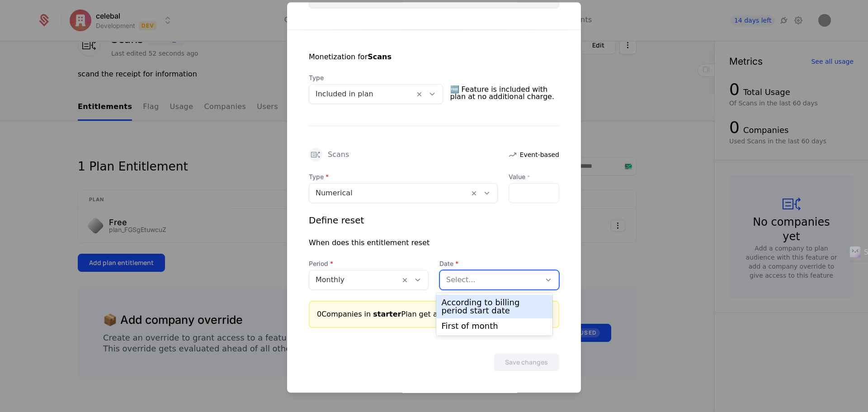
click at [477, 300] on div "According to billing period start date" at bounding box center [495, 306] width 106 height 16
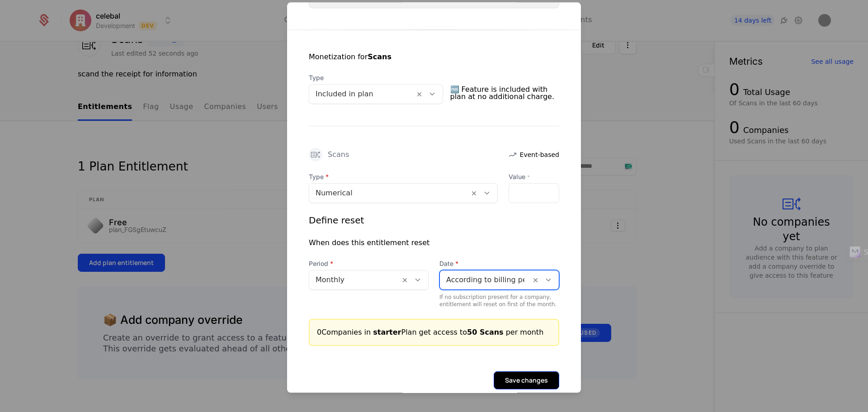
click at [511, 377] on button "Save changes" at bounding box center [527, 380] width 66 height 18
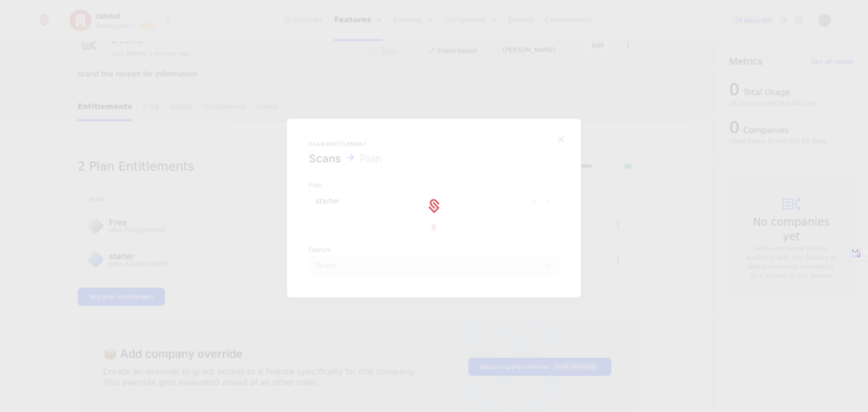
scroll to position [0, 0]
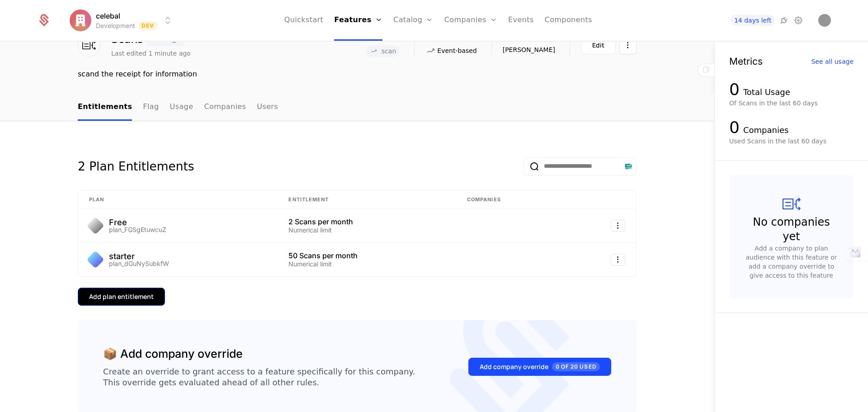
click at [141, 301] on div "Add plan entitlement" at bounding box center [121, 296] width 65 height 9
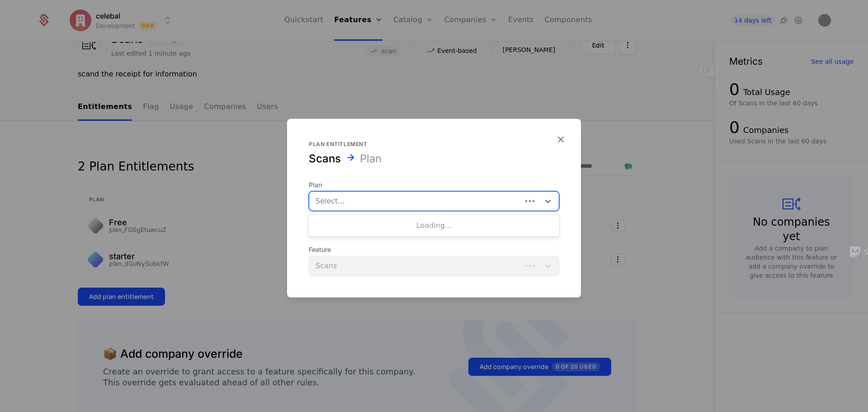
click at [336, 196] on div at bounding box center [416, 200] width 200 height 13
click at [363, 225] on div "Pro" at bounding box center [434, 224] width 240 height 8
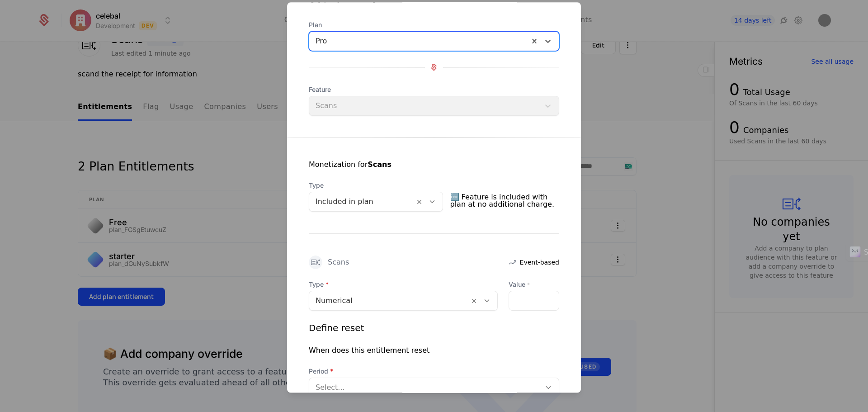
scroll to position [136, 0]
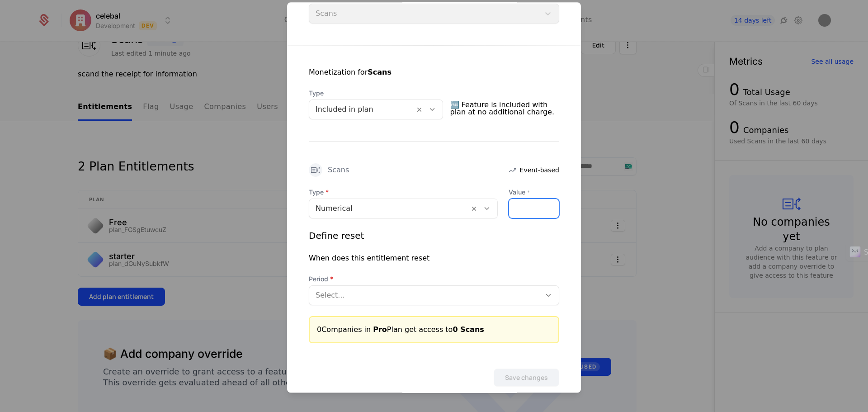
click at [528, 209] on input "Value *" at bounding box center [534, 208] width 50 height 19
type input "***"
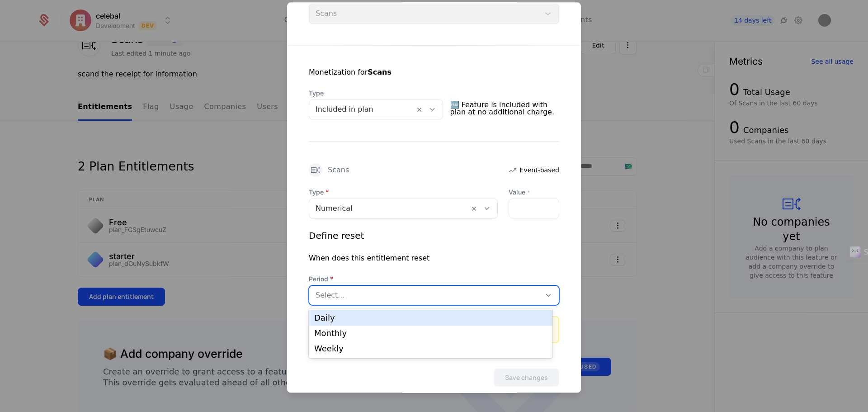
drag, startPoint x: 425, startPoint y: 285, endPoint x: 413, endPoint y: 301, distance: 19.1
click at [425, 286] on div "Select..." at bounding box center [434, 295] width 250 height 20
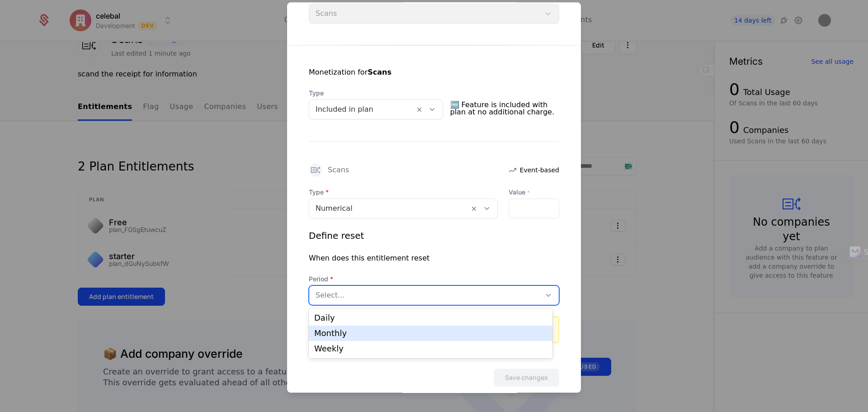
click at [386, 337] on div "Monthly" at bounding box center [430, 333] width 233 height 8
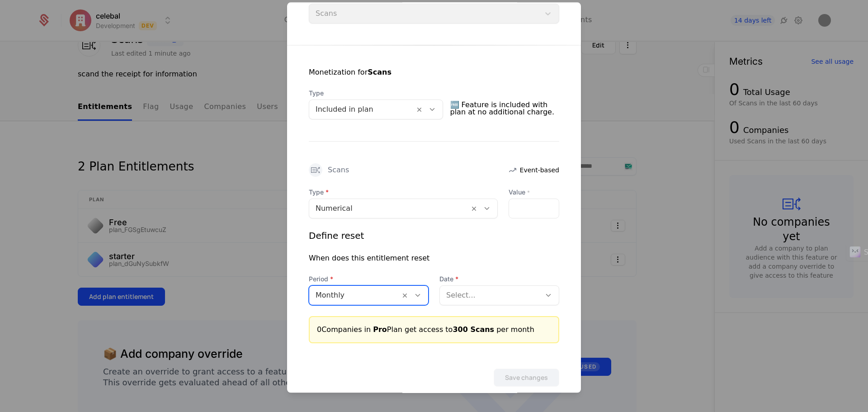
scroll to position [151, 0]
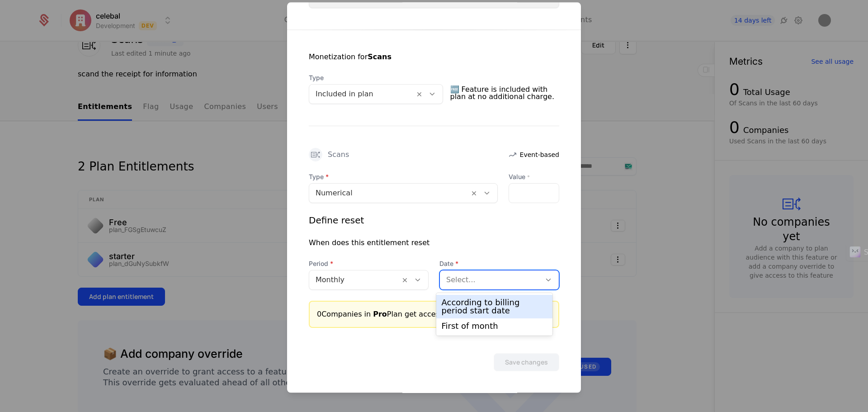
click at [465, 279] on div at bounding box center [490, 280] width 88 height 13
drag, startPoint x: 463, startPoint y: 314, endPoint x: 481, endPoint y: 323, distance: 19.8
click at [463, 314] on div "According to billing period start date" at bounding box center [495, 306] width 106 height 16
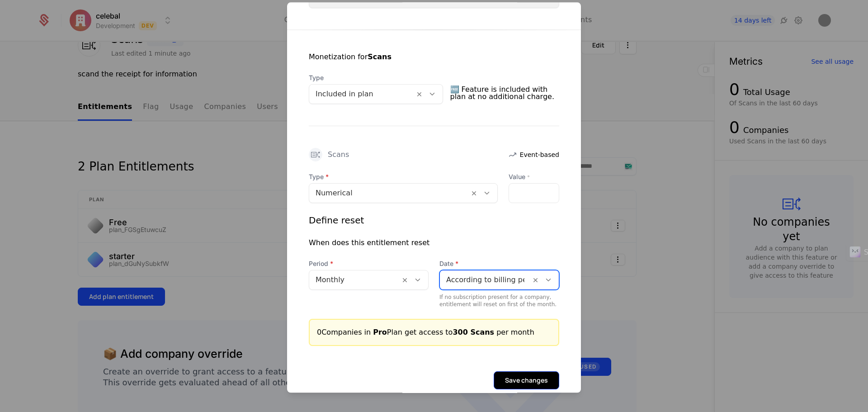
click at [522, 385] on button "Save changes" at bounding box center [527, 380] width 66 height 18
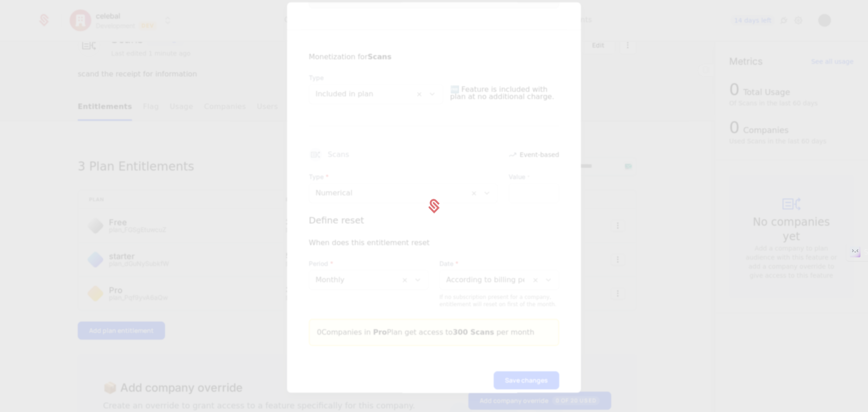
scroll to position [0, 0]
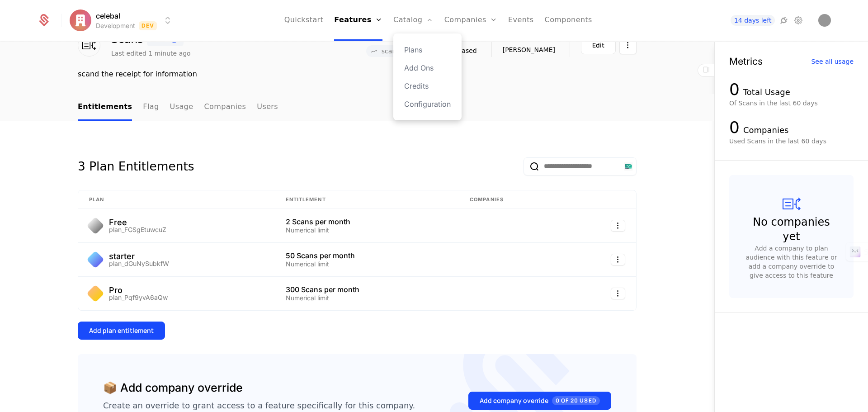
click at [433, 112] on div "Plans Add Ons Credits Configuration" at bounding box center [427, 76] width 68 height 87
click at [432, 106] on link "Configuration" at bounding box center [427, 104] width 47 height 11
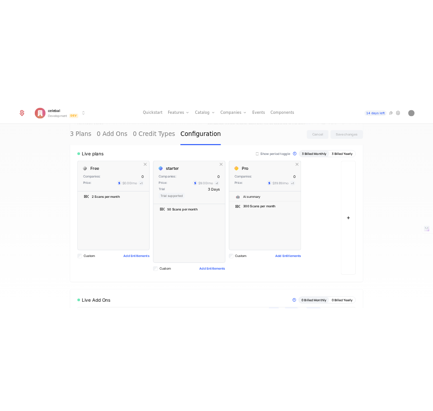
scroll to position [90, 0]
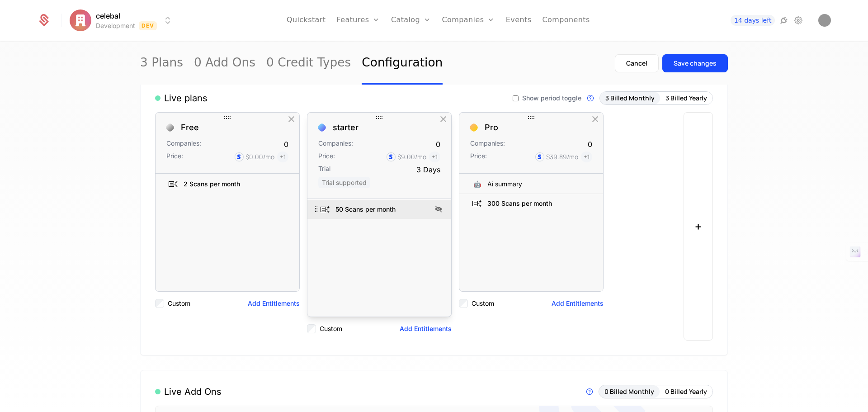
click at [435, 211] on icon at bounding box center [438, 208] width 11 height 11
click at [435, 208] on icon at bounding box center [438, 208] width 11 height 11
click at [433, 208] on icon at bounding box center [438, 208] width 11 height 11
click at [435, 210] on icon at bounding box center [438, 208] width 11 height 11
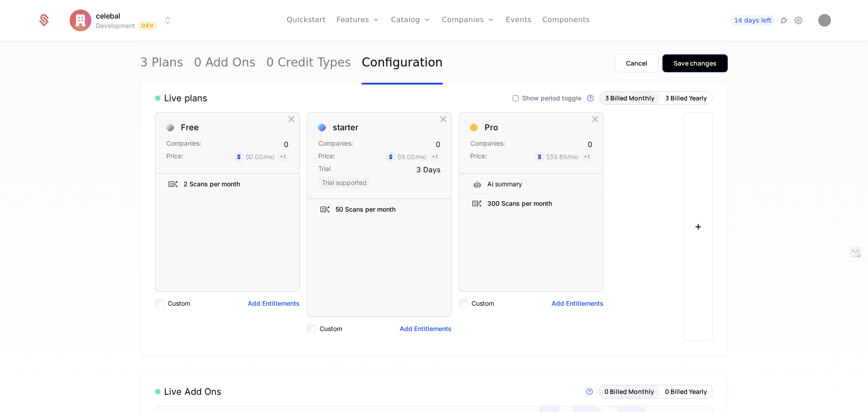
click at [704, 60] on div "Save changes" at bounding box center [695, 63] width 43 height 9
click at [413, 47] on link "Plans" at bounding box center [425, 49] width 47 height 11
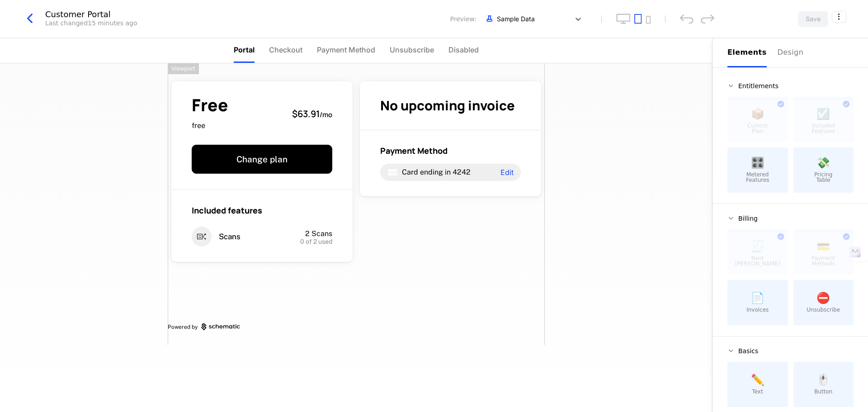
scroll to position [9, 0]
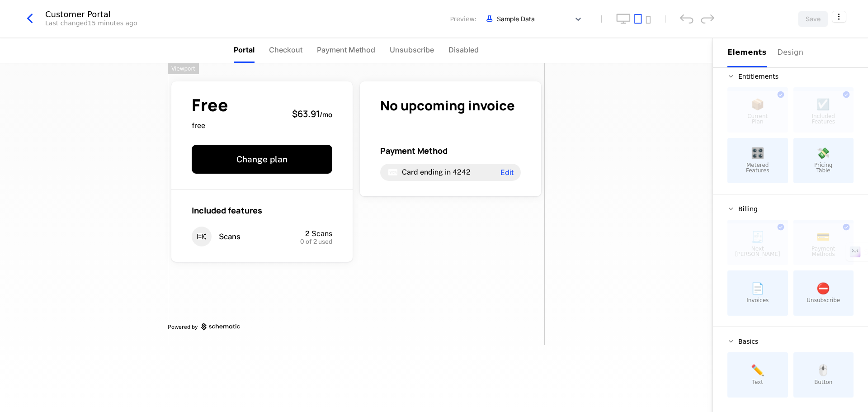
click at [758, 289] on span "📄" at bounding box center [758, 288] width 14 height 11
click at [388, 256] on div "Free free $63.91 / mo Change plan Included features Scans 2 Scans 0 of 2 used N…" at bounding box center [356, 204] width 377 height 282
drag, startPoint x: 763, startPoint y: 117, endPoint x: 756, endPoint y: 124, distance: 9.6
click at [756, 124] on div at bounding box center [758, 112] width 61 height 42
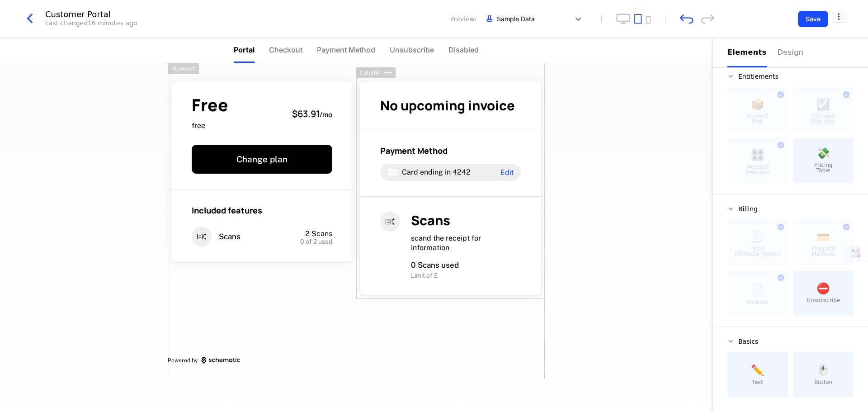
click at [571, 221] on div "Free free $63.91 / mo Change plan Included features Scans 2 Scans 0 of 2 used N…" at bounding box center [356, 237] width 713 height 349
click at [429, 191] on icon "button" at bounding box center [431, 191] width 5 height 5
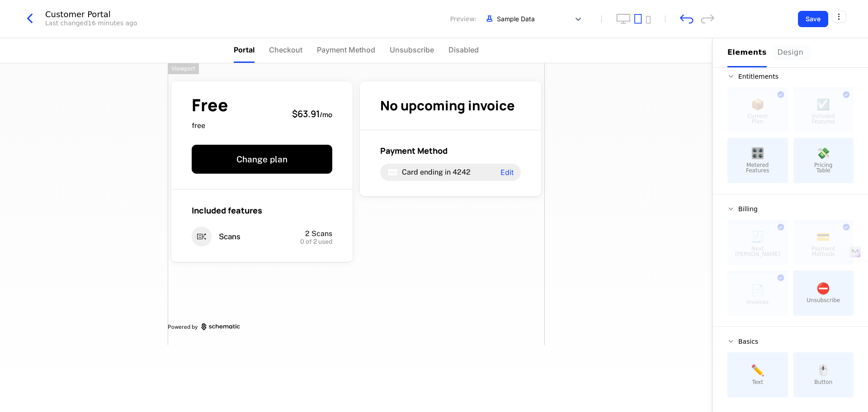
click at [788, 50] on div "Design" at bounding box center [792, 52] width 29 height 11
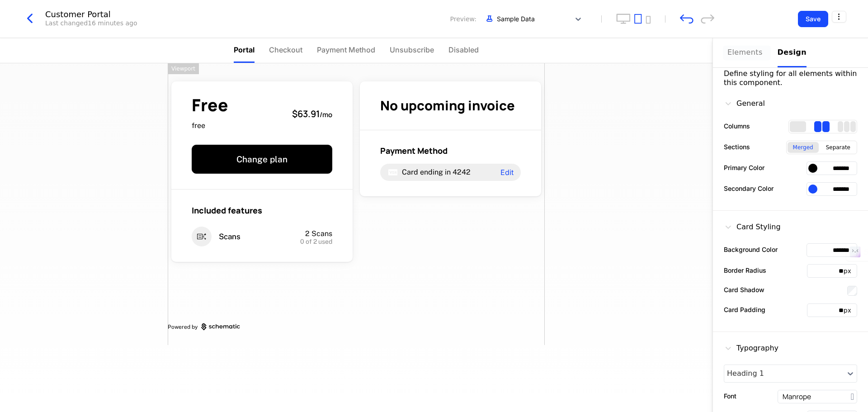
click at [739, 48] on div "Elements" at bounding box center [747, 52] width 39 height 11
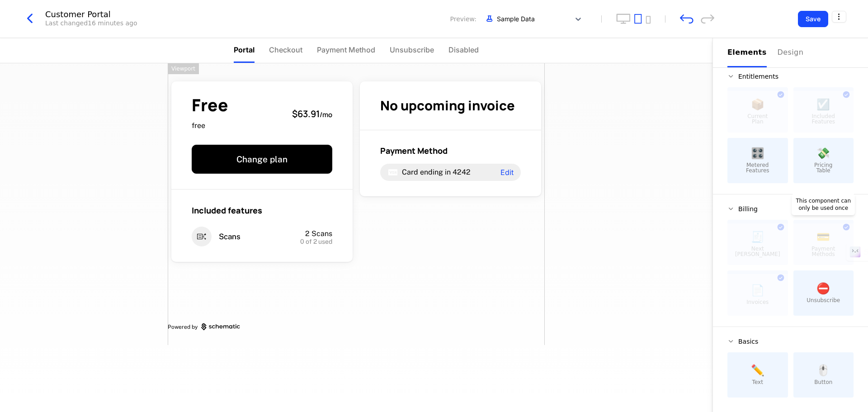
click at [818, 255] on div at bounding box center [824, 244] width 61 height 42
click at [817, 254] on div at bounding box center [824, 244] width 61 height 42
drag, startPoint x: 817, startPoint y: 254, endPoint x: 787, endPoint y: 278, distance: 38.3
click at [787, 279] on div "🧾 Next Bill Due This component can only be used once 💳 Payment Methods This com…" at bounding box center [791, 268] width 126 height 96
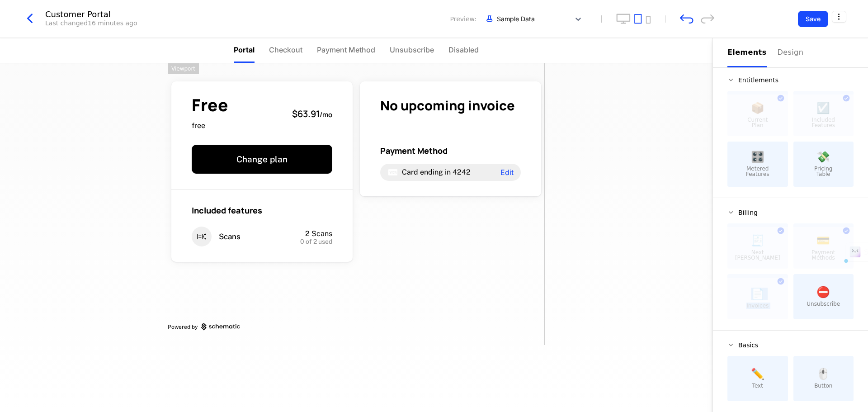
scroll to position [0, 0]
click at [423, 240] on div "Free free $63.91 / mo Change plan Included features Scans 2 Scans 0 of 2 used N…" at bounding box center [356, 204] width 377 height 282
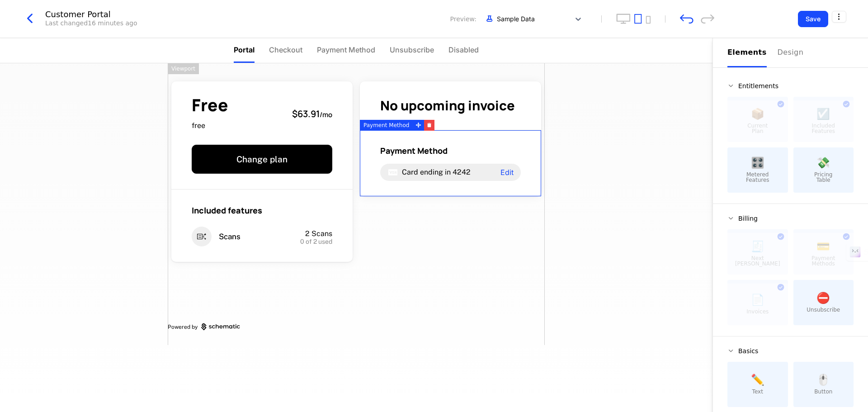
click at [620, 178] on div "Free free $63.91 / mo Change plan Included features Scans 2 Scans 0 of 2 used N…" at bounding box center [356, 237] width 713 height 349
click at [634, 168] on div "Free free $63.91 / mo Change plan Included features Scans 2 Scans 0 of 2 used N…" at bounding box center [356, 237] width 713 height 349
click at [554, 21] on div at bounding box center [524, 18] width 82 height 11
click at [635, 167] on div "Free free $63.91 / mo Change plan Included features Scans 2 Scans 0 of 2 used N…" at bounding box center [356, 237] width 713 height 349
click at [33, 20] on icon "button" at bounding box center [30, 18] width 16 height 16
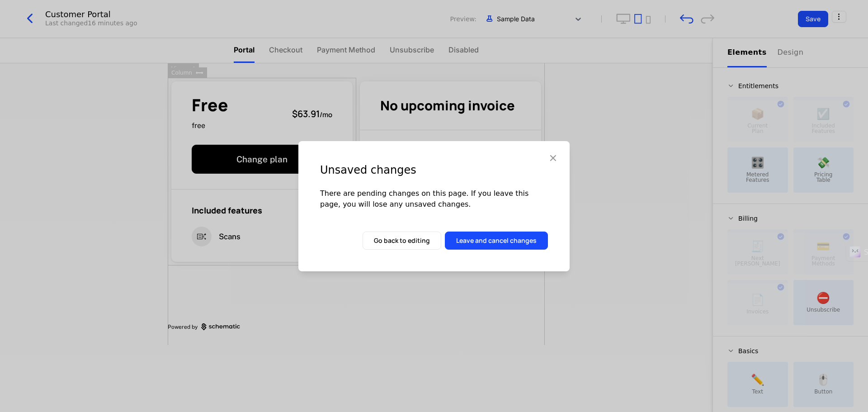
click at [598, 159] on div "Unsaved changes There are pending changes on this page. If you leave this page,…" at bounding box center [434, 206] width 868 height 412
click at [553, 158] on icon "button" at bounding box center [553, 158] width 12 height 12
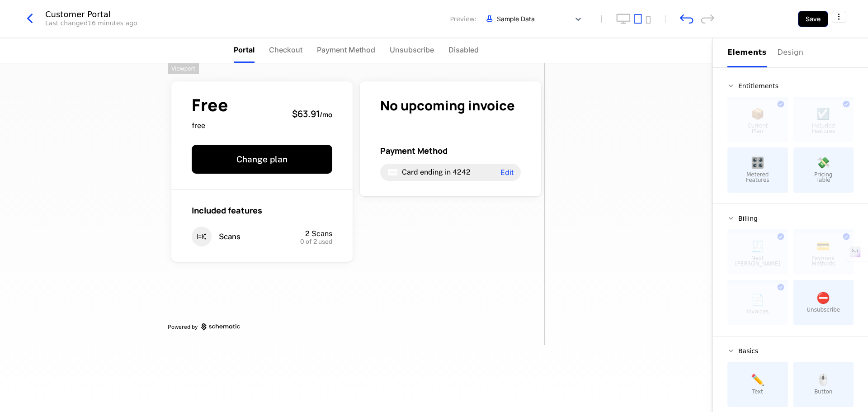
click at [809, 11] on button "Save" at bounding box center [813, 19] width 30 height 16
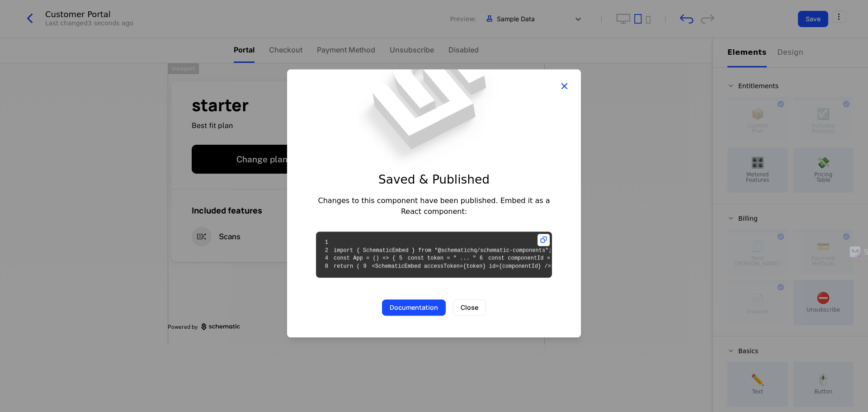
click at [563, 80] on icon "button" at bounding box center [564, 86] width 12 height 12
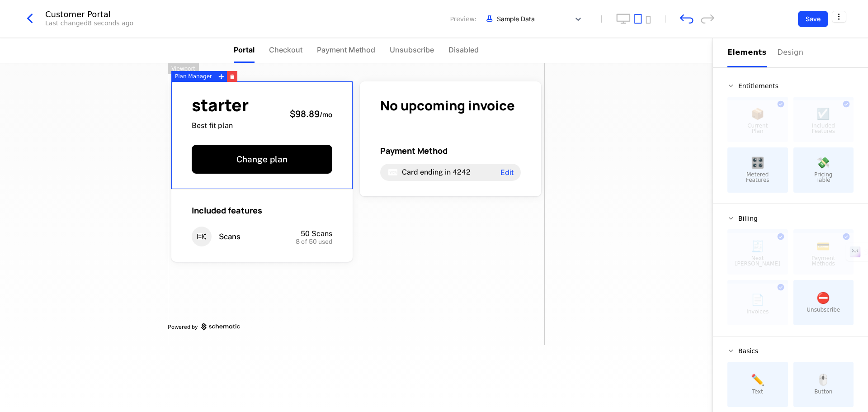
click at [275, 117] on div "starter Best fit plan $98.89 / mo" at bounding box center [262, 114] width 141 height 34
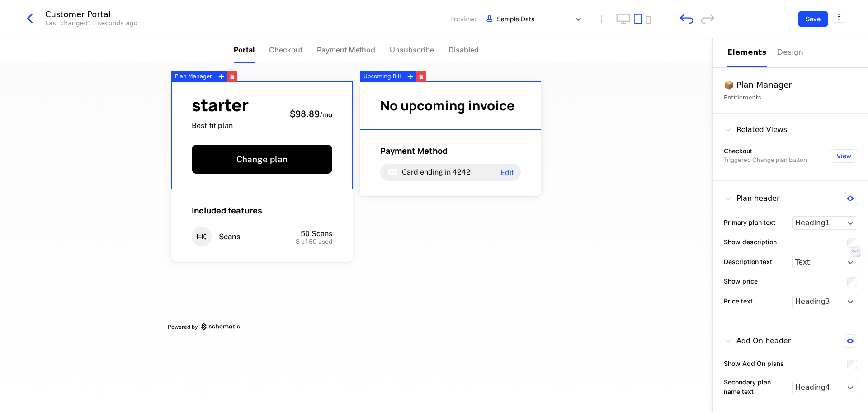
click at [630, 143] on div "starter Best fit plan $98.89 / mo Change plan Included features Scans 50 Scans …" at bounding box center [356, 237] width 713 height 349
click at [598, 192] on div "starter Best fit plan $98.89 / mo Change plan Included features Scans 50 Scans …" at bounding box center [356, 237] width 713 height 349
drag, startPoint x: 601, startPoint y: 271, endPoint x: 545, endPoint y: 271, distance: 56.1
click at [600, 271] on div "starter Best fit plan $98.89 / mo Change plan Included features Scans 50 Scans …" at bounding box center [356, 237] width 713 height 349
click at [463, 269] on div "starter Best fit plan $98.89 / mo Change plan Included features Scans 50 Scans …" at bounding box center [356, 204] width 377 height 282
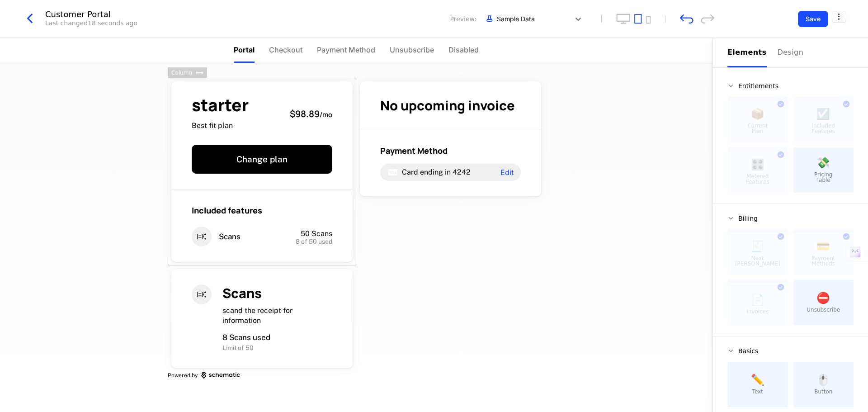
click at [240, 265] on div "starter Best fit plan $98.89 / mo Change plan Included features Scans 50 Scans …" at bounding box center [262, 172] width 189 height 188
click at [241, 266] on icon "button" at bounding box center [243, 264] width 4 height 3
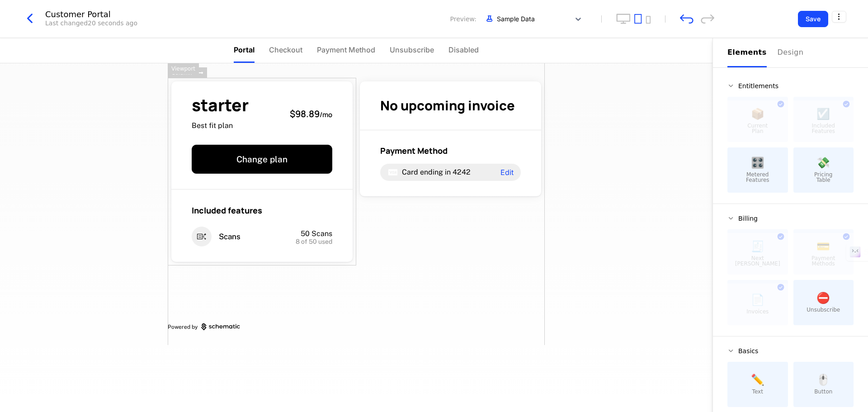
scroll to position [9, 0]
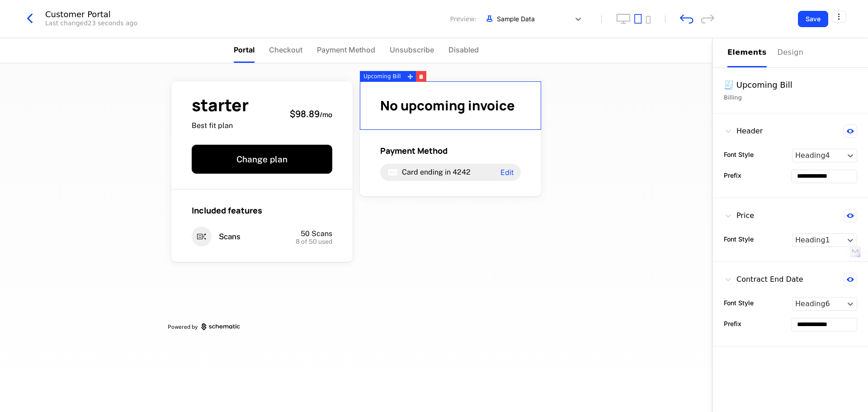
click at [439, 109] on span "No upcoming invoice" at bounding box center [447, 105] width 135 height 18
click at [478, 109] on span "No upcoming invoice" at bounding box center [447, 105] width 135 height 18
click at [382, 73] on div "Upcoming Bill" at bounding box center [382, 76] width 45 height 11
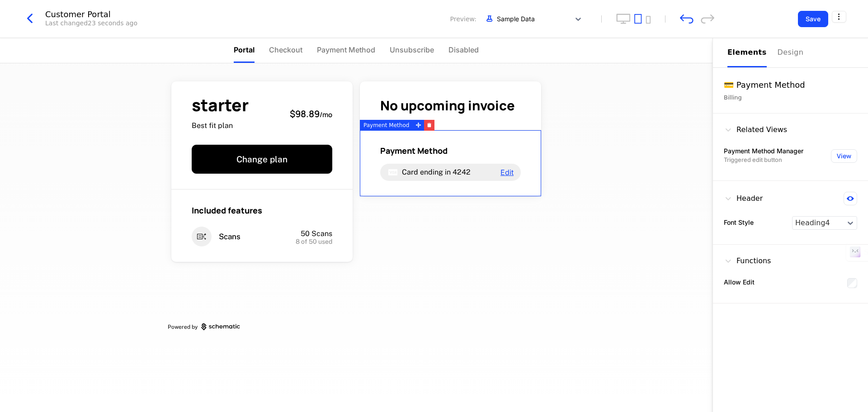
click at [512, 172] on span "Edit" at bounding box center [507, 172] width 13 height 7
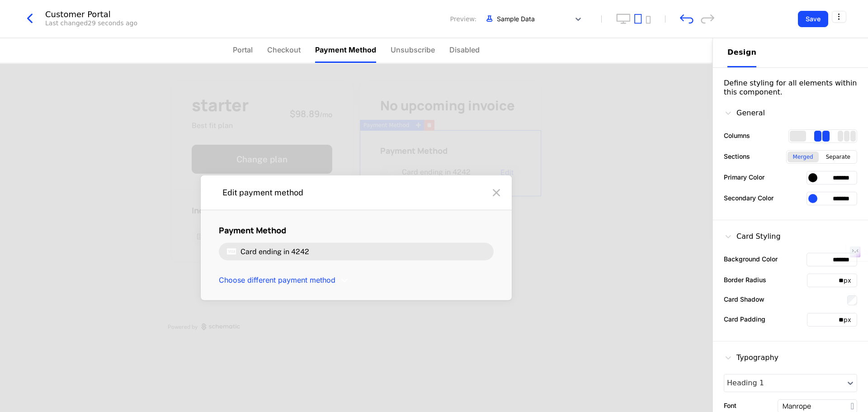
click at [359, 257] on div "Card ending in 4242" at bounding box center [356, 251] width 275 height 17
click at [500, 193] on icon at bounding box center [496, 192] width 14 height 14
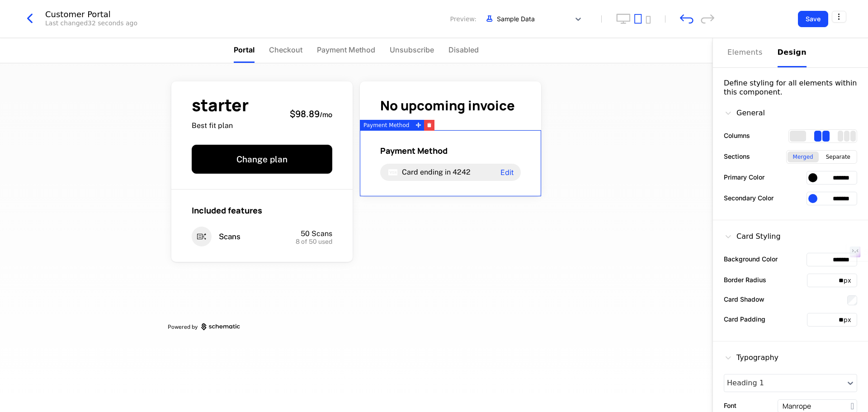
click at [578, 187] on div "starter Best fit plan $98.89 / mo Change plan Included features Scans 50 Scans …" at bounding box center [356, 237] width 713 height 349
drag, startPoint x: 811, startPoint y: 23, endPoint x: 806, endPoint y: 33, distance: 11.8
click at [811, 22] on button "Save" at bounding box center [813, 19] width 30 height 16
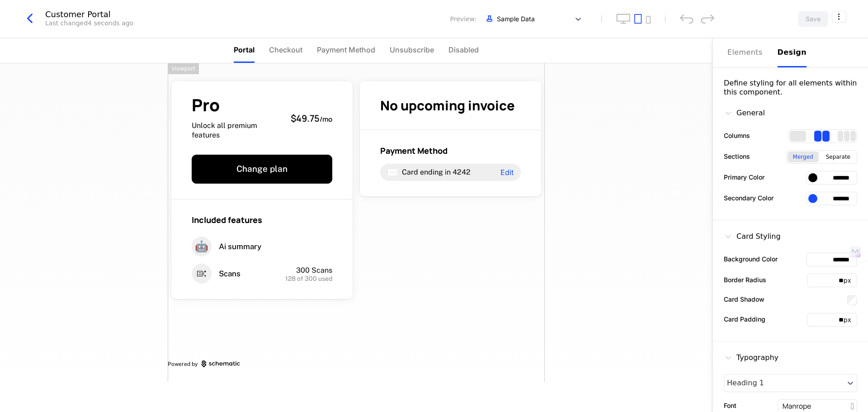
click at [584, 261] on div "Pro Unlock all premium features $49.75 / mo Change plan Included features 🤖 Ai …" at bounding box center [356, 237] width 713 height 349
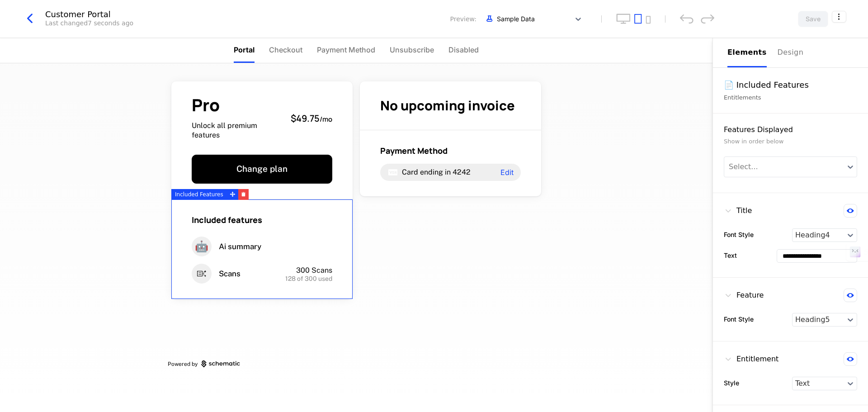
click at [315, 226] on div "Included features" at bounding box center [262, 219] width 141 height 11
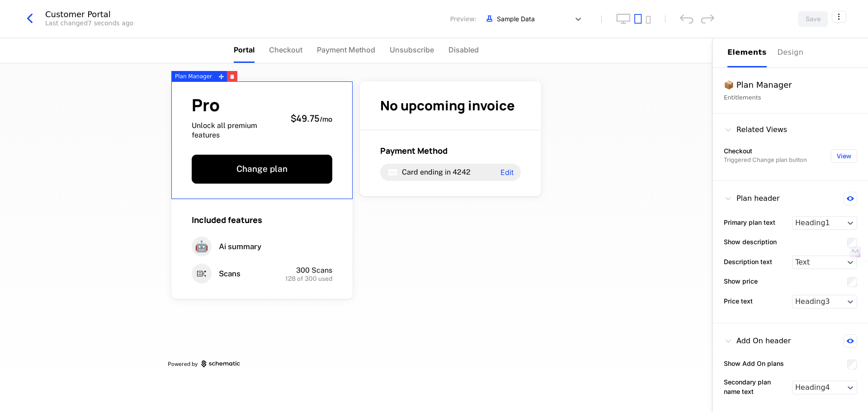
click at [320, 153] on div "Pro Unlock all premium features $49.75 / mo Change plan" at bounding box center [261, 140] width 181 height 118
click at [605, 243] on div "Pro Unlock all premium features $49.75 / mo Change plan Included features 🤖 Ai …" at bounding box center [356, 237] width 713 height 349
click at [822, 17] on button "Save" at bounding box center [813, 19] width 30 height 16
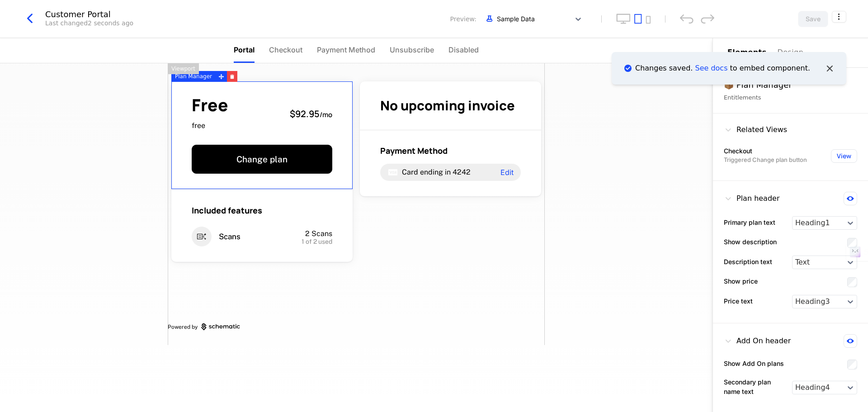
drag, startPoint x: 824, startPoint y: 68, endPoint x: 835, endPoint y: 57, distance: 15.3
click at [825, 68] on icon "Notifications (F8)" at bounding box center [830, 68] width 12 height 12
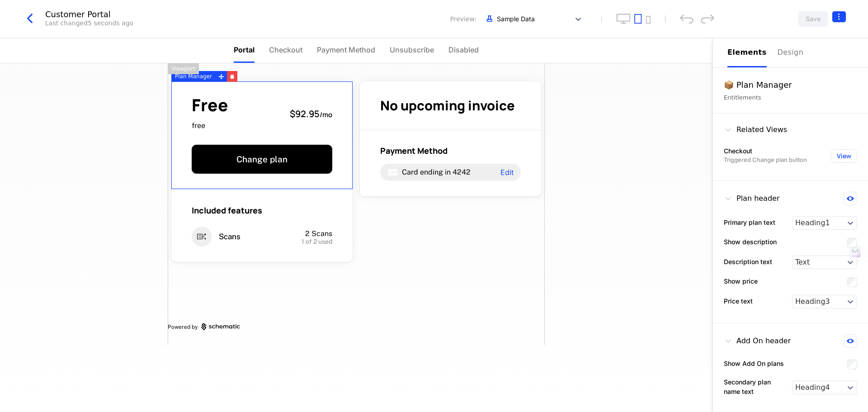
click at [843, 22] on html "celebal Development Dev Quickstart Features Features Flags Catalog Plans Add On…" at bounding box center [434, 206] width 868 height 412
click at [824, 34] on div "Get embed code" at bounding box center [796, 37] width 73 height 9
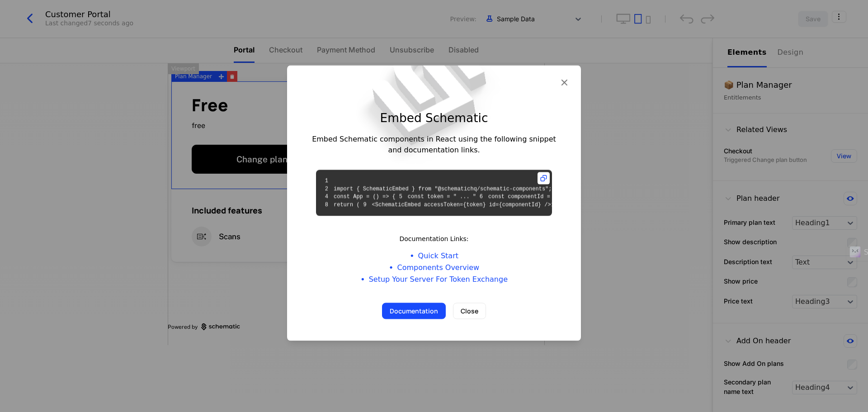
drag, startPoint x: 564, startPoint y: 48, endPoint x: 782, endPoint y: 37, distance: 218.7
click at [564, 76] on icon "button" at bounding box center [564, 82] width 12 height 12
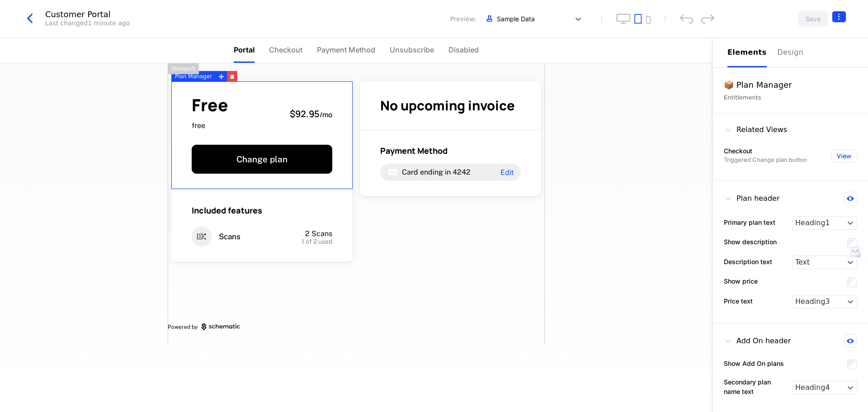
click at [835, 19] on html "celebal Development Dev Features Catalog Companies Events Components 14 days le…" at bounding box center [434, 206] width 868 height 412
click at [827, 73] on icon "button" at bounding box center [824, 73] width 9 height 9
click at [803, 72] on span "cmpn_fkXrFdCZfAA" at bounding box center [790, 73] width 52 height 5
click at [827, 71] on icon "button" at bounding box center [824, 73] width 9 height 9
click at [794, 51] on div "How to install" at bounding box center [784, 54] width 49 height 9
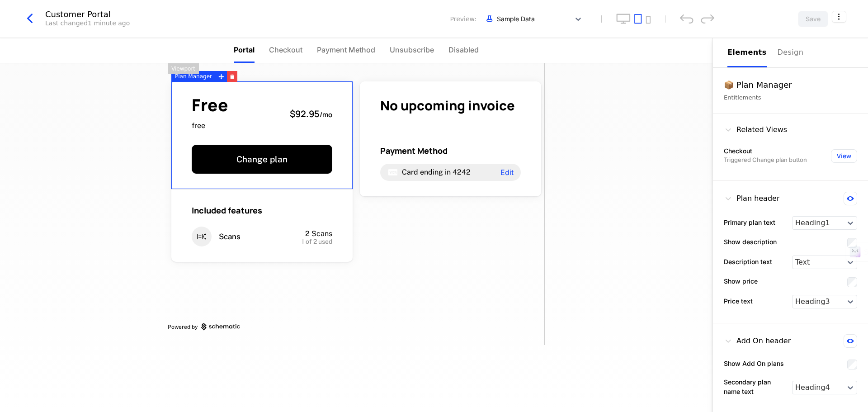
click at [836, 14] on html "celebal Development Dev Quickstart Features Features Flags Catalog Plans Add On…" at bounding box center [434, 206] width 868 height 412
click at [781, 51] on div "How to install" at bounding box center [784, 54] width 49 height 9
click at [840, 19] on html "celebal Development Dev Quickstart Features Features Flags Catalog Plans Add On…" at bounding box center [434, 206] width 868 height 412
click at [791, 52] on div "How to install" at bounding box center [784, 54] width 49 height 9
click at [839, 17] on html "celebal Development Dev Quickstart Features Features Flags Catalog Plans Add On…" at bounding box center [434, 206] width 868 height 412
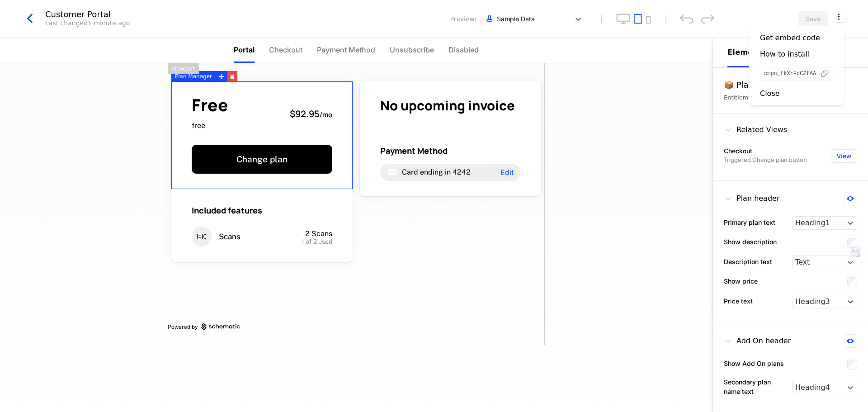
click at [829, 72] on icon "button" at bounding box center [824, 73] width 9 height 9
click at [797, 71] on span "cmpn_fkXrFdCZfAA" at bounding box center [790, 73] width 52 height 5
click at [774, 39] on div "Get embed code" at bounding box center [790, 37] width 60 height 9
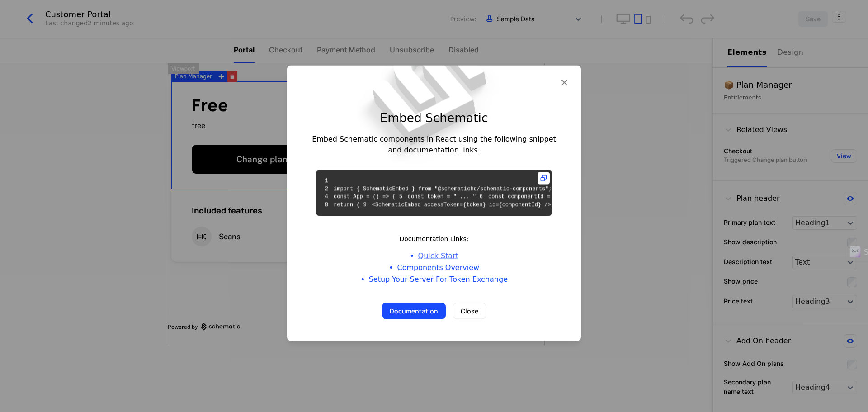
click at [447, 261] on link "Quick Start" at bounding box center [438, 255] width 40 height 11
click at [452, 273] on link "Components Overview" at bounding box center [438, 267] width 82 height 11
click at [544, 172] on icon at bounding box center [544, 178] width 12 height 12
click at [439, 319] on button "Documentation" at bounding box center [414, 311] width 64 height 16
click at [543, 172] on icon at bounding box center [544, 178] width 12 height 12
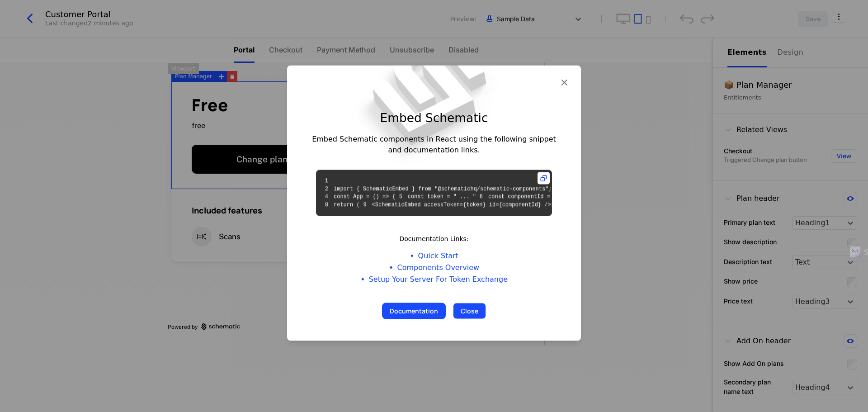
click at [468, 319] on button "Close" at bounding box center [469, 311] width 33 height 16
